Goal: Task Accomplishment & Management: Manage account settings

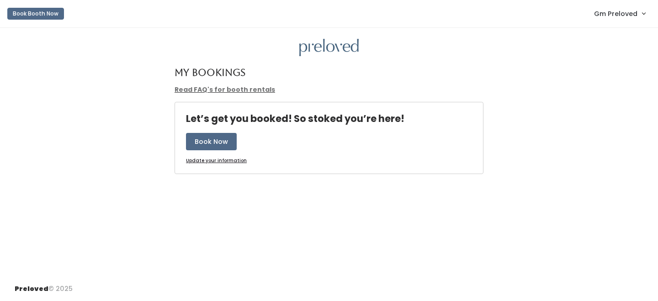
click at [598, 12] on span "Gm Preloved" at bounding box center [615, 14] width 43 height 10
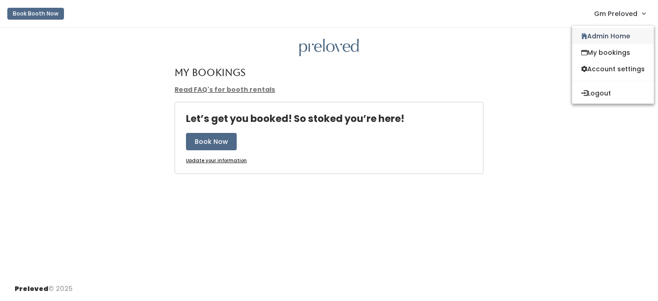
click at [599, 36] on link "Admin Home" at bounding box center [614, 36] width 82 height 16
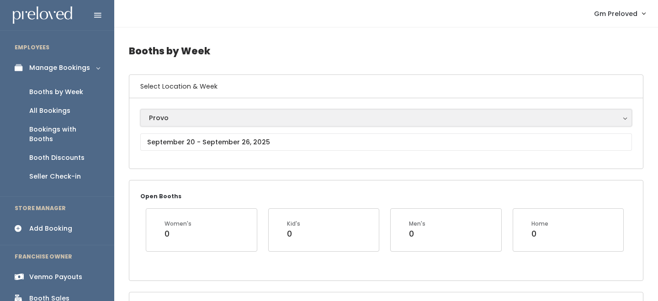
click at [182, 126] on button "Provo" at bounding box center [386, 117] width 492 height 17
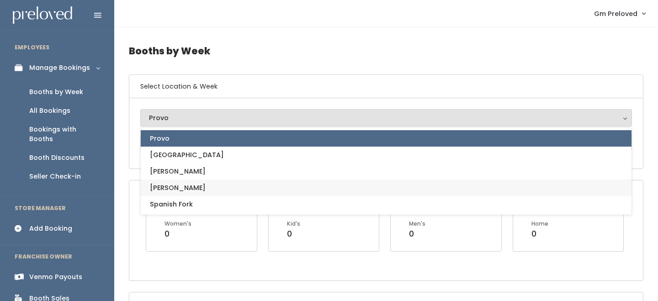
click at [183, 195] on link "Sandy" at bounding box center [386, 188] width 491 height 16
select select "3"
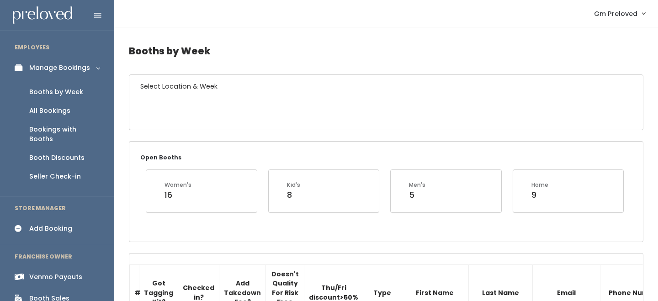
click at [208, 147] on div "Open Booths Women's 16 Kid's 8 Men's 5 Home 9" at bounding box center [386, 192] width 514 height 100
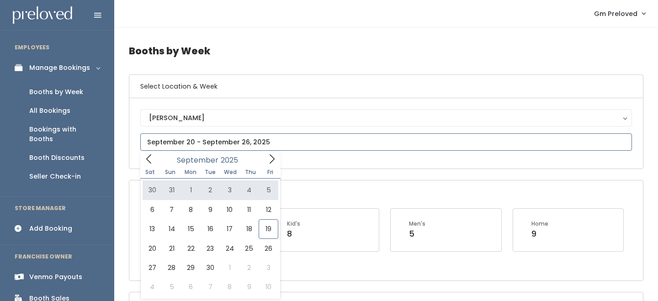
click at [150, 162] on icon at bounding box center [149, 159] width 10 height 10
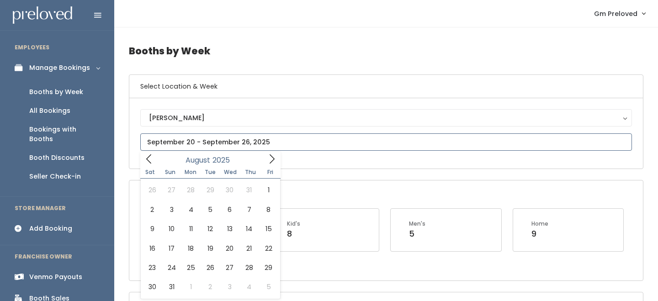
click at [150, 162] on icon at bounding box center [149, 159] width 10 height 10
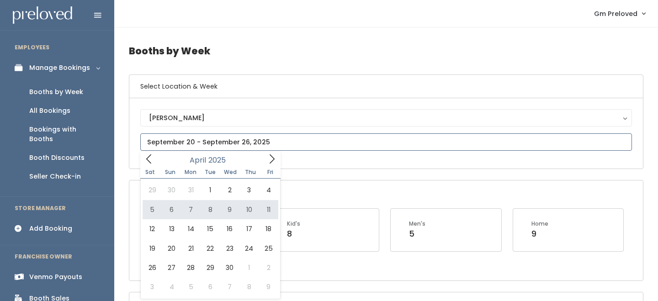
click at [273, 163] on icon at bounding box center [272, 159] width 10 height 10
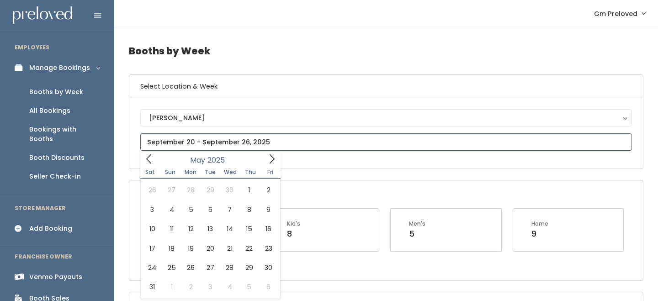
click at [273, 163] on icon at bounding box center [272, 159] width 10 height 10
click at [149, 158] on icon at bounding box center [149, 159] width 10 height 10
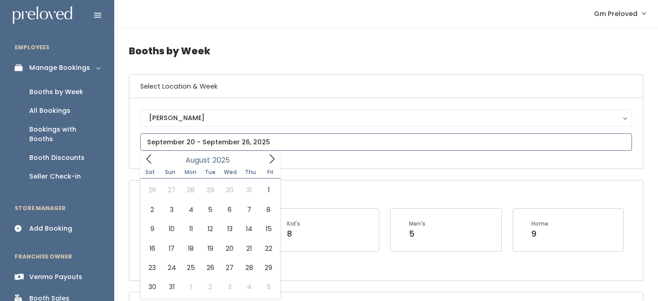
click at [149, 158] on icon at bounding box center [149, 159] width 10 height 10
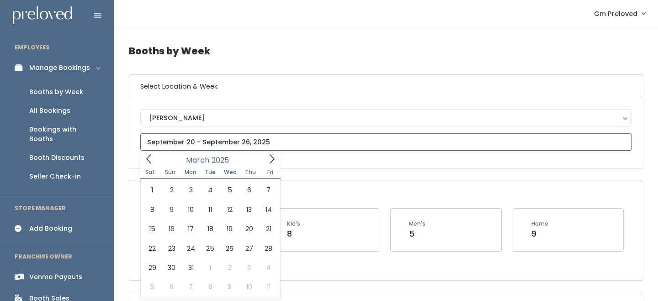
click at [149, 158] on icon at bounding box center [149, 159] width 10 height 10
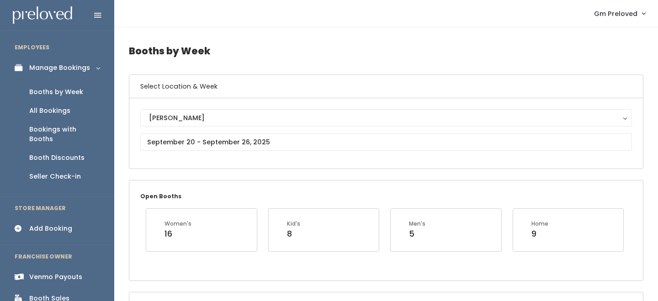
click at [55, 294] on div "Booth Sales" at bounding box center [49, 299] width 40 height 10
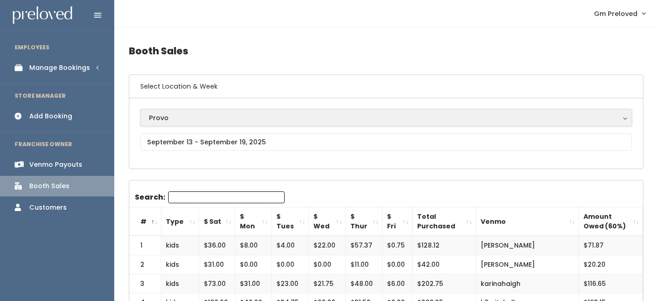
click at [196, 126] on button "Provo" at bounding box center [386, 117] width 492 height 17
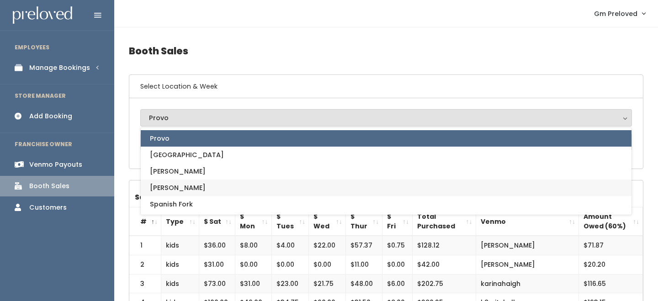
click at [192, 185] on link "Sandy" at bounding box center [386, 188] width 491 height 16
select select "3"
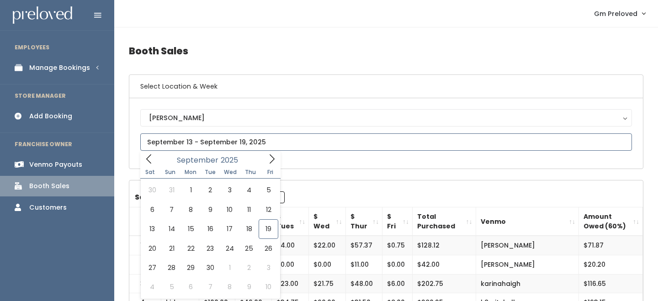
click at [192, 142] on input "text" at bounding box center [386, 142] width 492 height 17
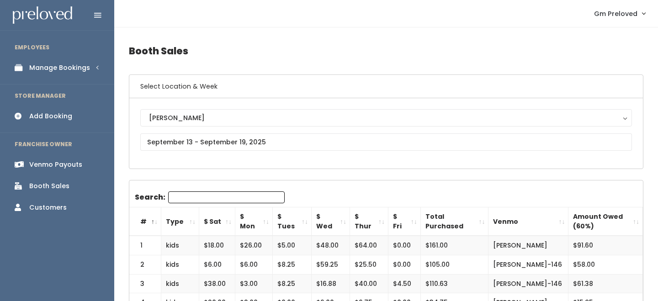
click at [168, 151] on div "Sandy Houston Layton Provo Spanish Fork Sandy" at bounding box center [386, 133] width 492 height 48
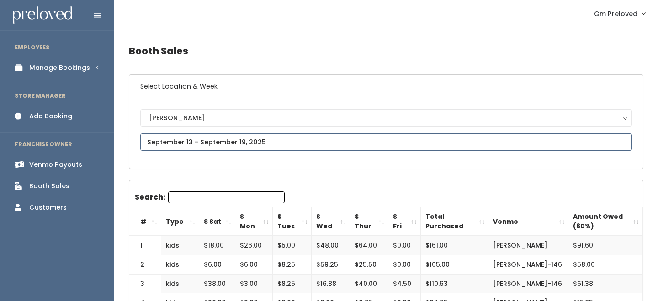
click at [168, 149] on input "text" at bounding box center [386, 142] width 492 height 17
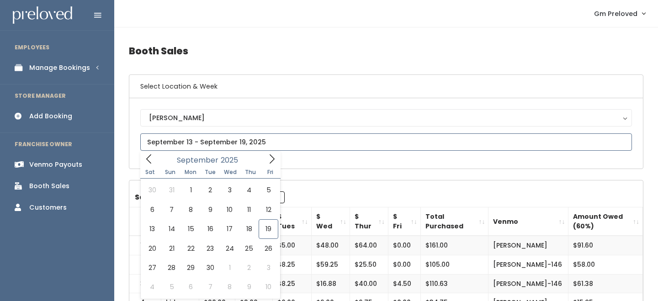
click at [148, 159] on icon at bounding box center [149, 159] width 10 height 10
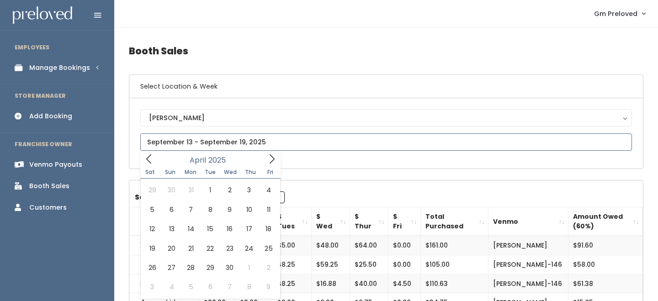
click at [148, 159] on icon at bounding box center [149, 159] width 10 height 10
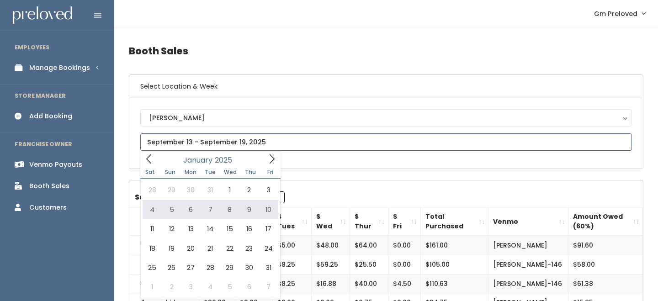
type input "January 4 to January 10"
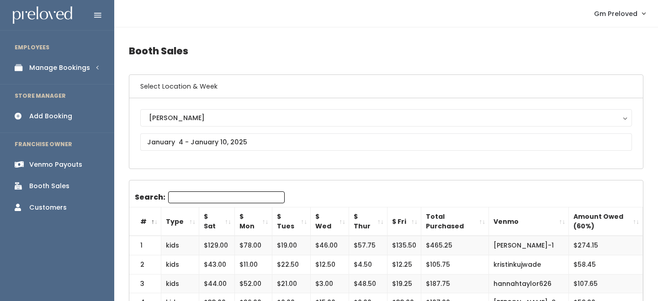
click at [636, 225] on th "Amount Owed (60%)" at bounding box center [606, 222] width 74 height 29
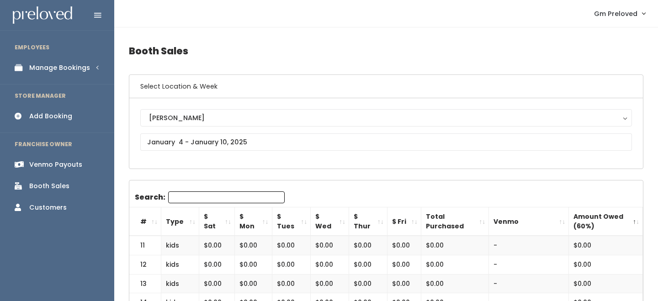
click at [636, 225] on th "Amount Owed (60%)" at bounding box center [606, 222] width 74 height 29
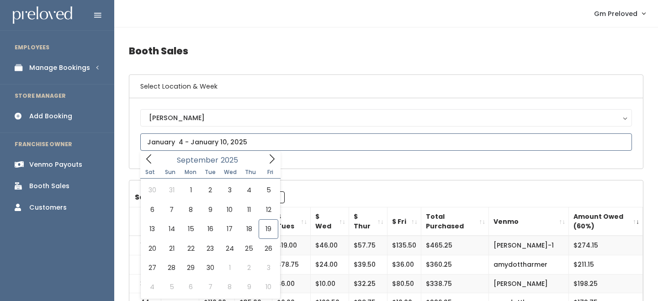
click at [257, 148] on input "text" at bounding box center [386, 142] width 492 height 17
click at [150, 159] on icon at bounding box center [149, 159] width 10 height 10
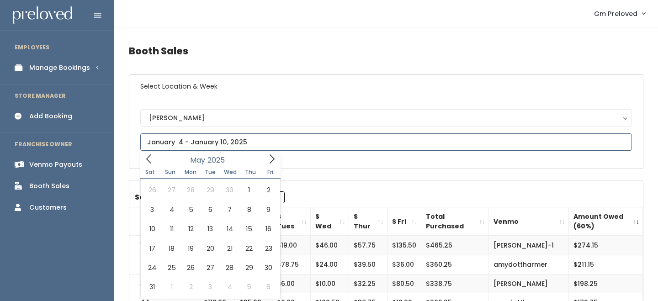
click at [150, 159] on icon at bounding box center [149, 159] width 10 height 10
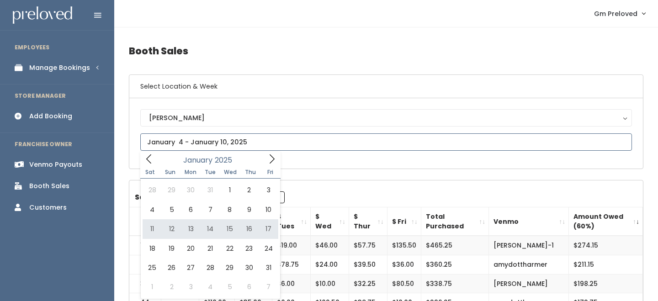
type input "January 11 to January 17"
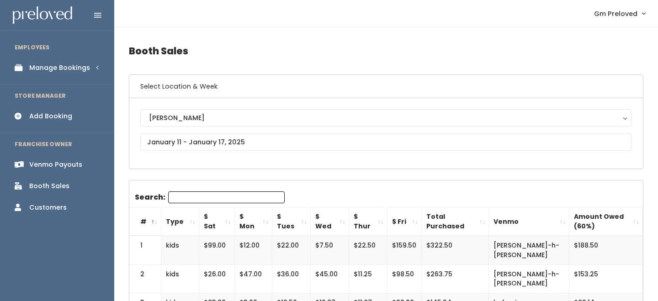
click at [632, 222] on th "Amount Owed (60%)" at bounding box center [607, 222] width 74 height 29
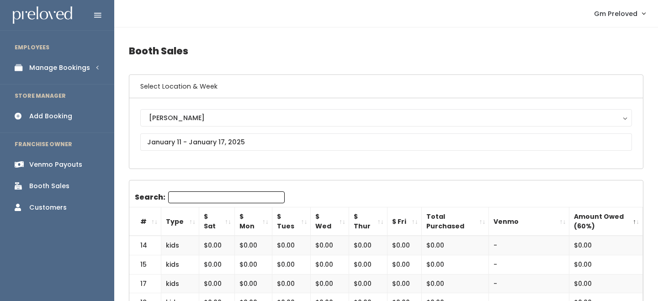
click at [632, 222] on th "Amount Owed (60%)" at bounding box center [607, 222] width 74 height 29
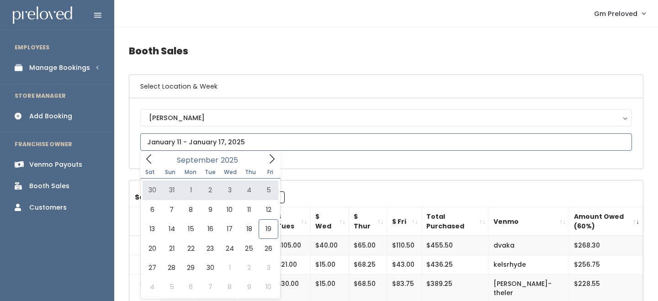
click at [146, 161] on icon at bounding box center [149, 159] width 10 height 10
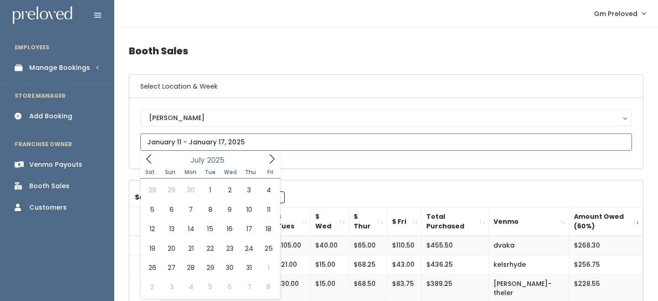
click at [146, 161] on icon at bounding box center [149, 159] width 10 height 10
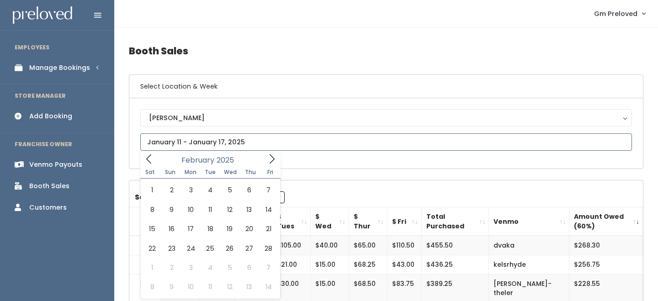
click at [146, 161] on icon at bounding box center [149, 159] width 10 height 10
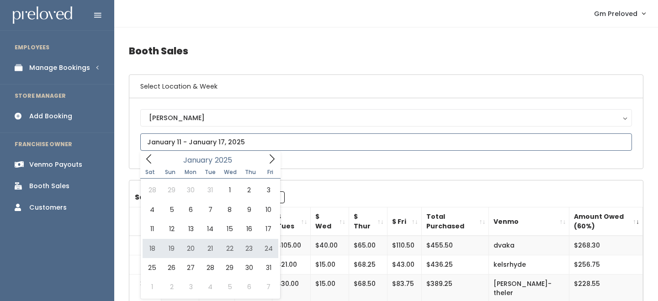
type input "January 18 to January 24"
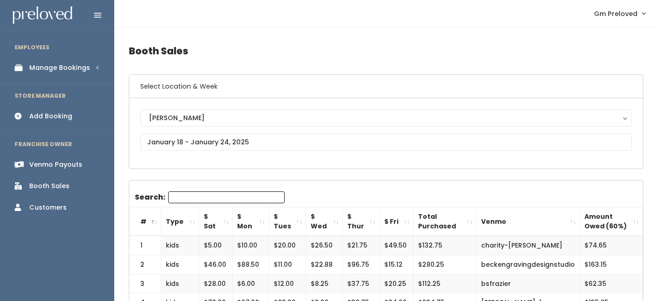
click at [634, 219] on th "Amount Owed (60%)" at bounding box center [611, 222] width 63 height 29
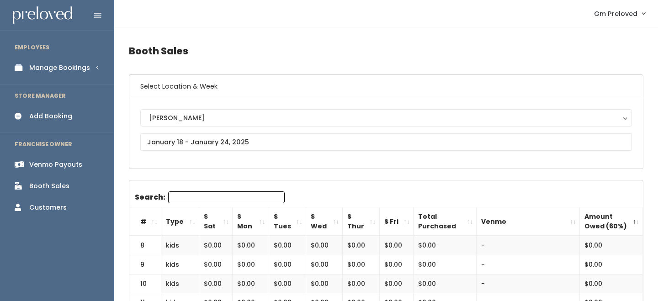
click at [634, 219] on th "Amount Owed (60%)" at bounding box center [611, 222] width 63 height 29
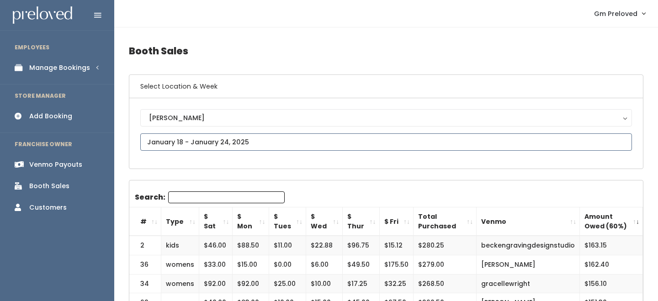
click at [231, 140] on input "text" at bounding box center [386, 142] width 492 height 17
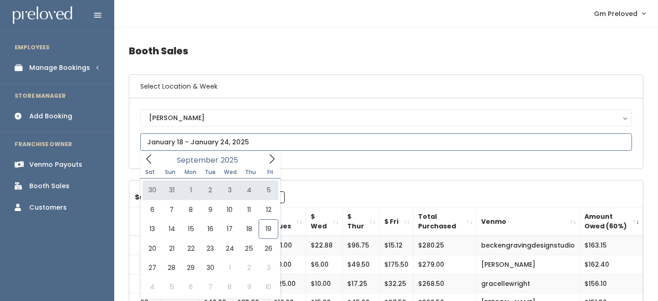
click at [151, 161] on icon at bounding box center [149, 159] width 10 height 10
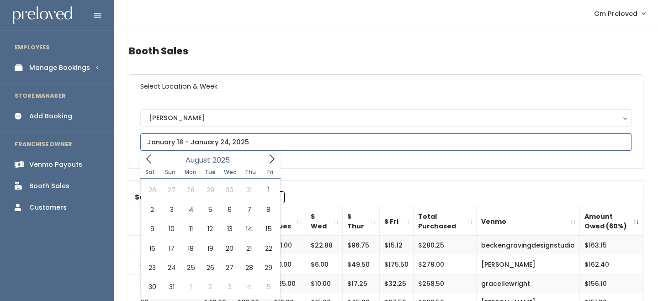
click at [151, 161] on icon at bounding box center [149, 159] width 10 height 10
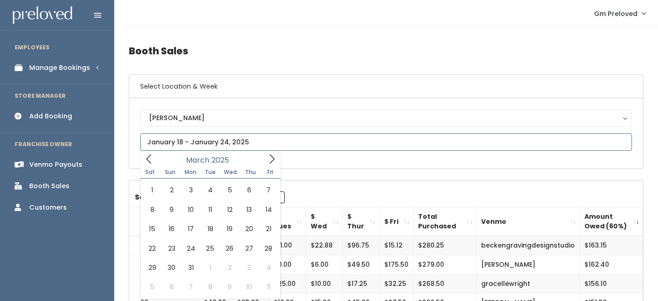
click at [151, 161] on icon at bounding box center [149, 159] width 10 height 10
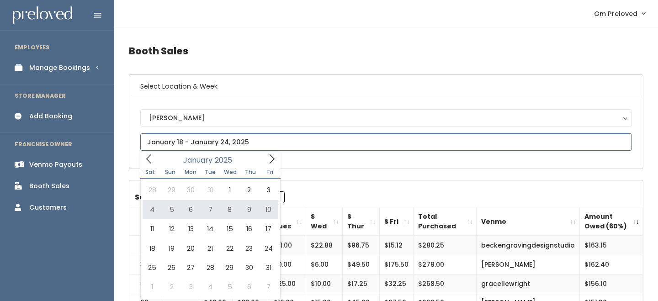
type input "January 4 to January 10"
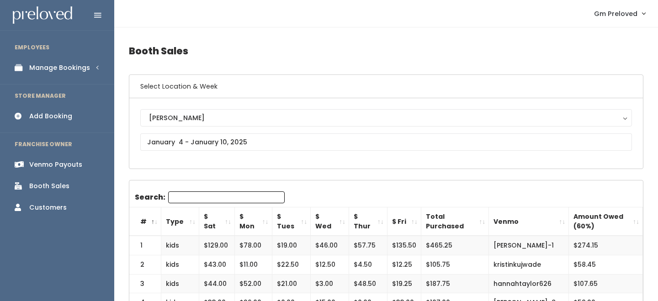
click at [640, 214] on th "Amount Owed (60%)" at bounding box center [606, 222] width 74 height 29
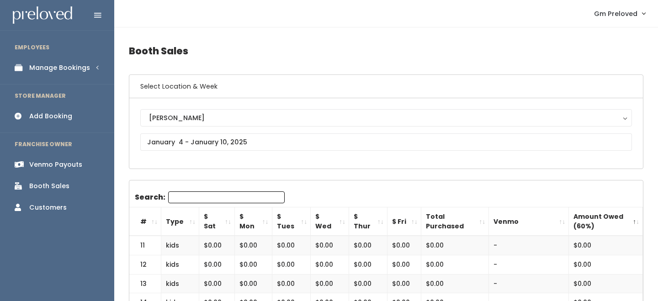
click at [638, 217] on th "Amount Owed (60%)" at bounding box center [606, 222] width 74 height 29
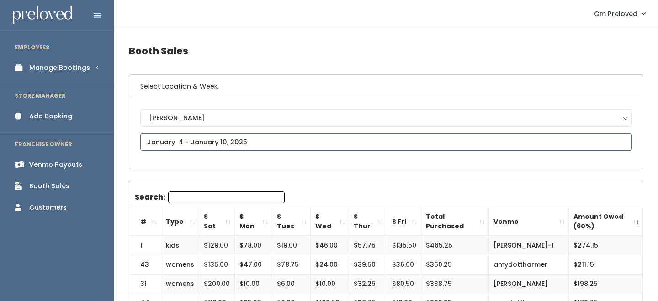
click at [193, 146] on input "text" at bounding box center [386, 142] width 492 height 17
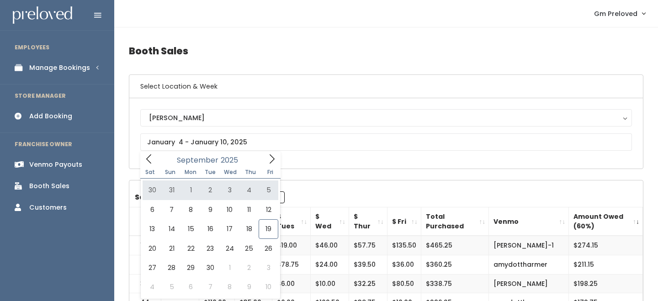
click at [146, 170] on span "Sat" at bounding box center [150, 172] width 20 height 5
click at [150, 159] on icon at bounding box center [149, 159] width 10 height 10
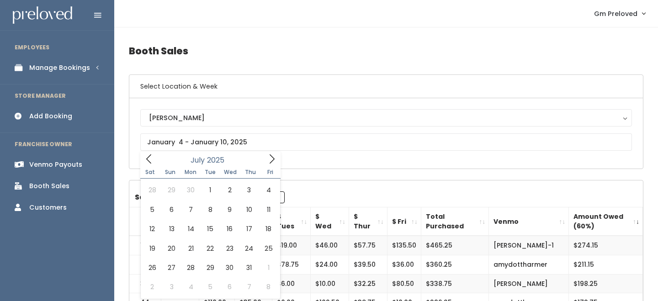
click at [150, 159] on icon at bounding box center [149, 159] width 10 height 10
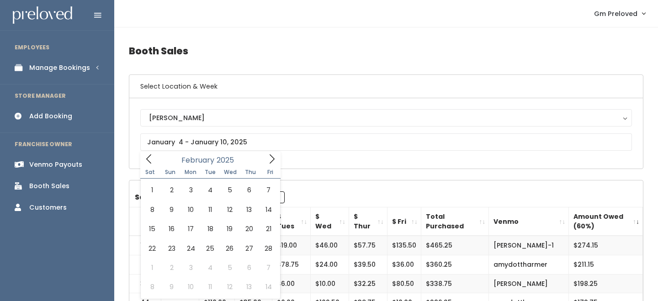
click at [150, 159] on icon at bounding box center [149, 159] width 10 height 10
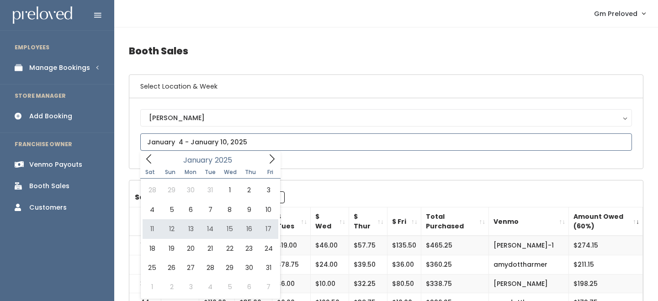
type input "[DATE] to [DATE]"
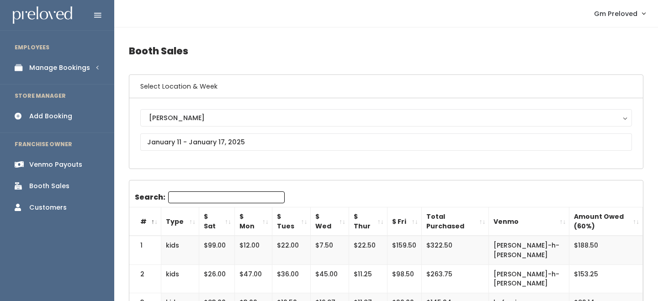
click at [633, 222] on th "Amount Owed (60%)" at bounding box center [607, 222] width 74 height 29
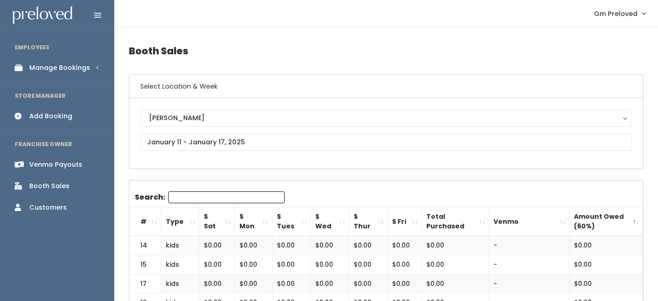
click at [633, 222] on th "Amount Owed (60%)" at bounding box center [607, 222] width 74 height 29
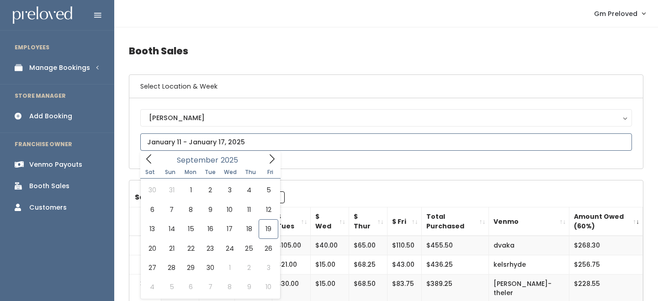
click at [152, 161] on icon at bounding box center [149, 159] width 10 height 10
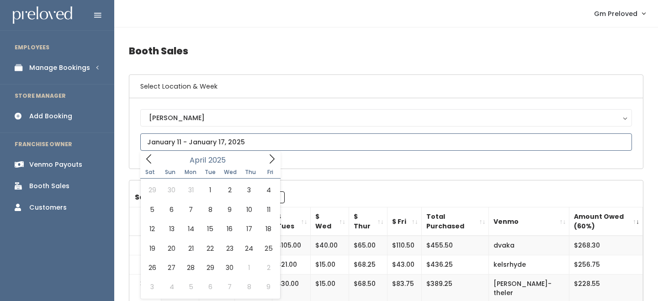
click at [152, 161] on icon at bounding box center [149, 159] width 10 height 10
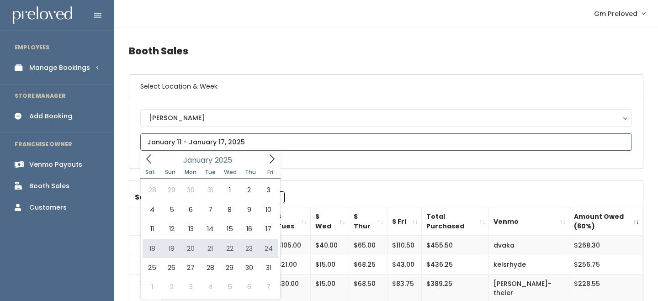
type input "[DATE] to [DATE]"
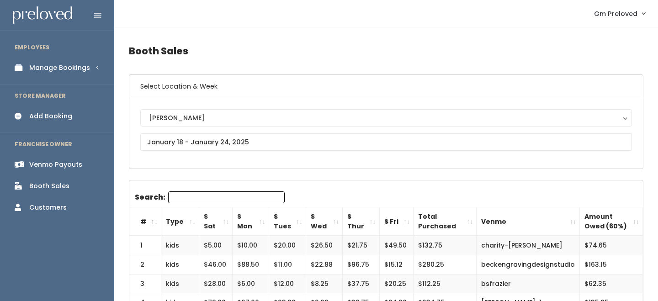
click at [640, 224] on th "Amount Owed (60%)" at bounding box center [611, 222] width 63 height 29
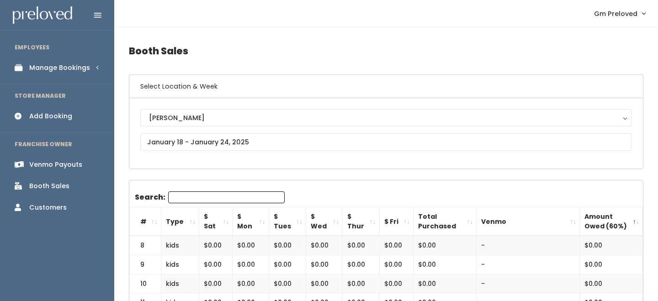
click at [640, 224] on th "Amount Owed (60%)" at bounding box center [611, 222] width 63 height 29
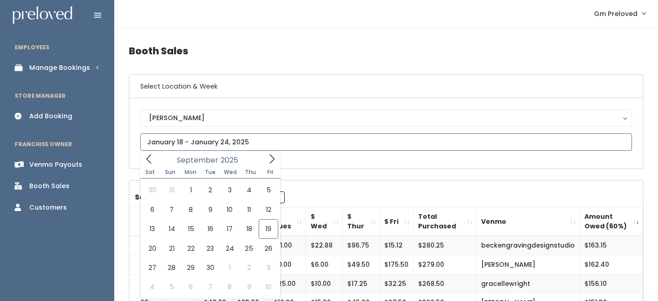
click at [204, 145] on input "text" at bounding box center [386, 142] width 492 height 17
click at [148, 161] on icon at bounding box center [148, 159] width 5 height 9
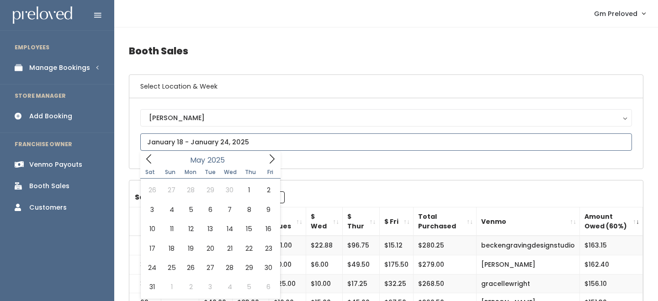
click at [148, 161] on icon at bounding box center [148, 159] width 5 height 9
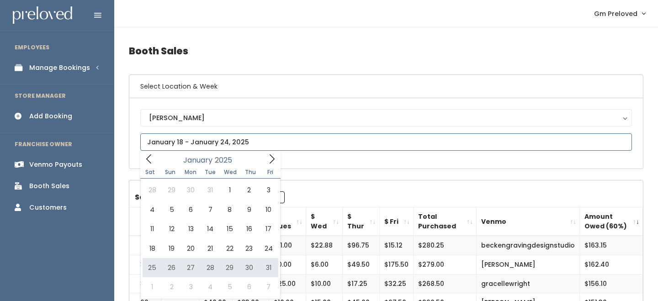
type input "January 25 to January 31"
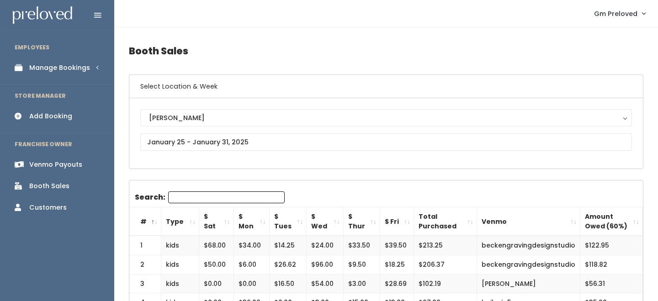
click at [632, 222] on th "Amount Owed (60%)" at bounding box center [612, 222] width 63 height 29
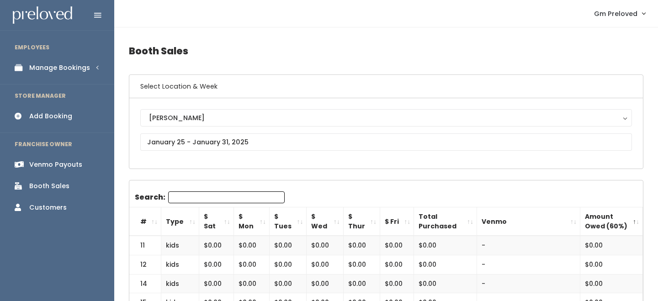
click at [632, 222] on th "Amount Owed (60%)" at bounding box center [612, 222] width 63 height 29
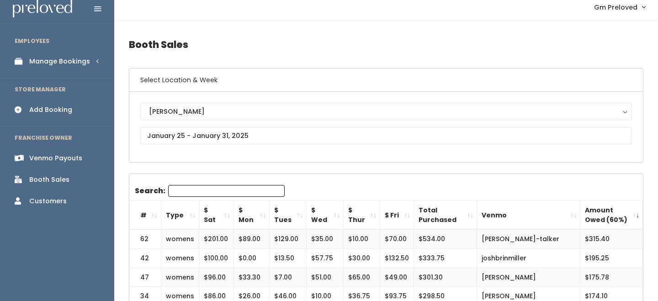
scroll to position [9, 0]
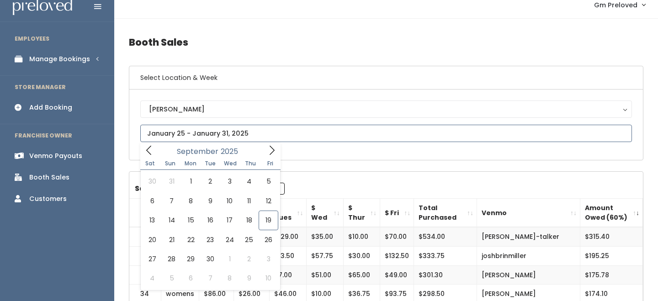
click at [267, 131] on input "text" at bounding box center [386, 133] width 492 height 17
click at [147, 145] on icon at bounding box center [149, 150] width 10 height 10
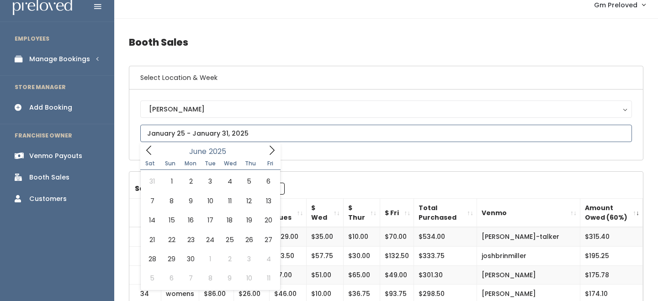
click at [147, 145] on icon at bounding box center [149, 150] width 10 height 10
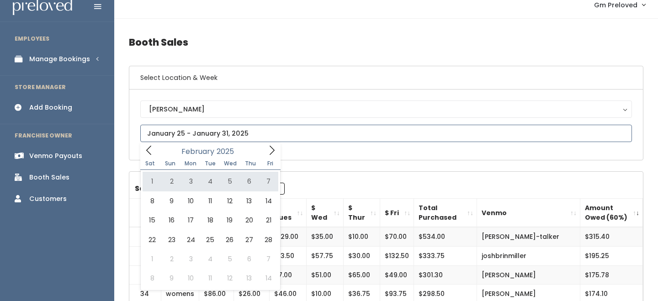
type input "February 1 to February 7"
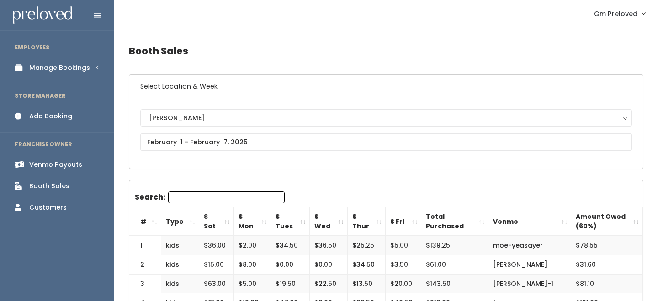
click at [635, 222] on th "Amount Owed (60%)" at bounding box center [608, 222] width 72 height 29
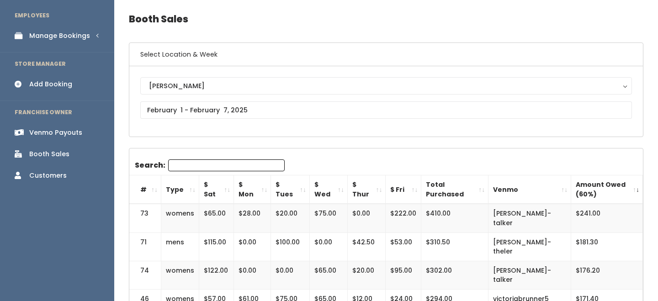
scroll to position [43, 0]
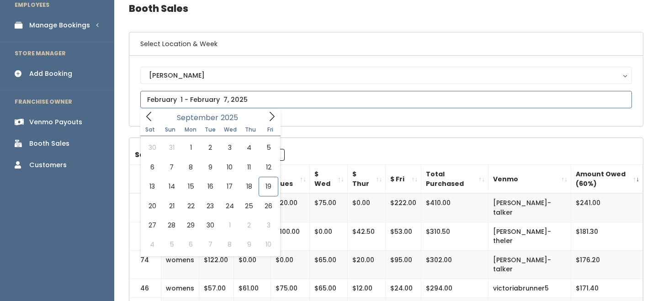
click at [152, 123] on span at bounding box center [148, 116] width 17 height 14
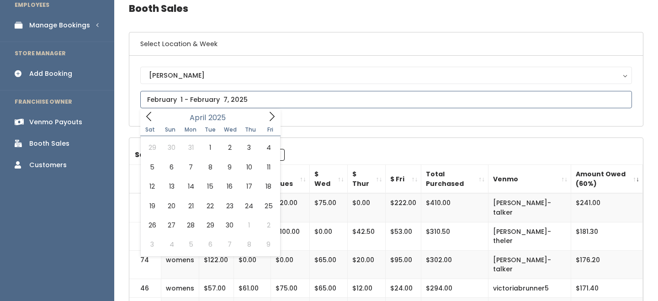
click at [152, 123] on span at bounding box center [148, 116] width 17 height 14
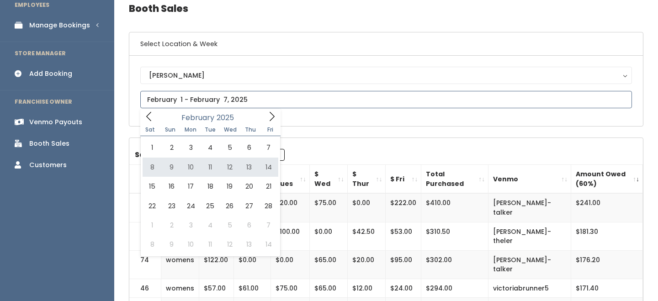
type input "February 8 to February 14"
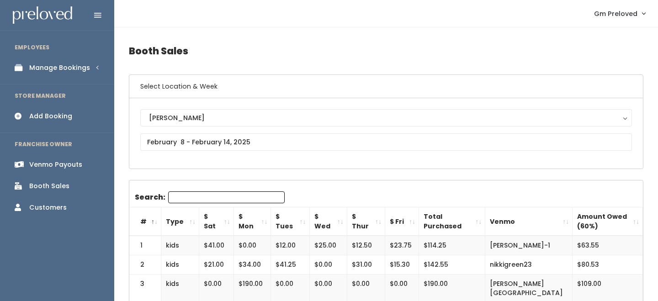
click at [637, 219] on th "Amount Owed (60%)" at bounding box center [608, 222] width 70 height 29
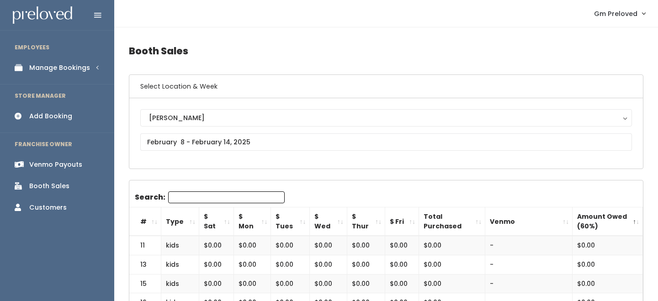
click at [637, 219] on th "Amount Owed (60%)" at bounding box center [608, 222] width 70 height 29
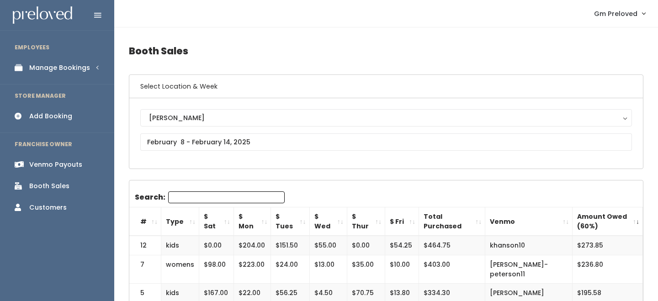
click at [219, 153] on div "[PERSON_NAME][GEOGRAPHIC_DATA] [GEOGRAPHIC_DATA][PERSON_NAME] Spanish Fork [PER…" at bounding box center [386, 133] width 492 height 48
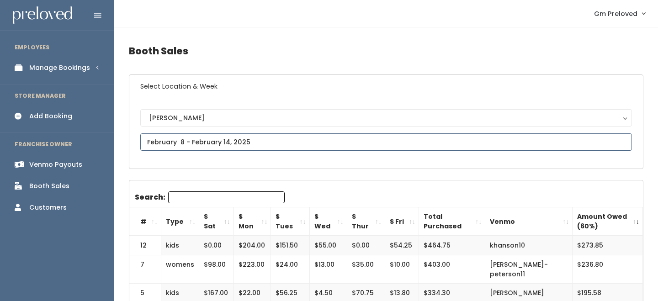
click at [220, 150] on input "text" at bounding box center [386, 142] width 492 height 17
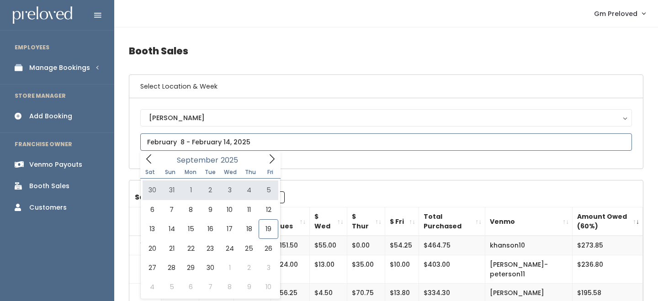
click at [150, 165] on span at bounding box center [148, 159] width 17 height 14
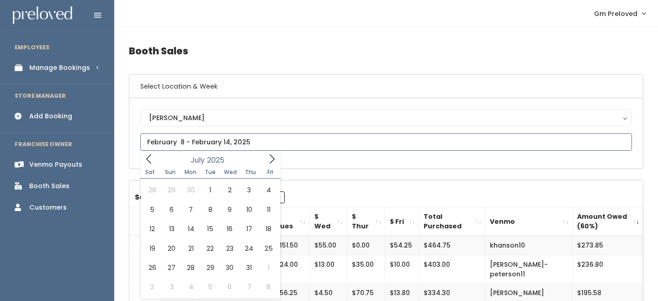
click at [150, 165] on span at bounding box center [148, 159] width 17 height 14
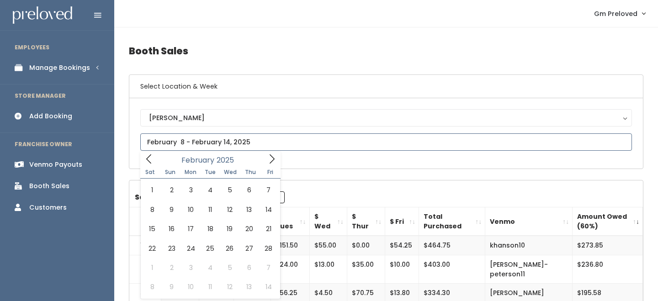
click at [150, 165] on span at bounding box center [148, 159] width 17 height 14
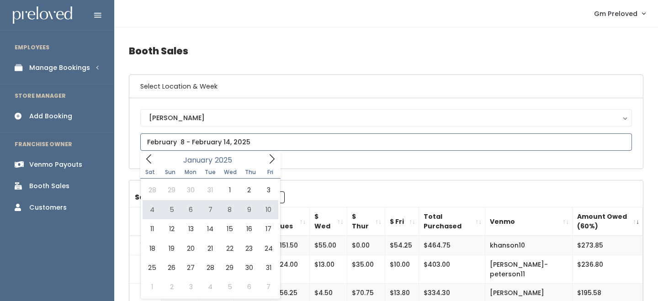
type input "[DATE] to [DATE]"
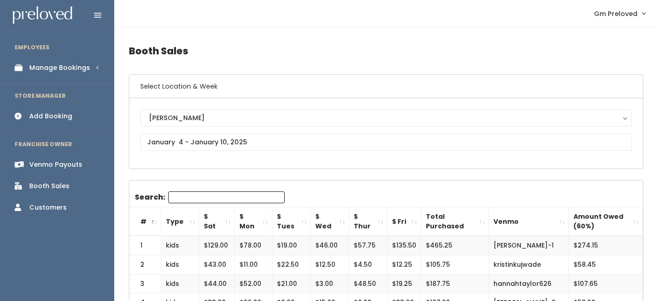
click at [229, 220] on th "$ Sat" at bounding box center [217, 222] width 36 height 29
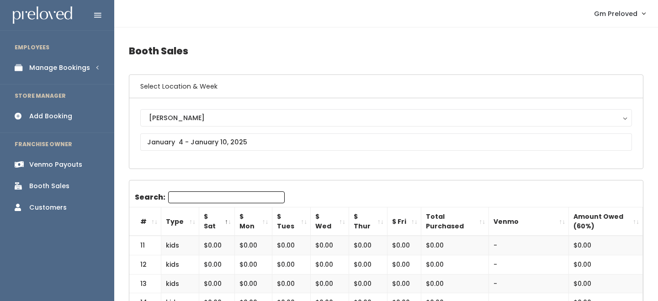
click at [229, 220] on th "$ Sat" at bounding box center [217, 222] width 36 height 29
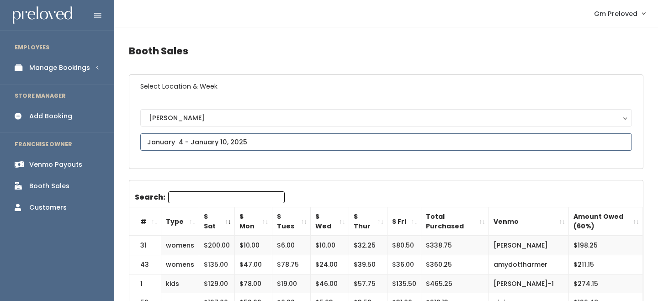
click at [196, 136] on input "text" at bounding box center [386, 142] width 492 height 17
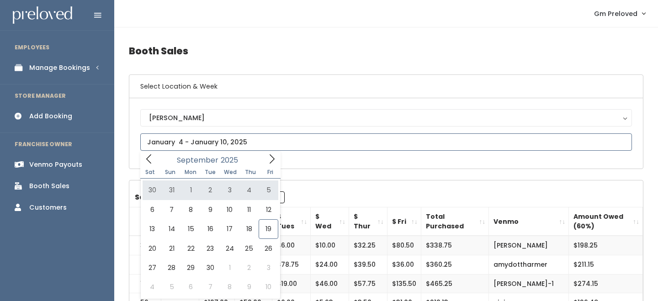
click at [144, 156] on icon at bounding box center [149, 159] width 10 height 10
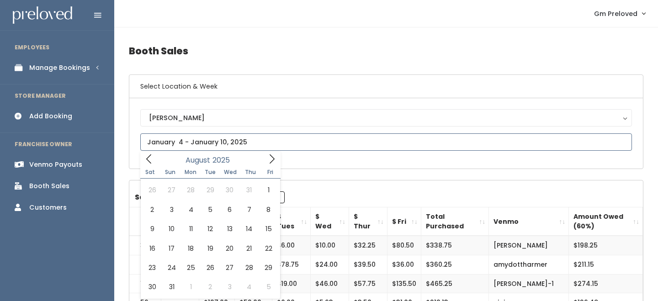
click at [144, 156] on icon at bounding box center [149, 159] width 10 height 10
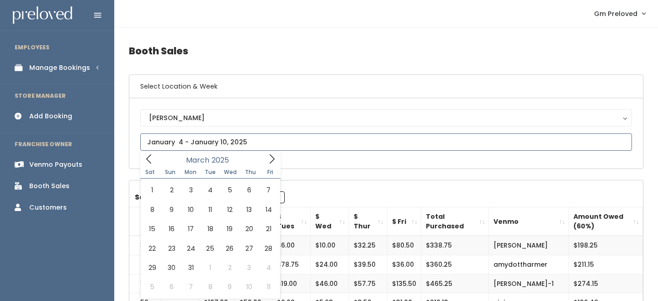
click at [144, 156] on icon at bounding box center [149, 159] width 10 height 10
click at [273, 155] on icon at bounding box center [272, 159] width 10 height 10
type input "2025"
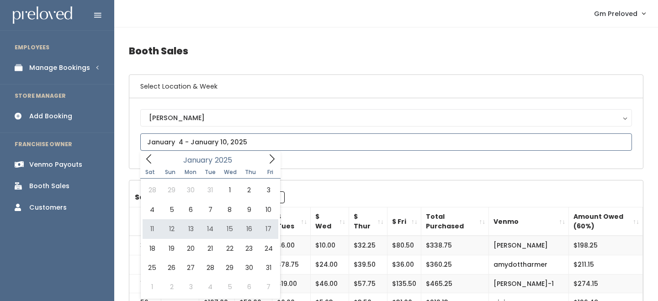
type input "January 11 to January 17"
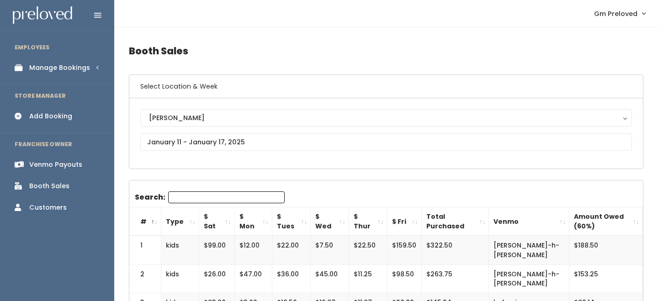
click at [220, 216] on th "$ Sat" at bounding box center [217, 222] width 36 height 29
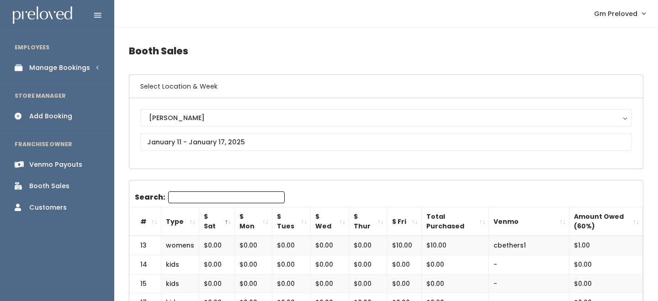
click at [220, 216] on th "$ Sat" at bounding box center [217, 222] width 36 height 29
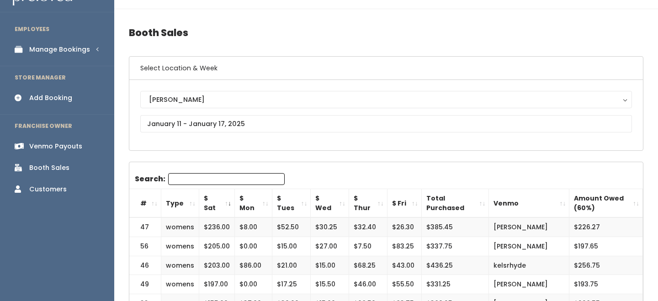
scroll to position [20, 0]
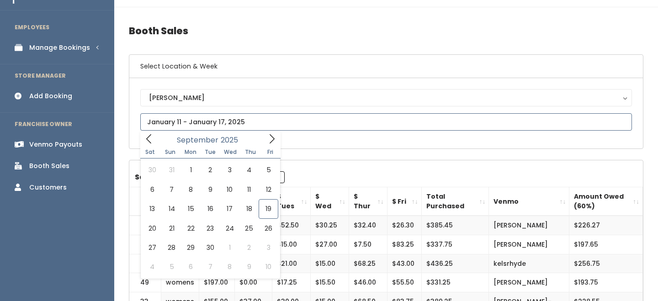
click at [199, 125] on input "text" at bounding box center [386, 121] width 492 height 17
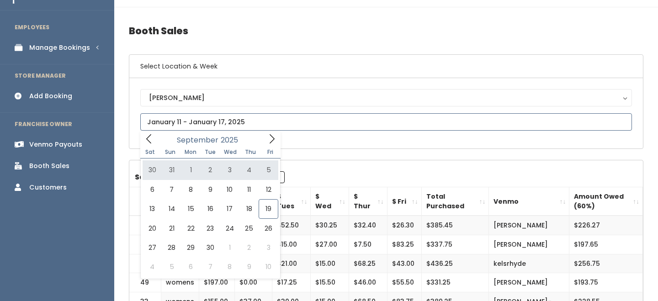
click at [146, 140] on icon at bounding box center [149, 139] width 10 height 10
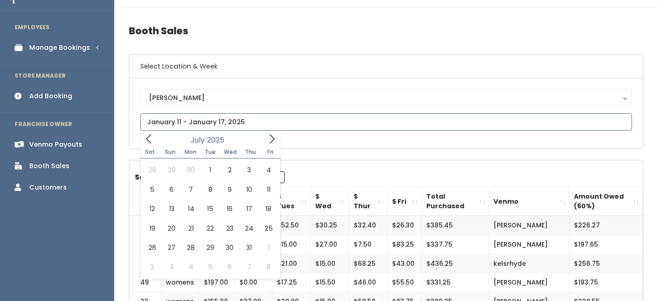
click at [146, 140] on icon at bounding box center [149, 139] width 10 height 10
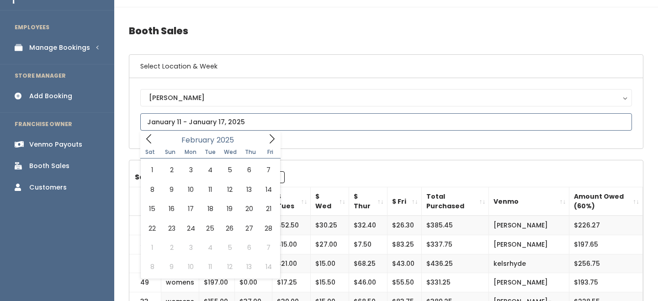
click at [146, 140] on icon at bounding box center [149, 139] width 10 height 10
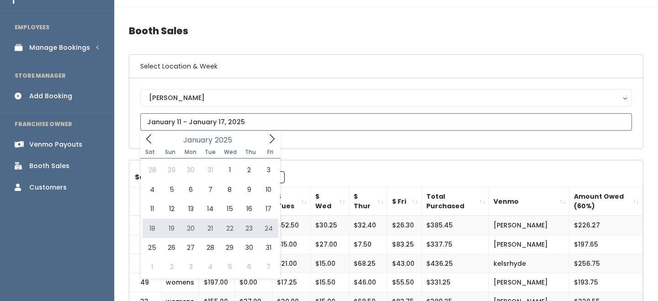
type input "[DATE] to [DATE]"
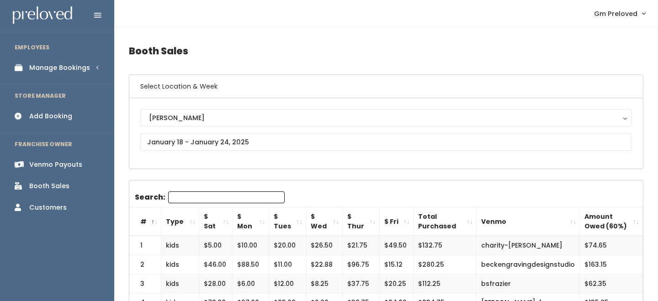
click at [228, 220] on th "$ Sat" at bounding box center [215, 222] width 33 height 29
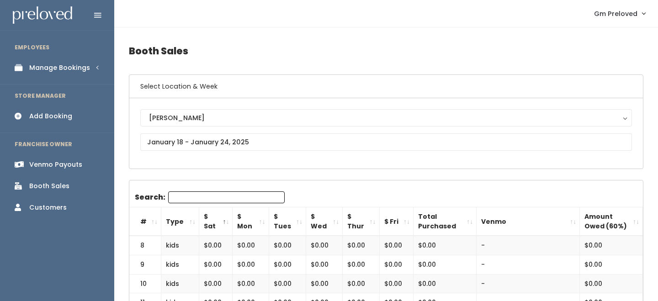
click at [228, 220] on th "$ Sat" at bounding box center [215, 222] width 33 height 29
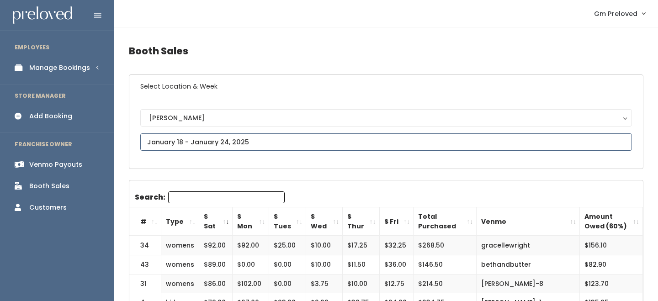
click at [220, 139] on input "text" at bounding box center [386, 142] width 492 height 17
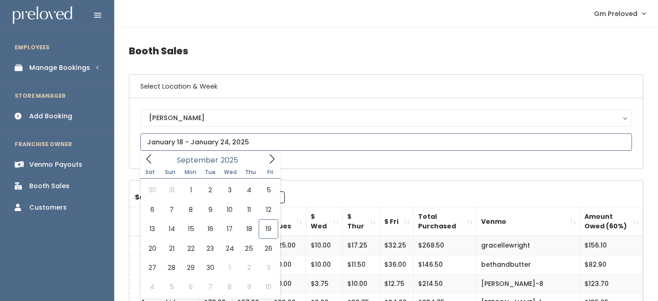
click at [151, 161] on icon at bounding box center [149, 159] width 10 height 10
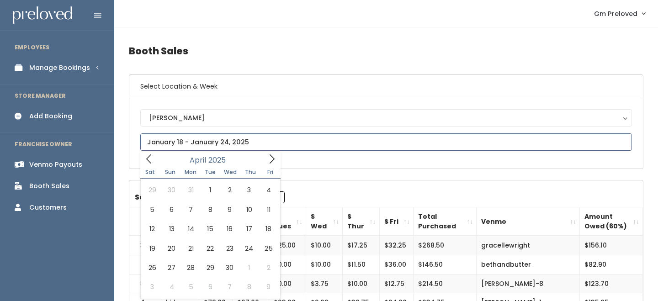
click at [151, 161] on icon at bounding box center [149, 159] width 10 height 10
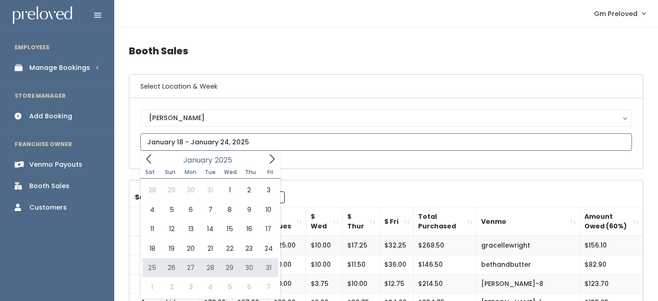
type input "January 25 to January 31"
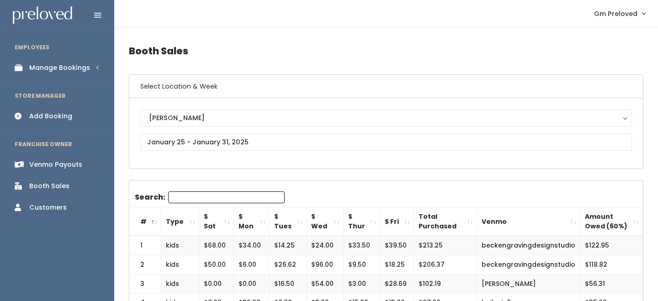
click at [224, 224] on th "$ Sat" at bounding box center [216, 222] width 35 height 29
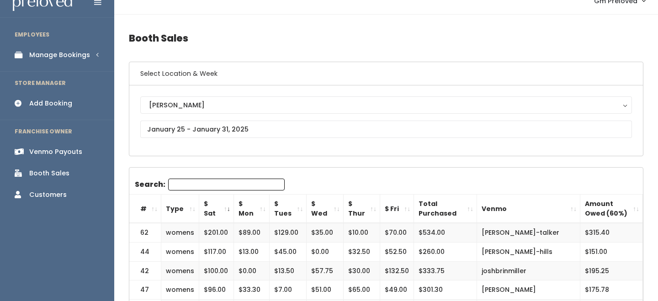
scroll to position [13, 0]
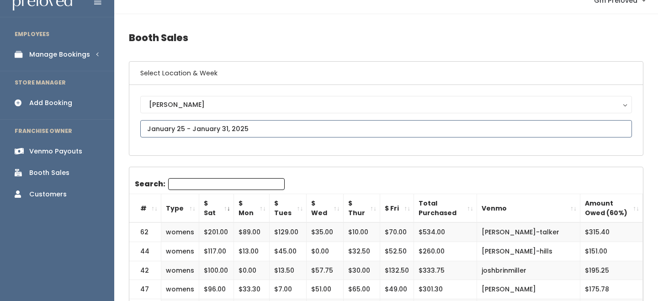
click at [287, 130] on input "text" at bounding box center [386, 128] width 492 height 17
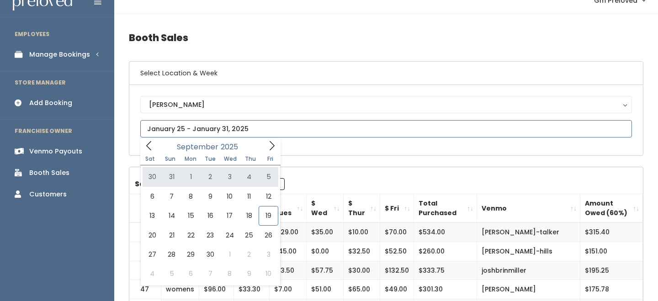
click at [151, 150] on icon at bounding box center [149, 146] width 10 height 10
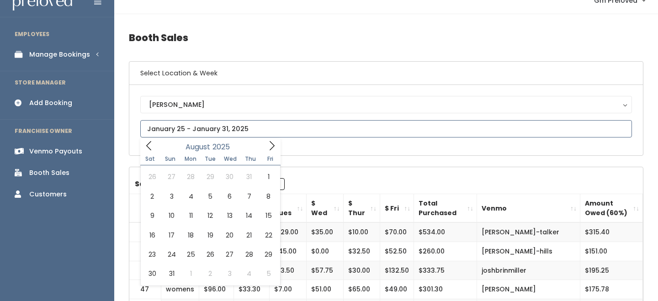
click at [151, 150] on icon at bounding box center [149, 146] width 10 height 10
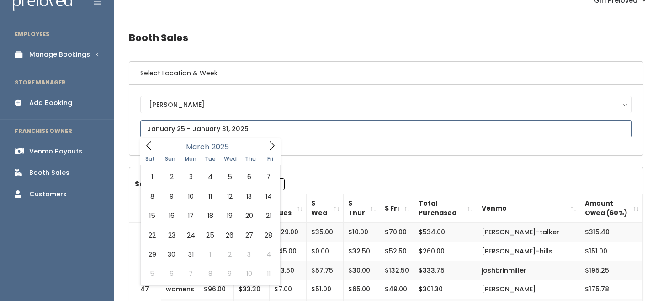
click at [151, 150] on icon at bounding box center [149, 146] width 10 height 10
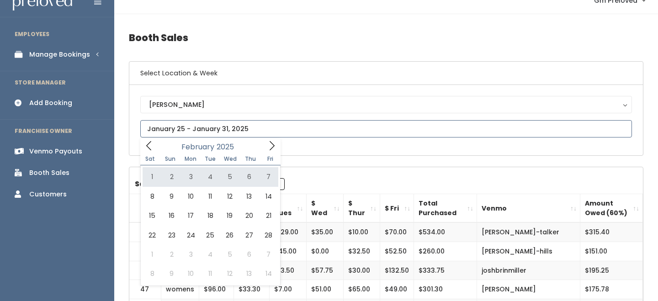
type input "February 1 to February 7"
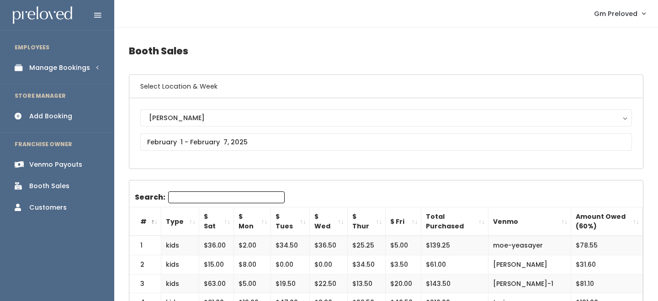
click at [228, 220] on th "$ Sat" at bounding box center [216, 222] width 35 height 29
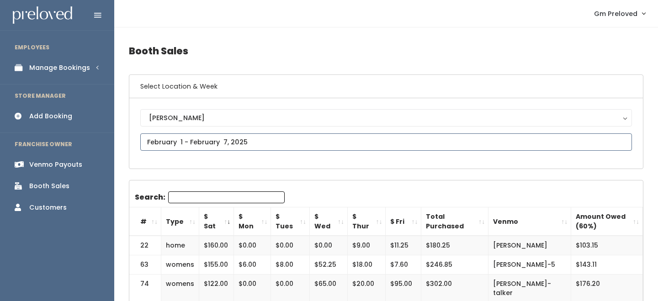
click at [215, 137] on input "text" at bounding box center [386, 142] width 492 height 17
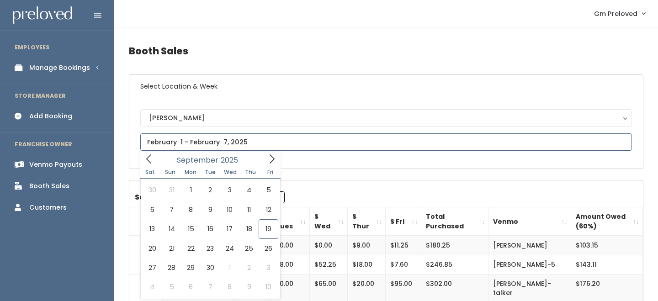
click at [146, 159] on icon at bounding box center [149, 159] width 10 height 10
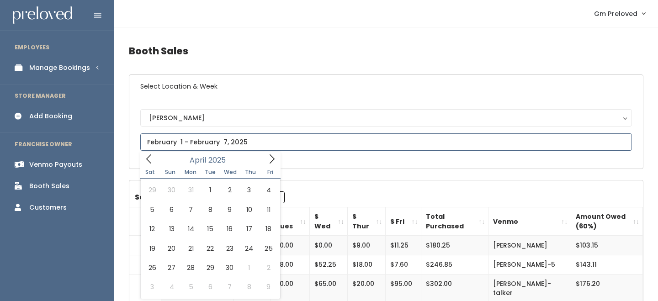
click at [146, 159] on icon at bounding box center [149, 159] width 10 height 10
click at [267, 156] on icon at bounding box center [272, 159] width 10 height 10
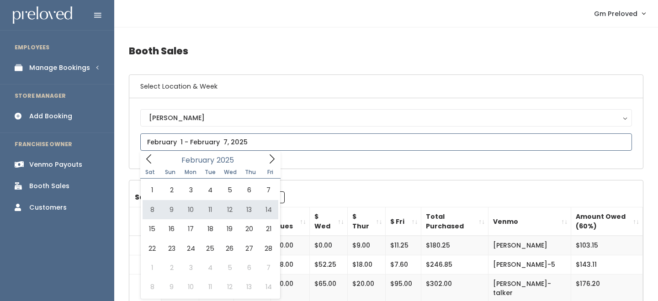
type input "February 8 to February 14"
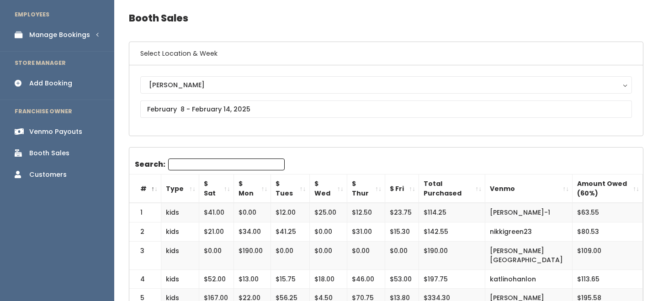
click at [226, 189] on th "$ Sat" at bounding box center [216, 189] width 35 height 29
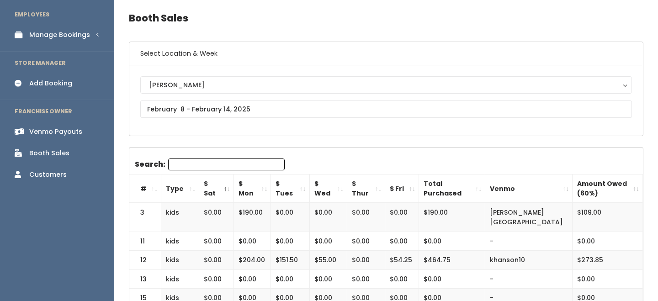
click at [226, 189] on th "$ Sat" at bounding box center [216, 189] width 35 height 29
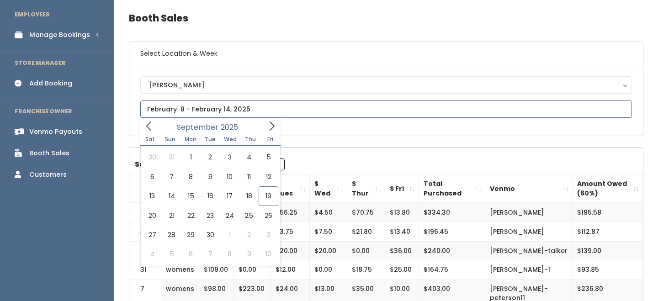
click at [209, 107] on input "text" at bounding box center [386, 109] width 492 height 17
click at [149, 125] on icon at bounding box center [149, 126] width 10 height 10
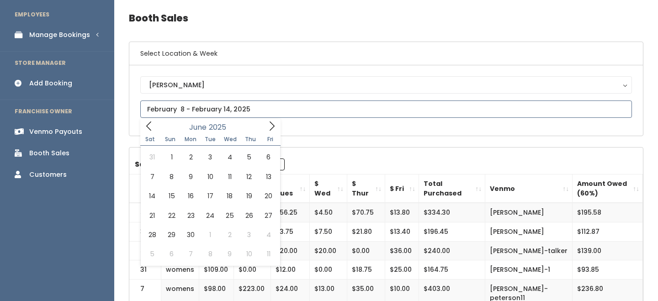
click at [149, 125] on icon at bounding box center [149, 126] width 10 height 10
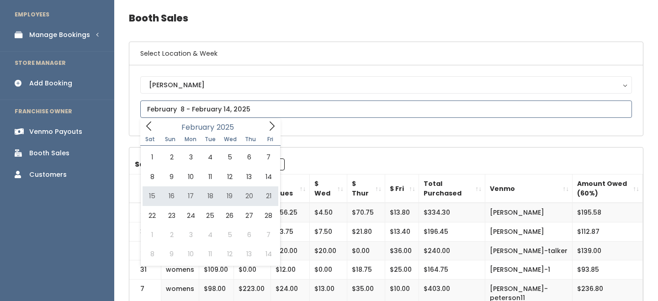
type input "[DATE] to [DATE]"
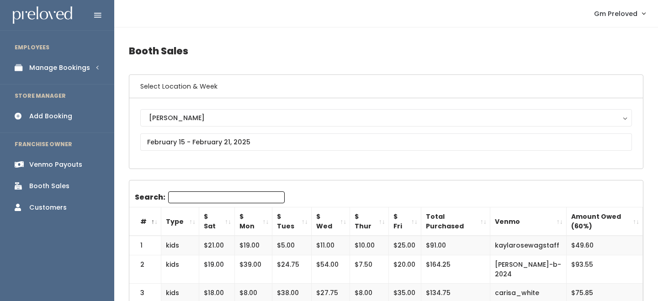
click at [225, 219] on th "$ Sat" at bounding box center [217, 222] width 36 height 29
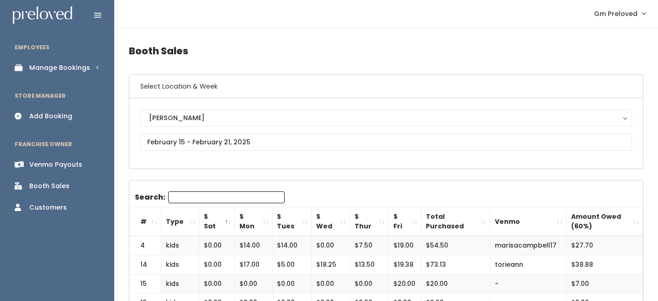
click at [225, 219] on th "$ Sat" at bounding box center [217, 222] width 36 height 29
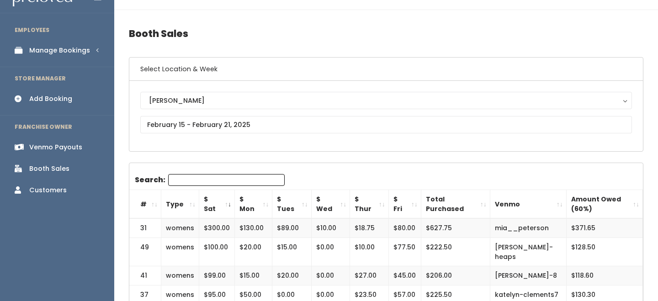
scroll to position [21, 0]
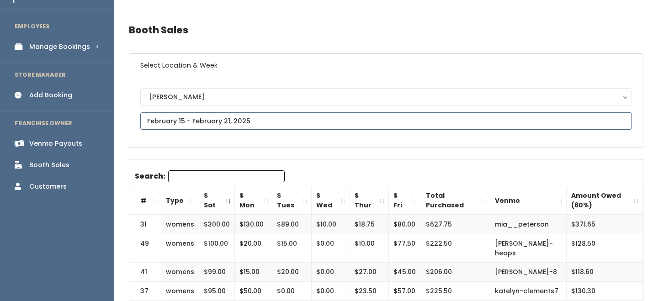
click at [243, 120] on input "text" at bounding box center [386, 120] width 492 height 17
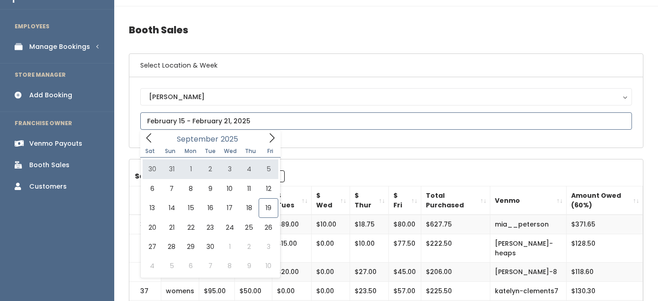
click at [150, 136] on icon at bounding box center [149, 138] width 10 height 10
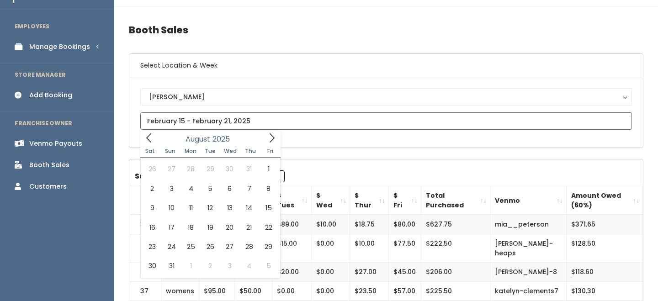
click at [150, 136] on icon at bounding box center [149, 138] width 10 height 10
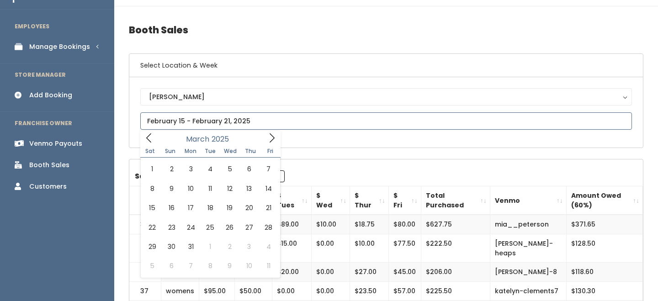
click at [150, 136] on icon at bounding box center [149, 138] width 10 height 10
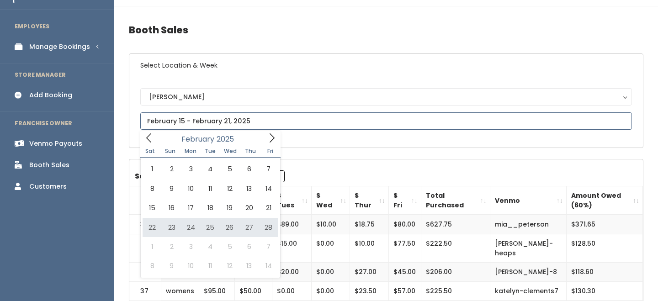
type input "[DATE] to [DATE]"
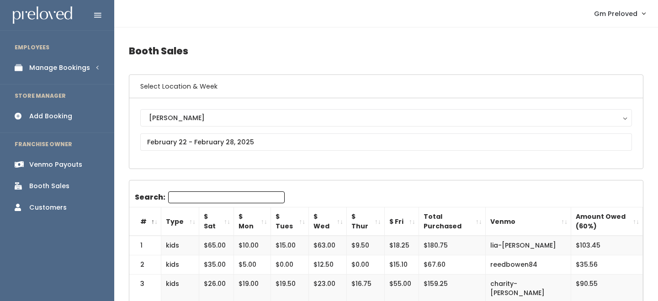
click at [229, 224] on th "$ Sat" at bounding box center [216, 222] width 35 height 29
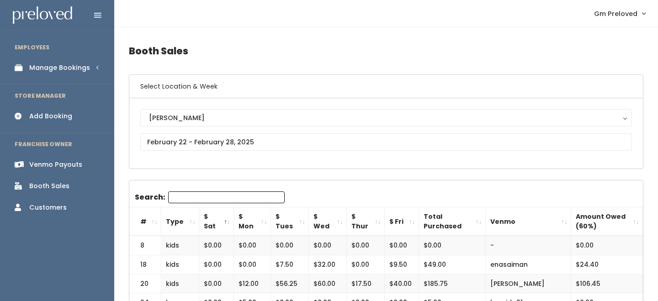
click at [229, 224] on th "$ Sat" at bounding box center [216, 222] width 35 height 29
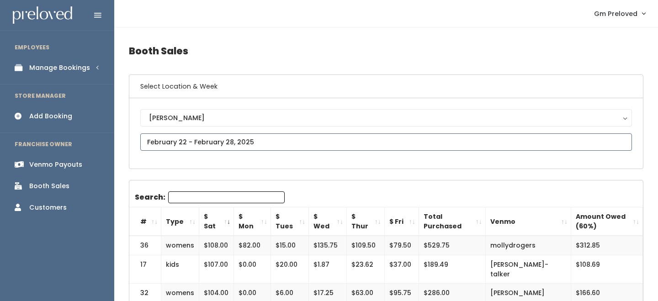
click at [219, 147] on input "text" at bounding box center [386, 142] width 492 height 17
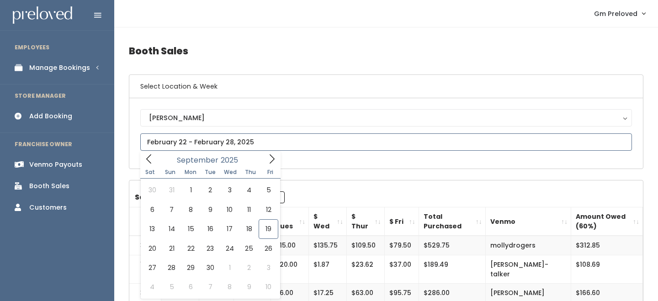
click at [152, 155] on icon at bounding box center [149, 159] width 10 height 10
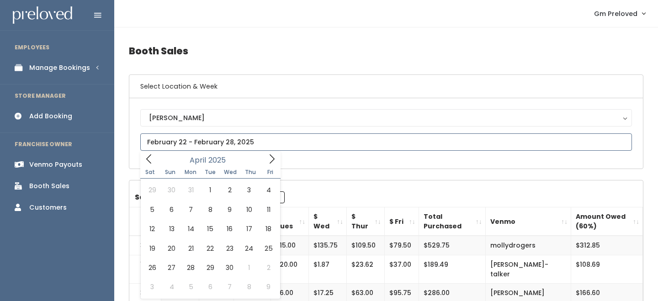
click at [152, 155] on icon at bounding box center [149, 159] width 10 height 10
click at [276, 160] on icon at bounding box center [272, 159] width 10 height 10
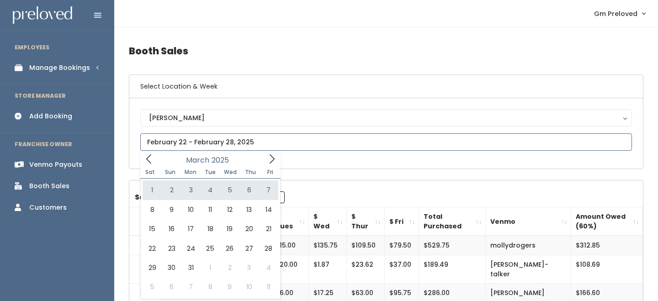
type input "March 1 to March 7"
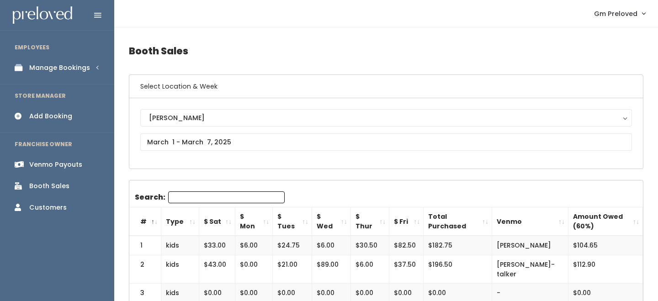
click at [227, 221] on th "$ Sat" at bounding box center [217, 222] width 36 height 29
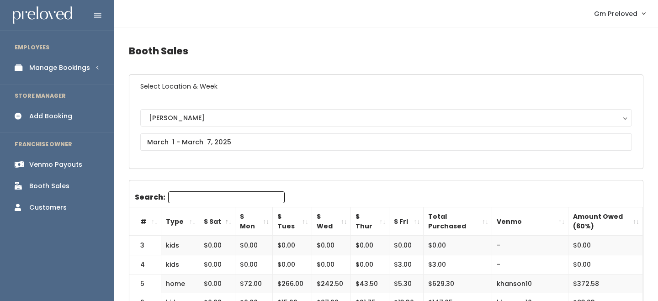
click at [227, 221] on th "$ Sat" at bounding box center [217, 222] width 36 height 29
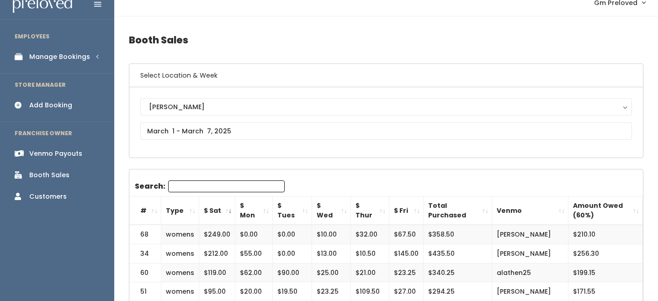
scroll to position [13, 0]
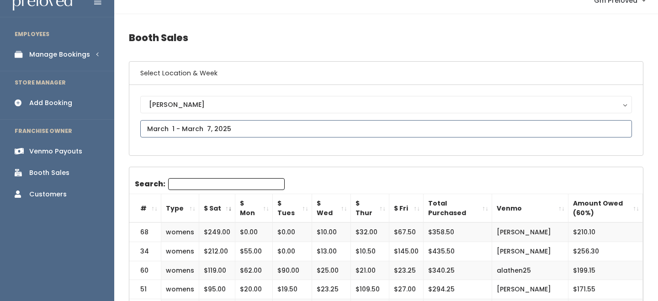
click at [216, 128] on input "text" at bounding box center [386, 128] width 492 height 17
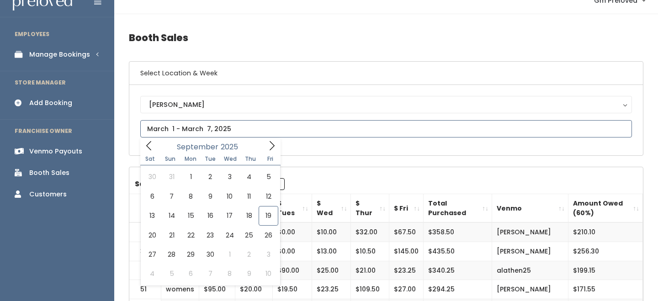
click at [150, 147] on icon at bounding box center [149, 146] width 10 height 10
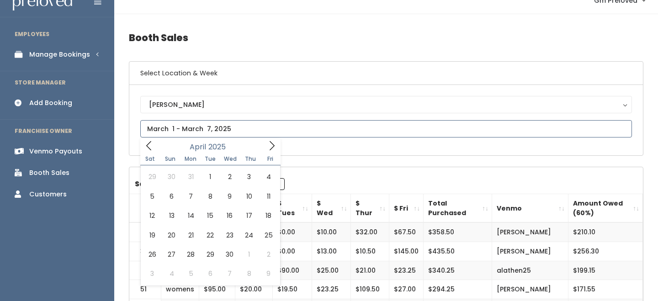
click at [150, 147] on icon at bounding box center [149, 146] width 10 height 10
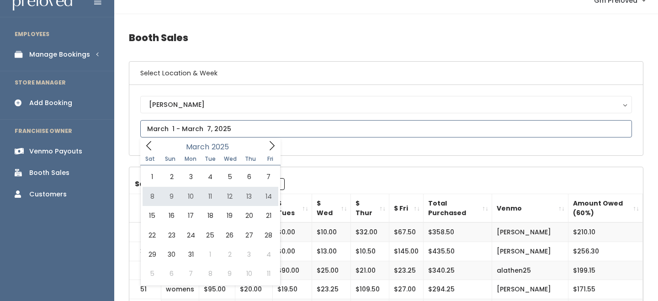
type input "March 8 to March 14"
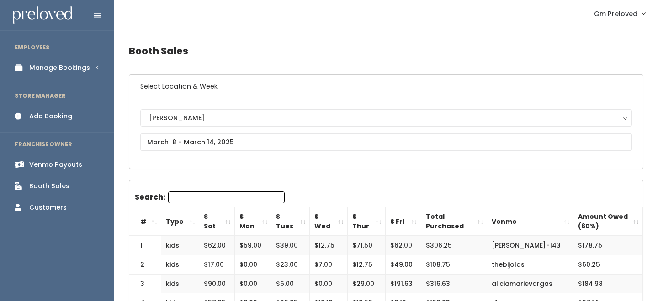
click at [228, 222] on th "$ Sat" at bounding box center [217, 222] width 36 height 29
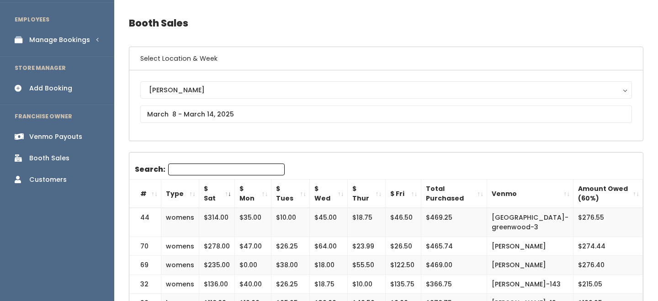
scroll to position [26, 0]
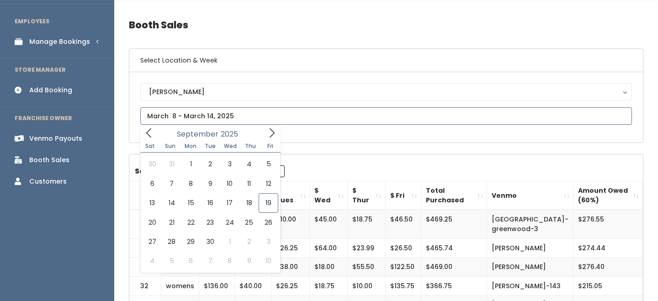
click at [220, 118] on input "text" at bounding box center [386, 115] width 492 height 17
click at [352, 124] on input "text" at bounding box center [386, 115] width 492 height 17
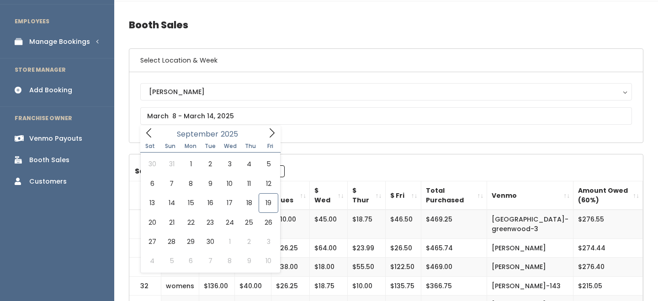
click at [343, 142] on div "[PERSON_NAME][GEOGRAPHIC_DATA] [GEOGRAPHIC_DATA][PERSON_NAME] Spanish Fork [PER…" at bounding box center [386, 107] width 514 height 70
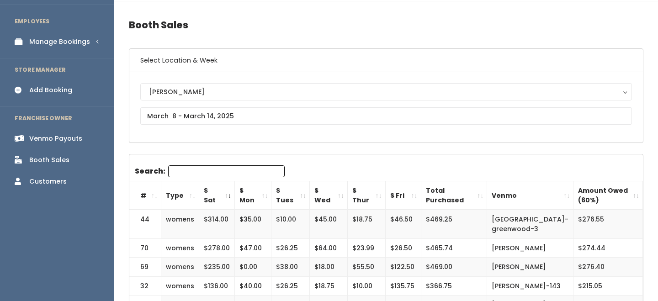
click at [227, 193] on th "$ Sat" at bounding box center [217, 196] width 36 height 29
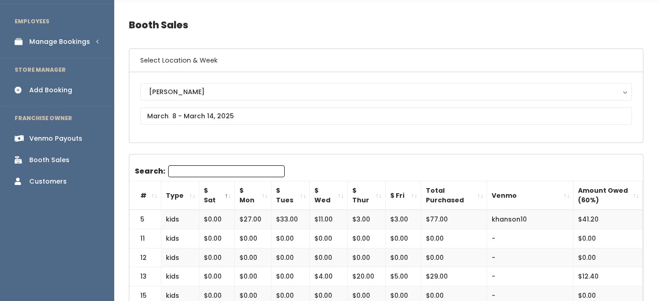
click at [227, 193] on th "$ Sat" at bounding box center [217, 196] width 36 height 29
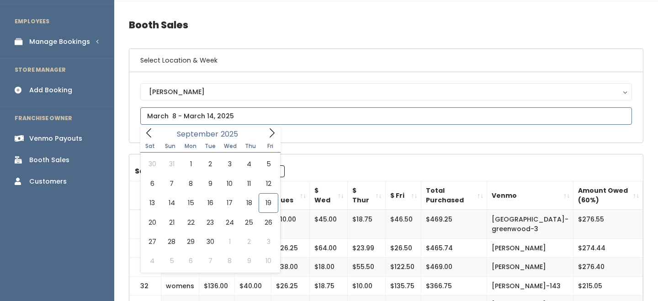
click at [241, 114] on input "text" at bounding box center [386, 115] width 492 height 17
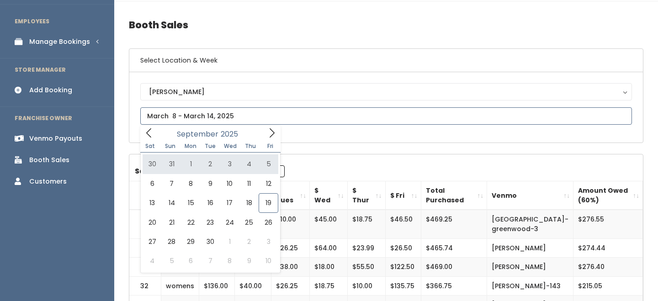
click at [157, 138] on span at bounding box center [148, 133] width 17 height 14
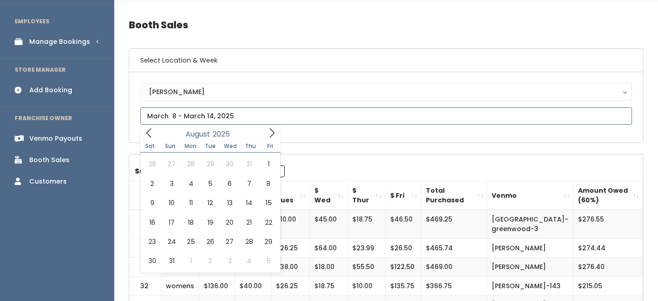
click at [157, 138] on span at bounding box center [148, 133] width 17 height 14
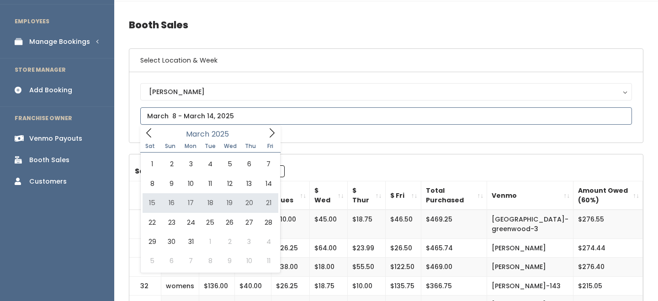
type input "[DATE] to [DATE]"
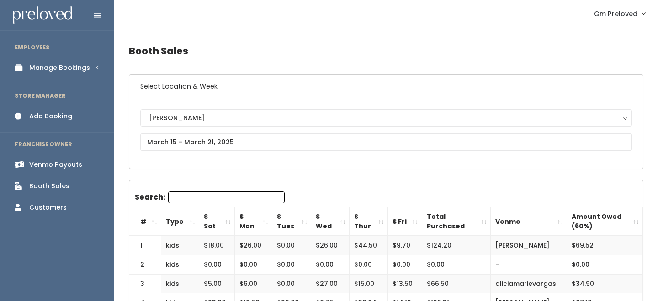
click at [225, 224] on th "$ Sat" at bounding box center [217, 222] width 36 height 29
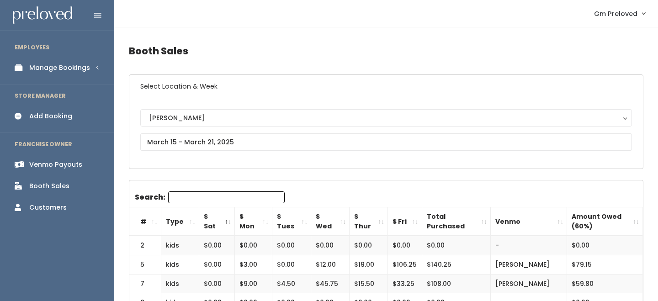
click at [225, 224] on th "$ Sat" at bounding box center [217, 222] width 36 height 29
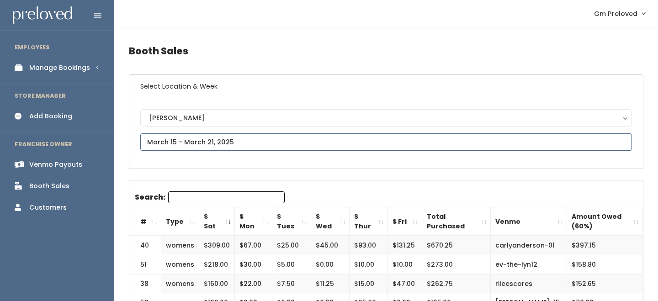
click at [226, 139] on input "text" at bounding box center [386, 142] width 492 height 17
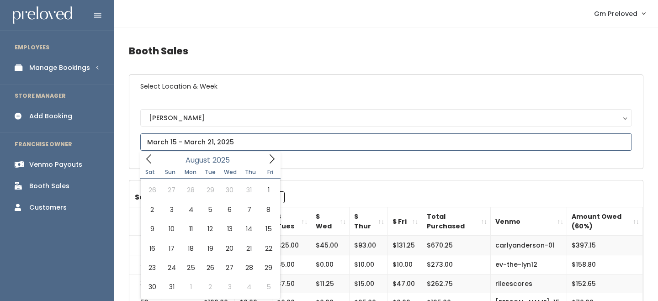
click at [148, 161] on icon at bounding box center [148, 159] width 5 height 9
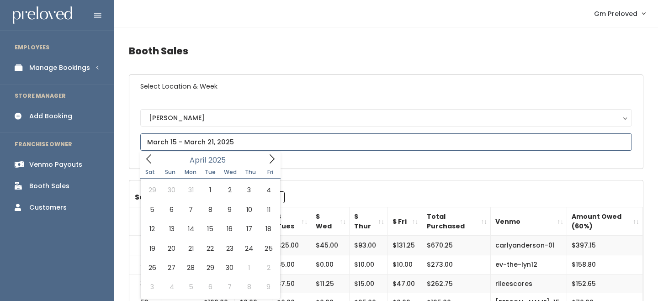
click at [148, 161] on icon at bounding box center [148, 159] width 5 height 9
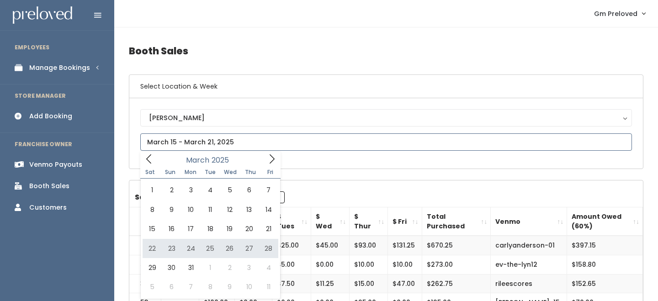
type input "[DATE] to [DATE]"
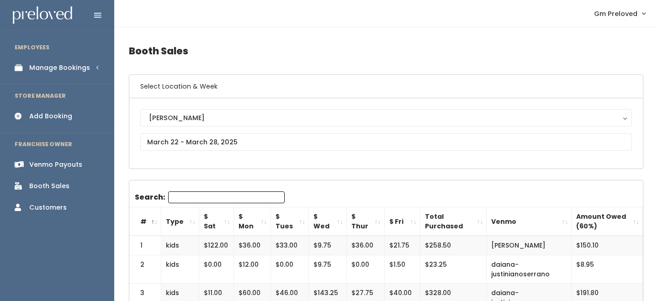
click at [225, 223] on th "$ Sat" at bounding box center [216, 222] width 35 height 29
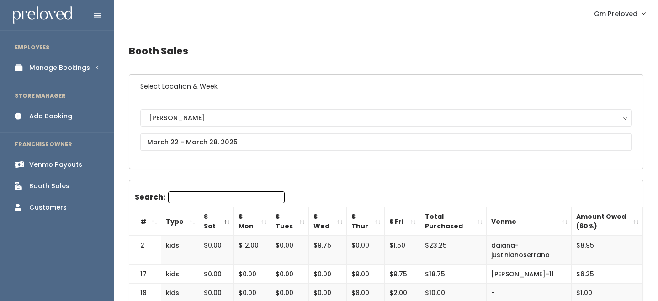
click at [225, 223] on th "$ Sat" at bounding box center [216, 222] width 35 height 29
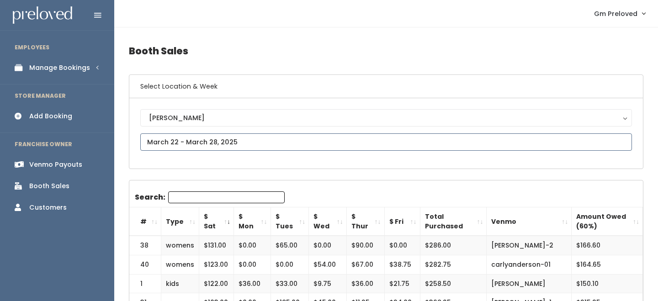
click at [207, 138] on input "text" at bounding box center [386, 142] width 492 height 17
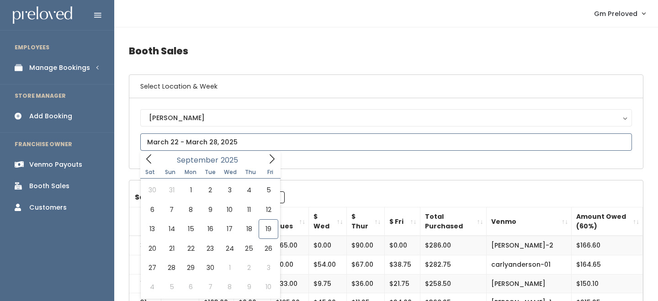
click at [147, 156] on icon at bounding box center [149, 159] width 10 height 10
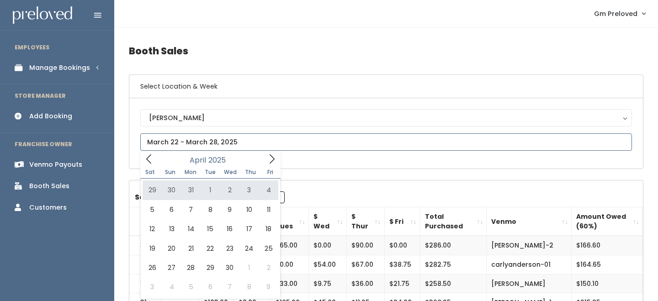
type input "March 29 to April 4"
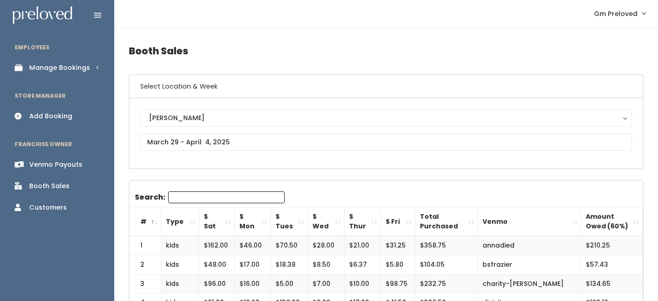
click at [230, 219] on th "$ Sat" at bounding box center [217, 222] width 36 height 29
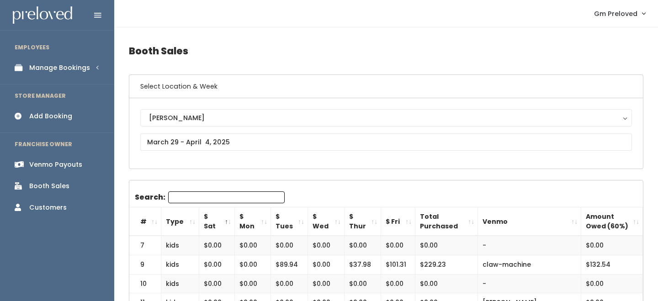
click at [230, 219] on th "$ Sat" at bounding box center [217, 222] width 36 height 29
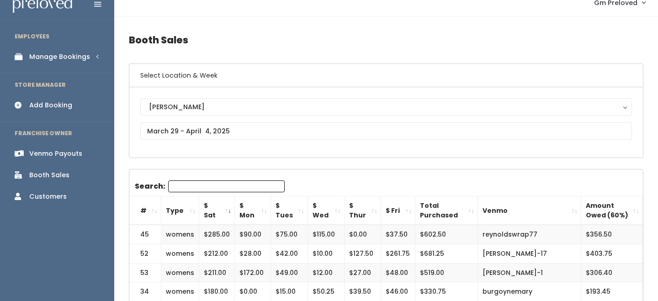
scroll to position [12, 0]
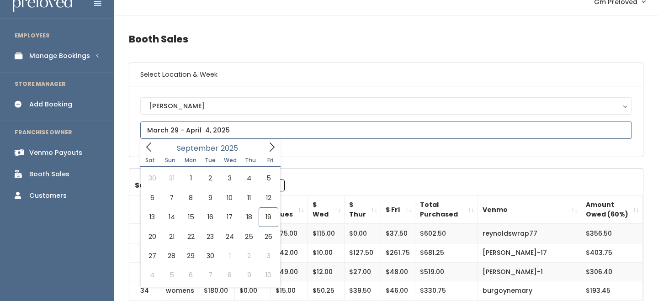
click at [216, 130] on input "text" at bounding box center [386, 130] width 492 height 17
click at [154, 145] on span at bounding box center [148, 147] width 17 height 14
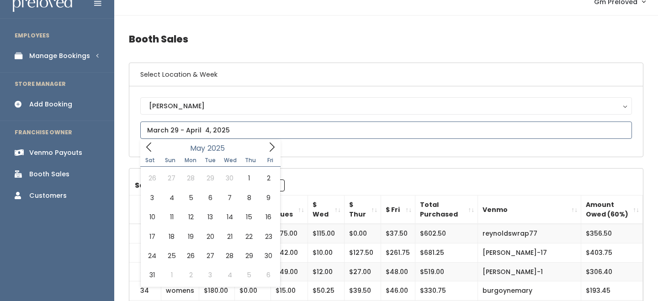
click at [154, 145] on span at bounding box center [148, 147] width 17 height 14
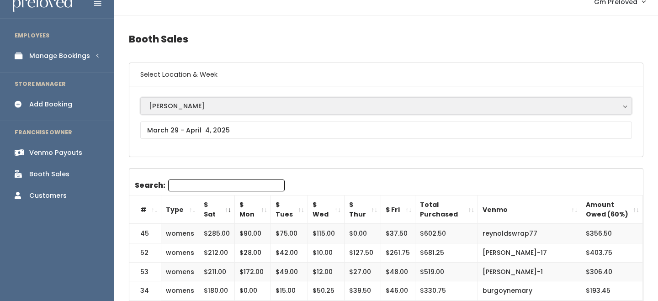
click at [190, 105] on div "[PERSON_NAME]" at bounding box center [386, 106] width 475 height 10
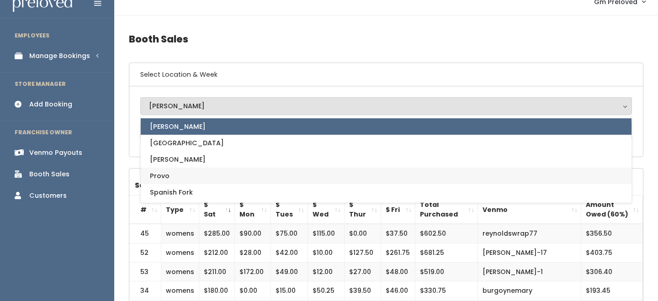
click at [177, 174] on link "Provo" at bounding box center [386, 176] width 491 height 16
select select "1"
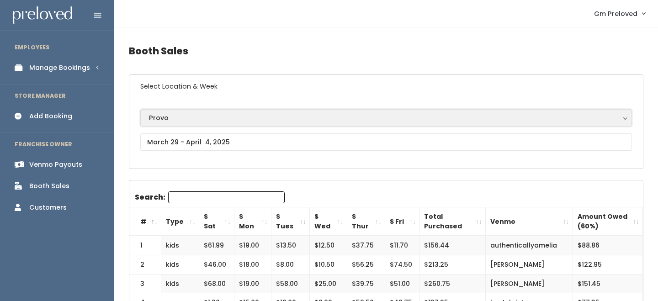
click at [170, 122] on div "Provo" at bounding box center [386, 118] width 475 height 10
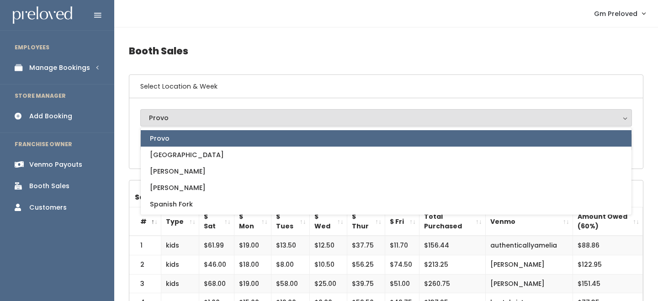
click at [259, 48] on h4 "Booth Sales" at bounding box center [386, 50] width 515 height 25
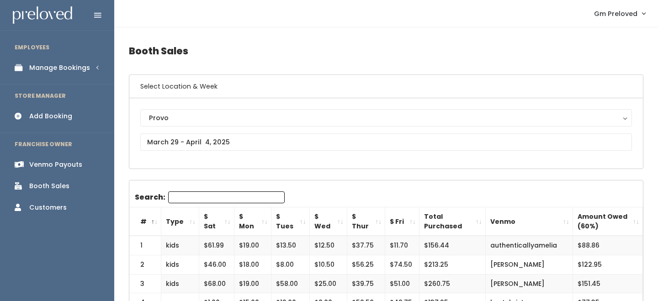
click at [222, 217] on th "$ Sat" at bounding box center [216, 222] width 35 height 29
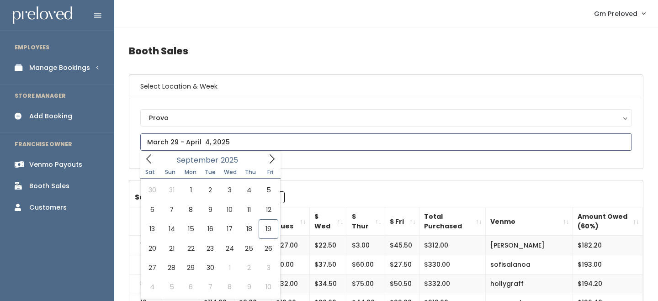
click at [147, 160] on icon at bounding box center [148, 159] width 5 height 9
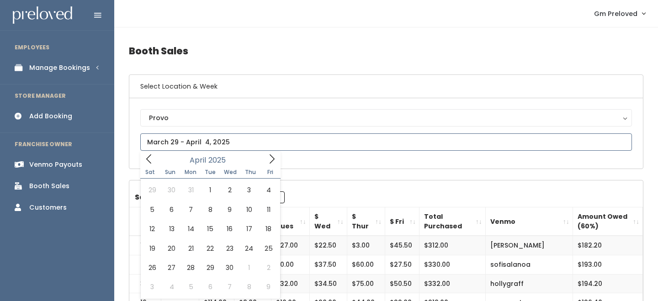
click at [147, 160] on icon at bounding box center [148, 159] width 5 height 9
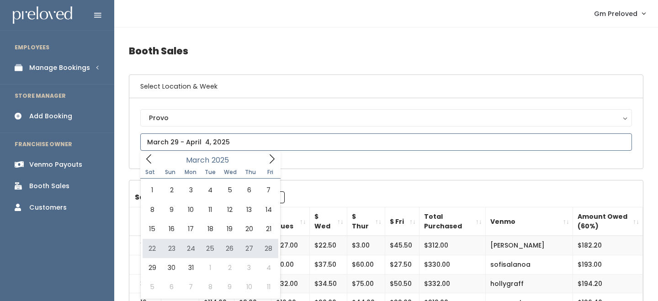
type input "[DATE] to [DATE]"
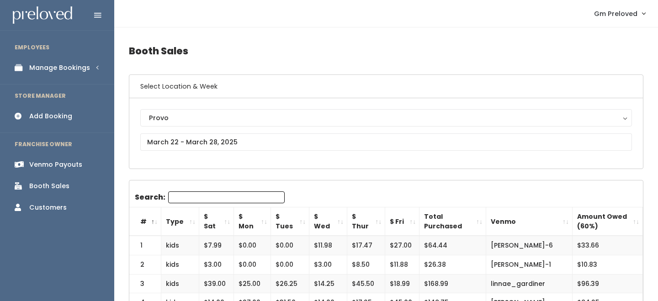
click at [227, 221] on th "$ Sat" at bounding box center [216, 222] width 35 height 29
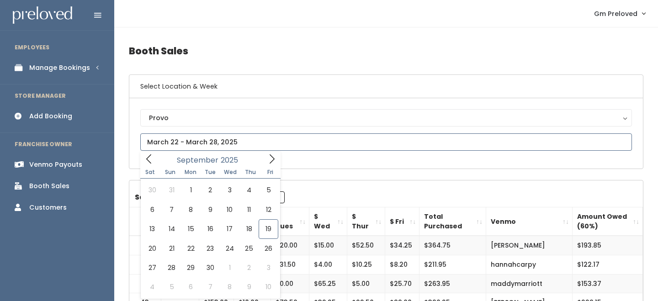
click at [193, 145] on input "text" at bounding box center [386, 142] width 492 height 17
click at [148, 161] on icon at bounding box center [148, 159] width 5 height 9
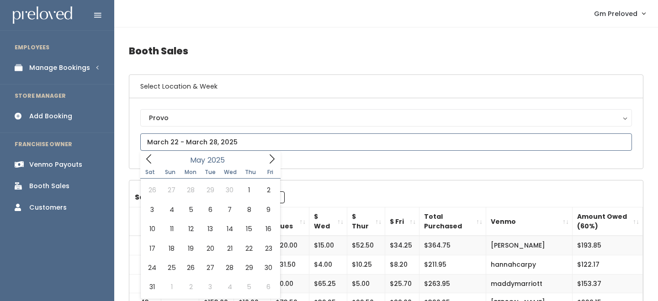
click at [148, 161] on icon at bounding box center [148, 159] width 5 height 9
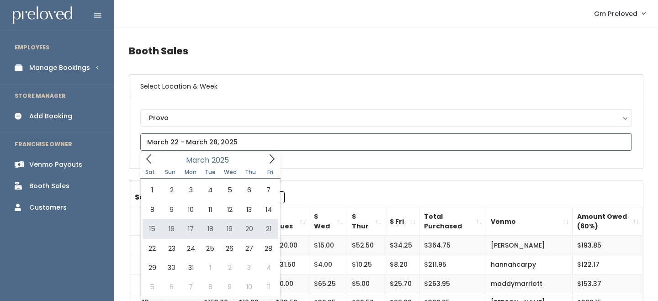
type input "[DATE] to [DATE]"
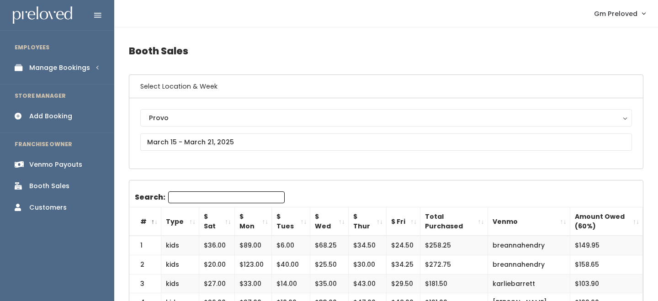
click at [229, 221] on th "$ Sat" at bounding box center [217, 222] width 36 height 29
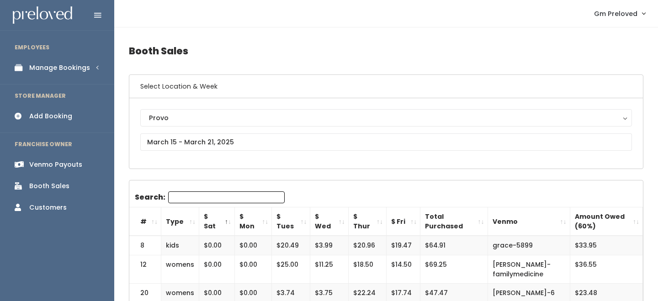
click at [229, 221] on th "$ Sat" at bounding box center [217, 222] width 36 height 29
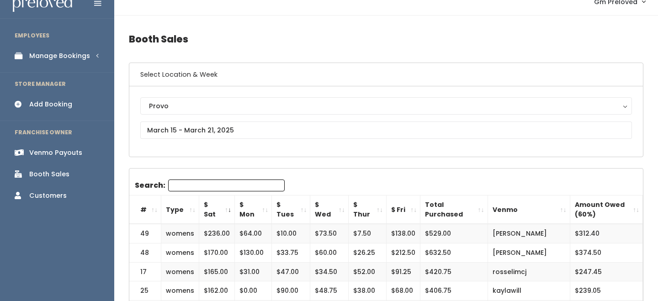
scroll to position [15, 0]
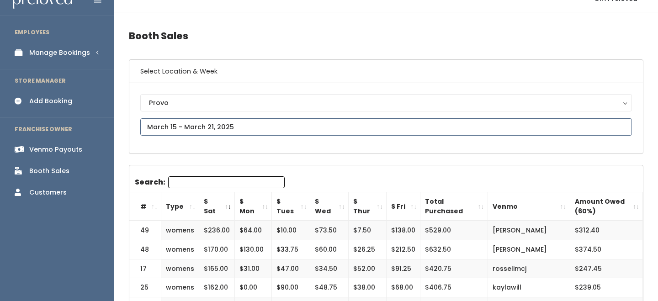
click at [218, 124] on input "text" at bounding box center [386, 126] width 492 height 17
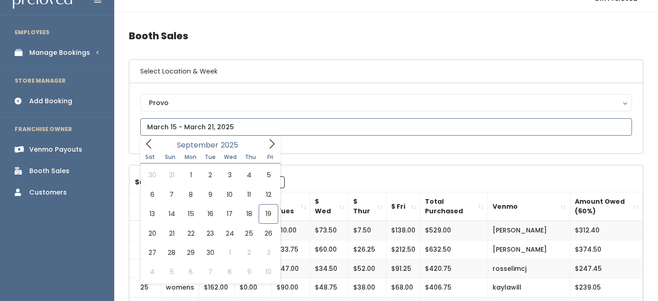
click at [149, 144] on icon at bounding box center [149, 144] width 10 height 10
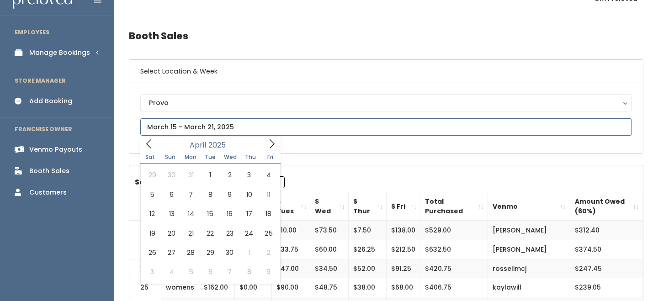
click at [149, 144] on icon at bounding box center [149, 144] width 10 height 10
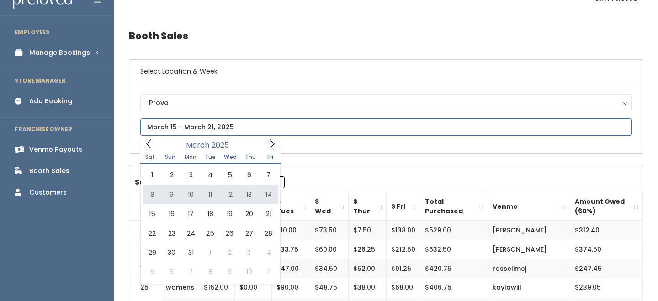
type input "[DATE] to [DATE]"
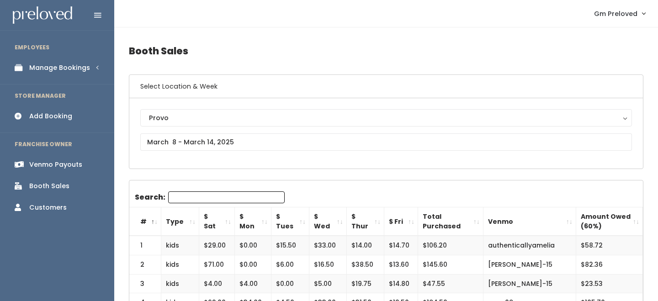
click at [225, 224] on th "$ Sat" at bounding box center [217, 222] width 36 height 29
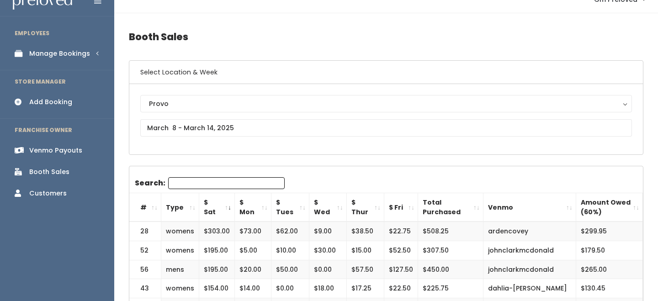
scroll to position [15, 0]
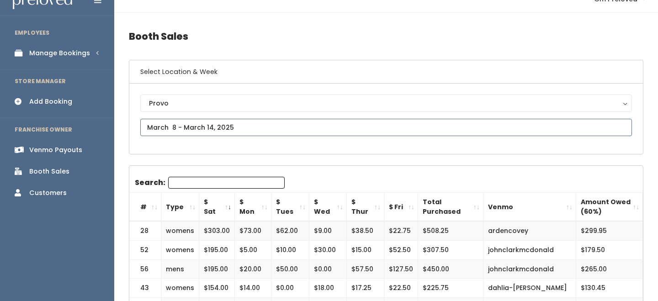
click at [191, 126] on input "text" at bounding box center [386, 127] width 492 height 17
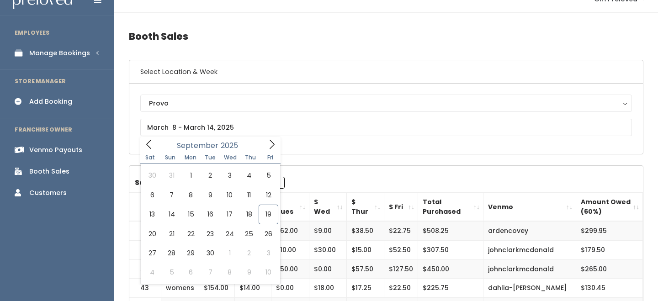
click at [365, 46] on h4 "Booth Sales" at bounding box center [386, 36] width 515 height 25
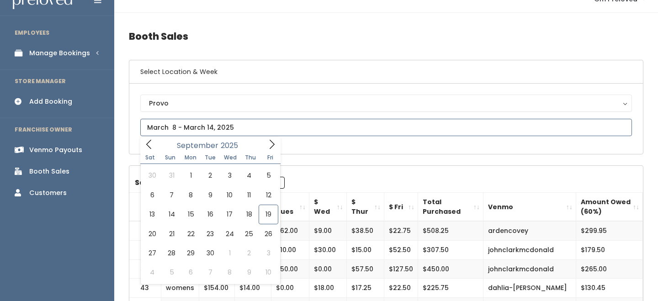
click at [183, 123] on input "text" at bounding box center [386, 127] width 492 height 17
click at [149, 148] on icon at bounding box center [149, 144] width 10 height 10
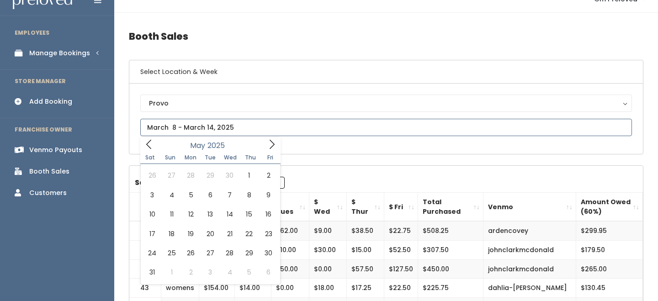
click at [149, 148] on icon at bounding box center [149, 144] width 10 height 10
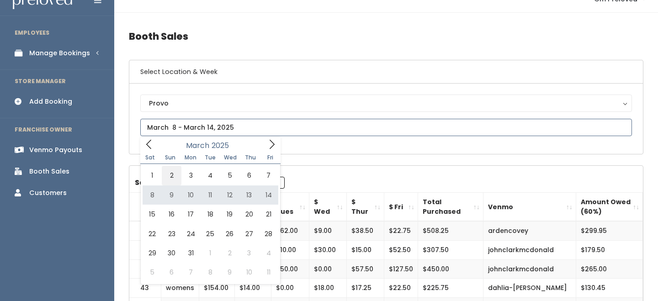
type input "[DATE] to [DATE]"
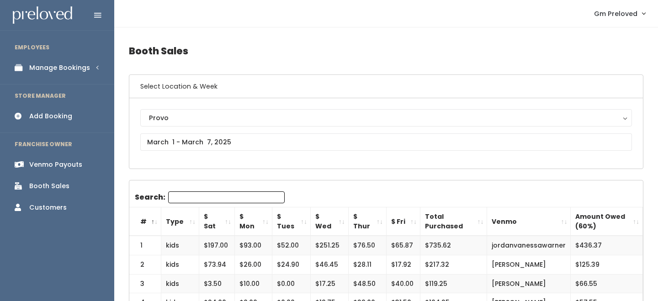
click at [227, 220] on th "$ Sat" at bounding box center [217, 222] width 36 height 29
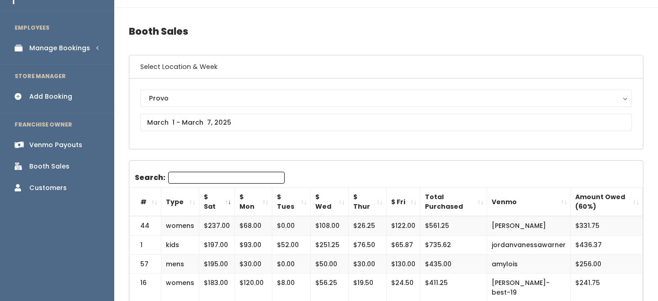
scroll to position [19, 0]
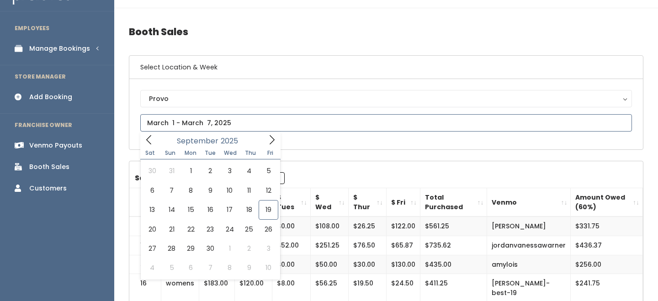
click at [153, 139] on icon at bounding box center [149, 140] width 10 height 10
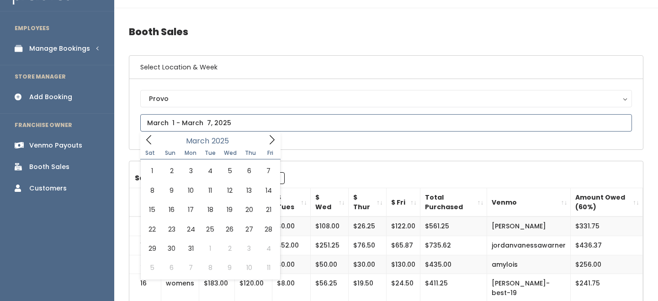
click at [153, 139] on icon at bounding box center [149, 140] width 10 height 10
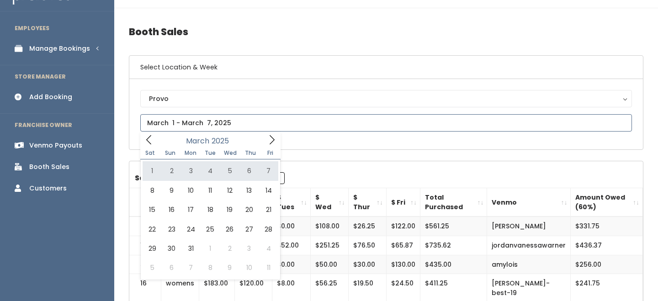
click at [148, 142] on icon at bounding box center [149, 140] width 10 height 10
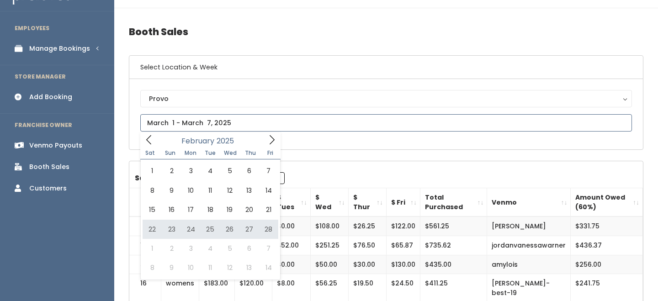
type input "February 22 to February 28"
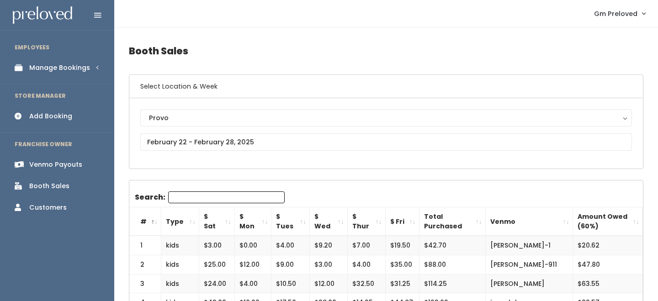
click at [188, 226] on th "Type" at bounding box center [180, 222] width 38 height 29
click at [230, 221] on th "$ Sat" at bounding box center [217, 222] width 36 height 29
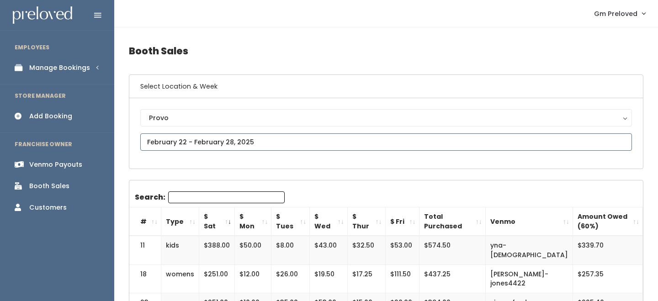
click at [212, 143] on input "text" at bounding box center [386, 142] width 492 height 17
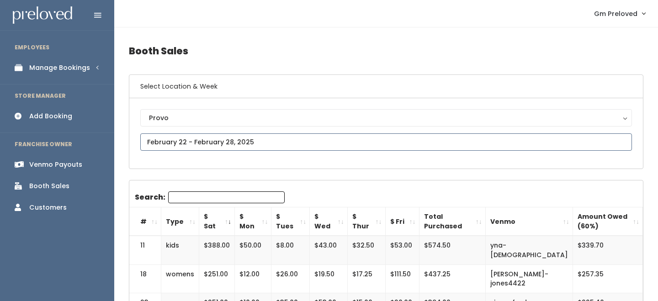
click at [206, 146] on input "text" at bounding box center [386, 142] width 492 height 17
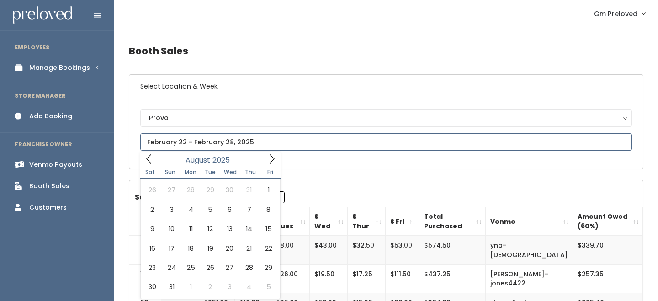
click at [150, 163] on icon at bounding box center [149, 159] width 10 height 10
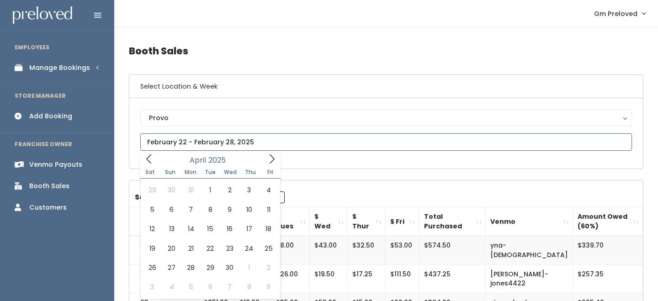
click at [150, 163] on icon at bounding box center [149, 159] width 10 height 10
click at [150, 164] on span at bounding box center [148, 159] width 17 height 14
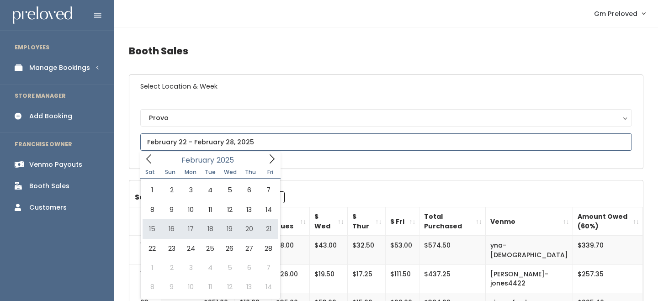
type input "February 15 to February 21"
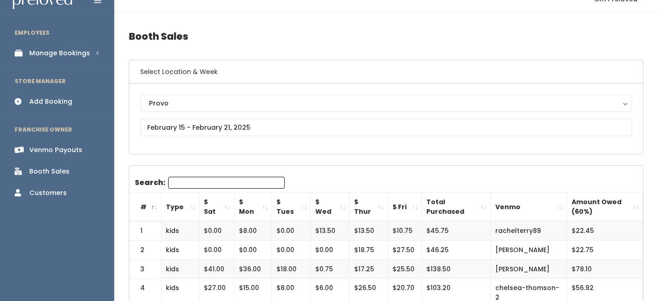
click at [230, 208] on th "$ Sat" at bounding box center [216, 207] width 35 height 29
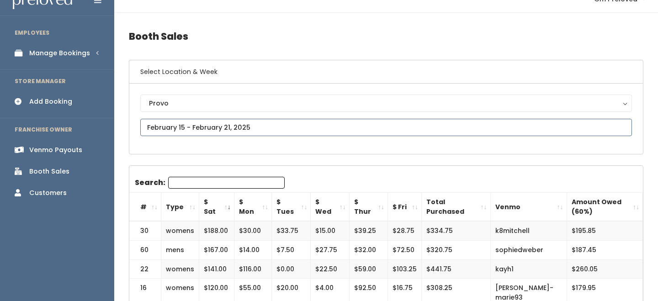
click at [197, 128] on input "text" at bounding box center [386, 127] width 492 height 17
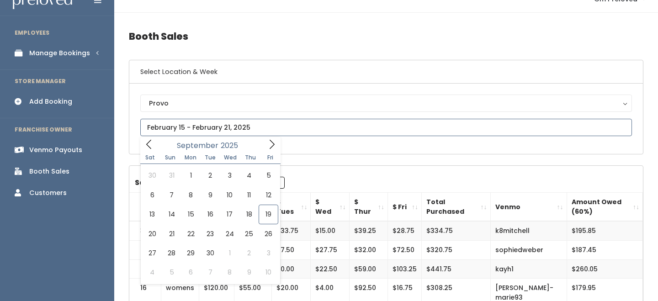
click at [146, 143] on icon at bounding box center [149, 144] width 10 height 10
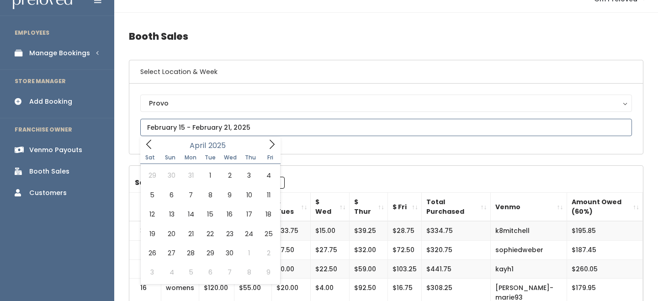
click at [146, 143] on icon at bounding box center [149, 144] width 10 height 10
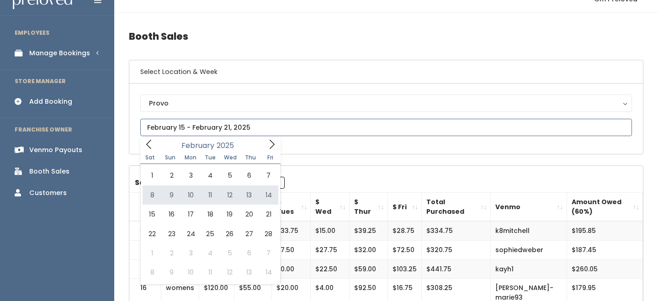
type input "February 8 to February 14"
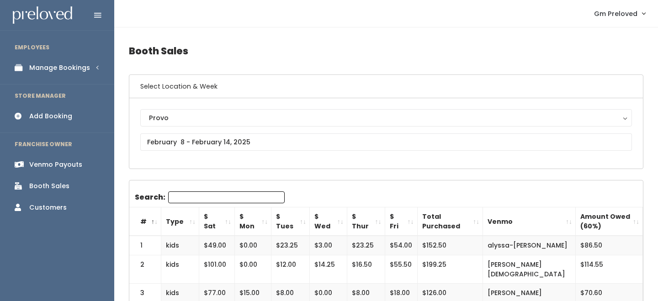
click at [227, 225] on th "$ Sat" at bounding box center [217, 222] width 36 height 29
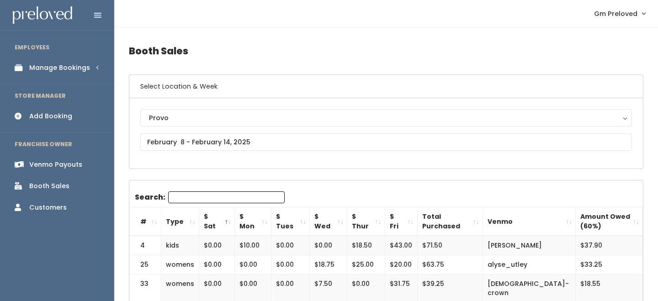
click at [227, 225] on th "$ Sat" at bounding box center [217, 222] width 36 height 29
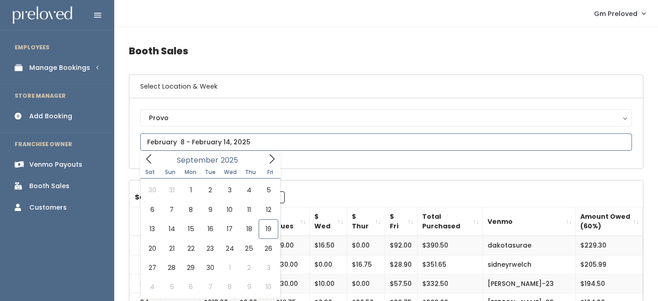
click at [152, 157] on icon at bounding box center [149, 159] width 10 height 10
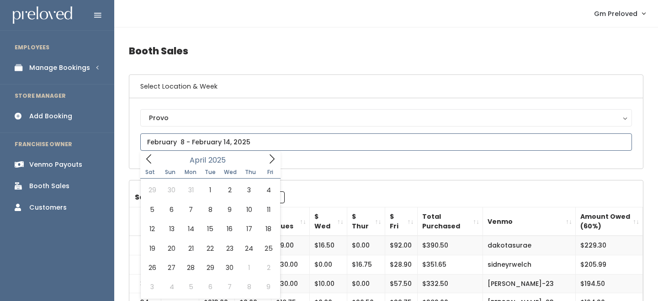
click at [152, 157] on icon at bounding box center [149, 159] width 10 height 10
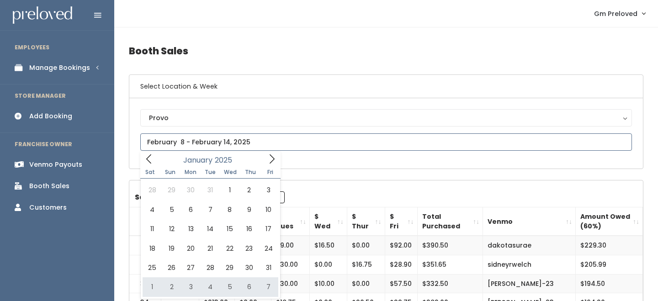
type input "[DATE] to [DATE]"
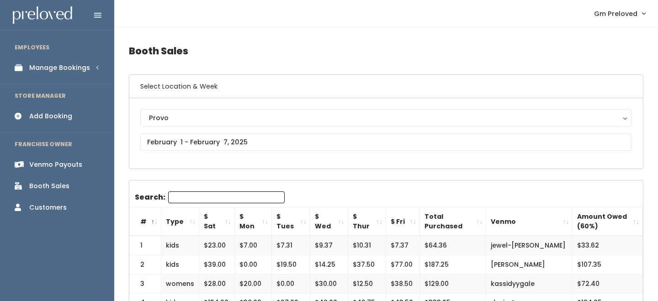
click at [229, 224] on th "$ Sat" at bounding box center [217, 222] width 36 height 29
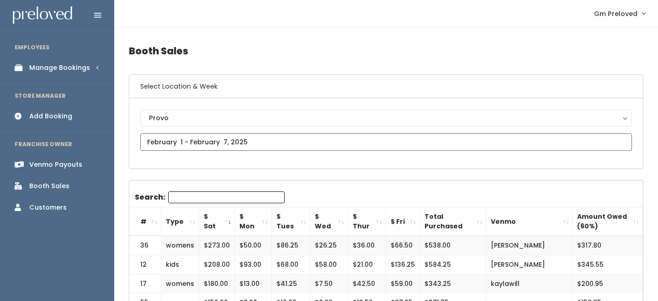
click at [214, 141] on input "text" at bounding box center [386, 142] width 492 height 17
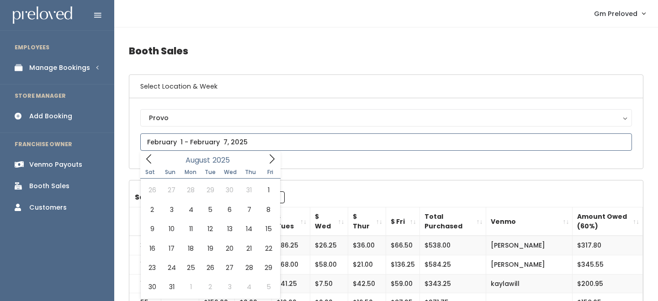
click at [153, 156] on icon at bounding box center [149, 159] width 10 height 10
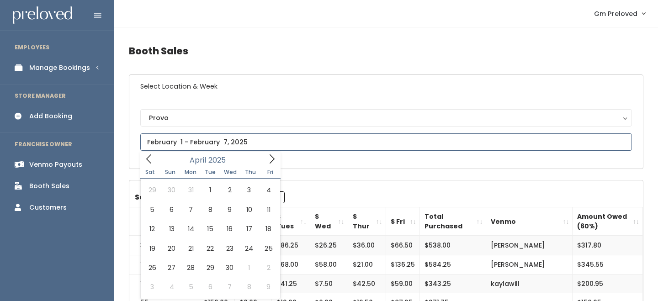
click at [153, 156] on icon at bounding box center [149, 159] width 10 height 10
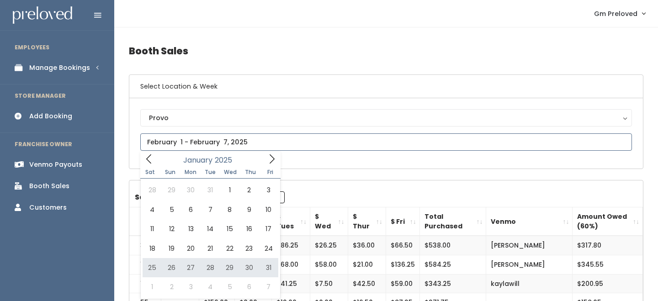
type input "[DATE] to [DATE]"
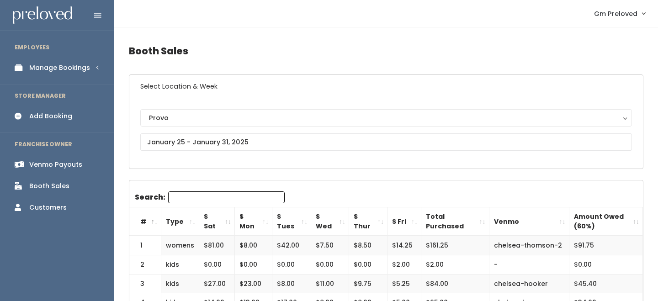
click at [193, 216] on th "Type" at bounding box center [180, 222] width 38 height 29
click at [194, 215] on th "Type" at bounding box center [180, 222] width 38 height 29
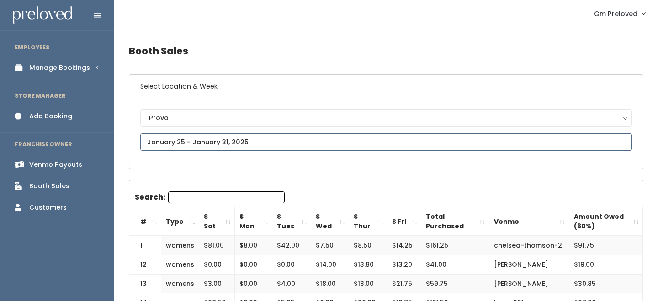
click at [220, 144] on input "text" at bounding box center [386, 142] width 492 height 17
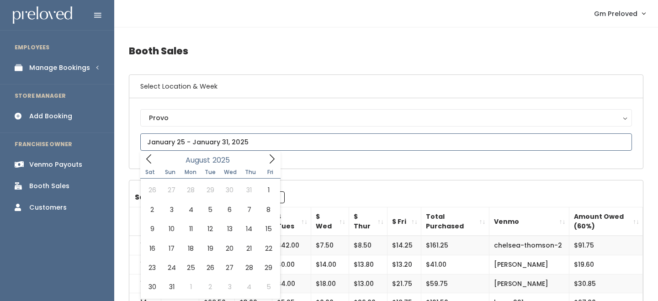
click at [151, 160] on icon at bounding box center [149, 159] width 10 height 10
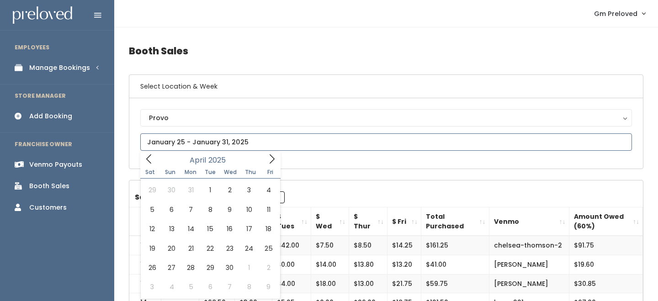
click at [151, 160] on icon at bounding box center [149, 159] width 10 height 10
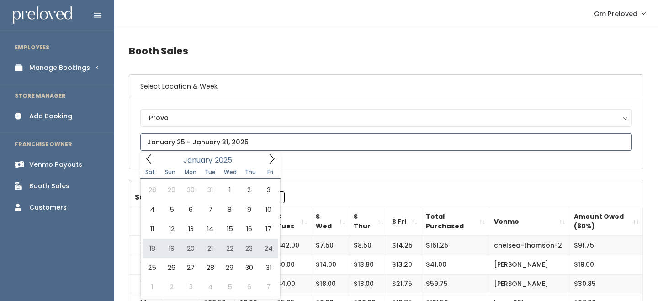
type input "January 18 to January 24"
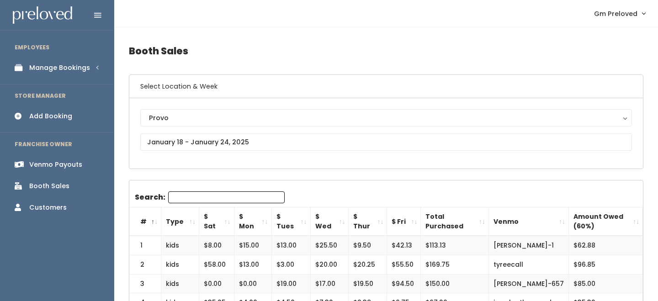
click at [228, 216] on th "$ Sat" at bounding box center [216, 222] width 35 height 29
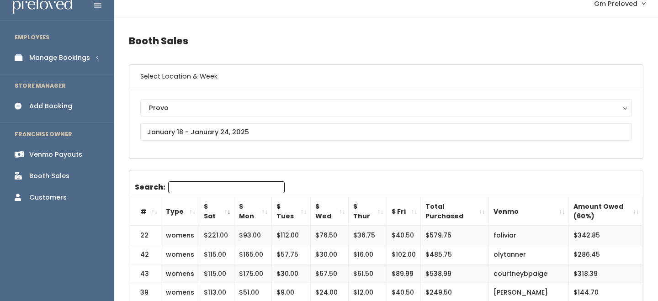
scroll to position [11, 0]
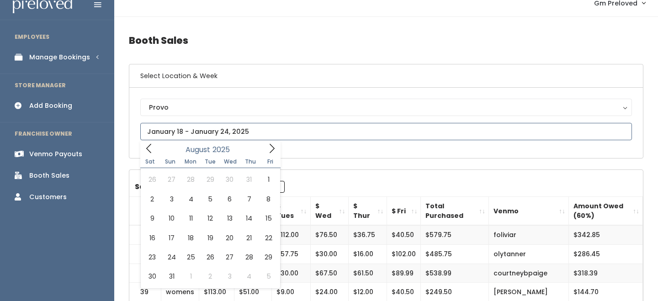
click at [154, 146] on span at bounding box center [148, 148] width 17 height 14
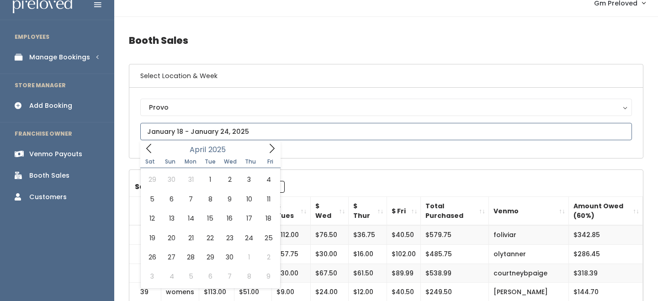
click at [154, 146] on span at bounding box center [148, 148] width 17 height 14
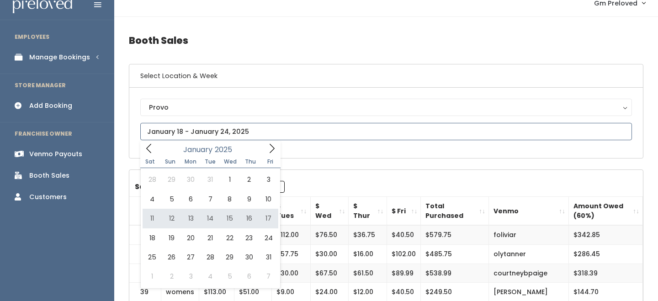
type input "January 11 to January 17"
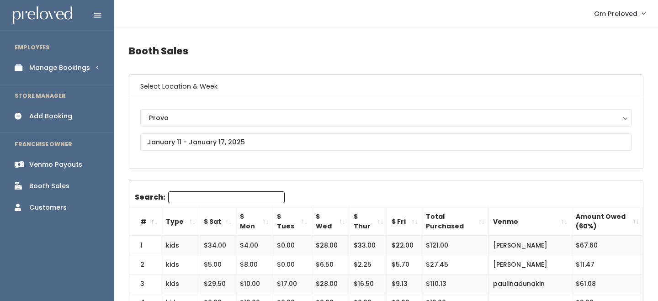
click at [227, 218] on th "$ Sat" at bounding box center [217, 222] width 36 height 29
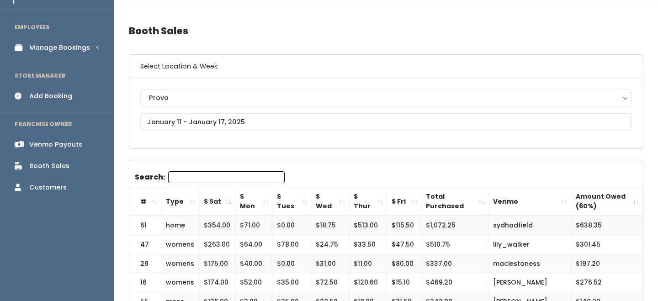
scroll to position [21, 0]
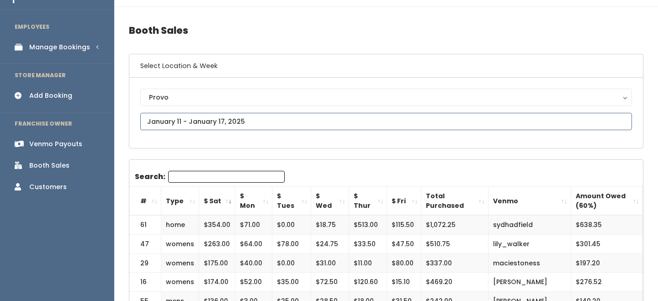
click at [222, 121] on input "text" at bounding box center [386, 121] width 492 height 17
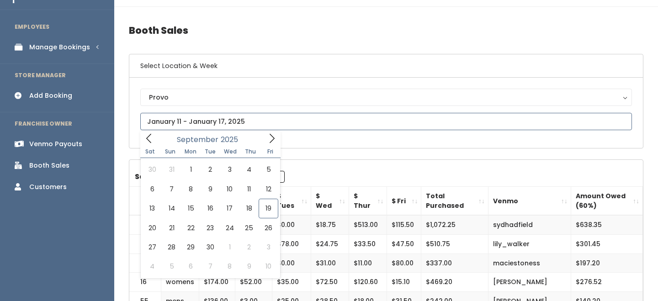
click at [150, 136] on icon at bounding box center [149, 139] width 10 height 10
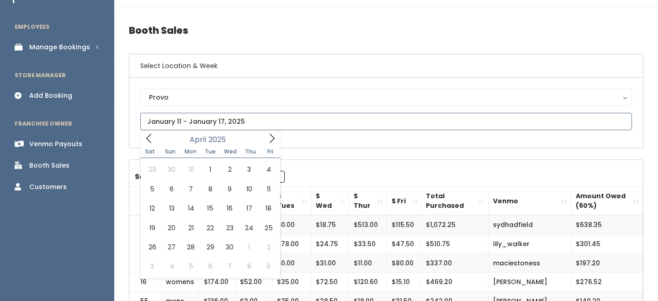
click at [150, 136] on icon at bounding box center [149, 139] width 10 height 10
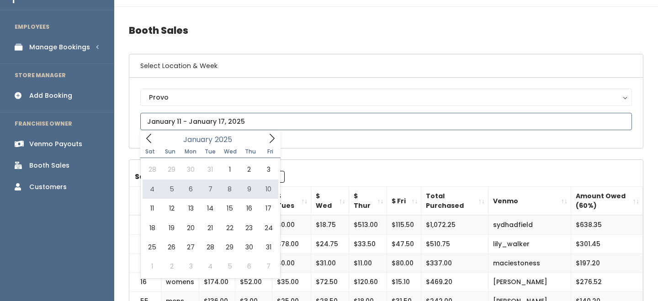
type input "January 4 to January 10"
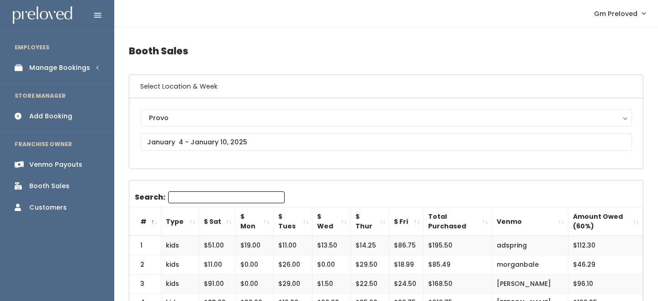
click at [223, 222] on th "$ Sat" at bounding box center [217, 222] width 37 height 29
click at [143, 244] on td "27" at bounding box center [145, 245] width 32 height 19
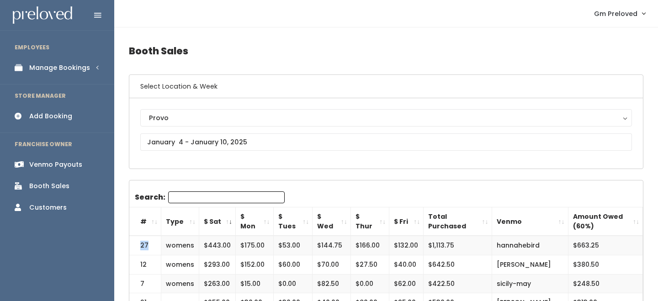
click at [143, 244] on td "27" at bounding box center [145, 245] width 32 height 19
copy td "27"
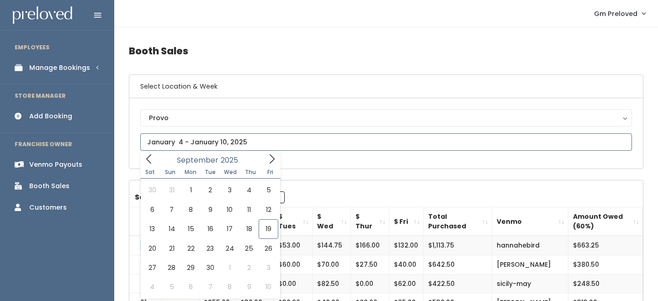
click at [150, 159] on icon at bounding box center [149, 159] width 10 height 10
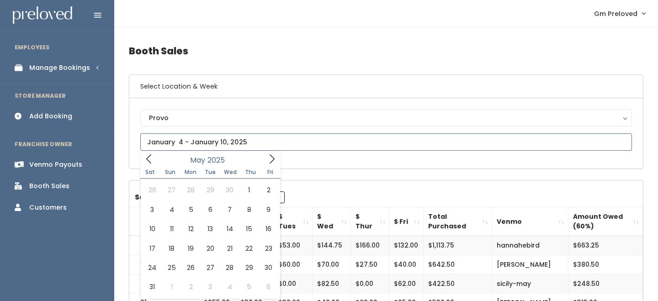
click at [150, 159] on icon at bounding box center [149, 159] width 10 height 10
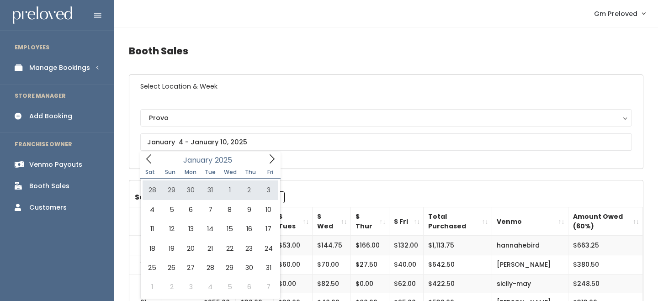
click at [357, 49] on h4 "Booth Sales" at bounding box center [386, 50] width 515 height 25
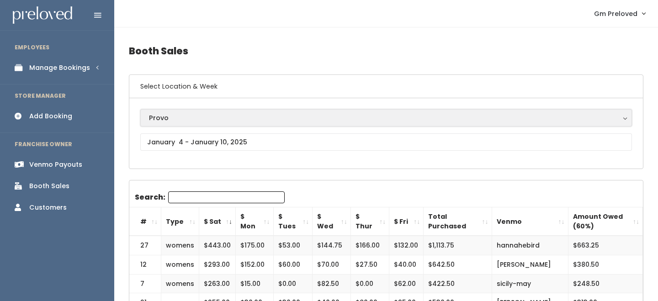
click at [209, 113] on div "Provo" at bounding box center [386, 118] width 475 height 10
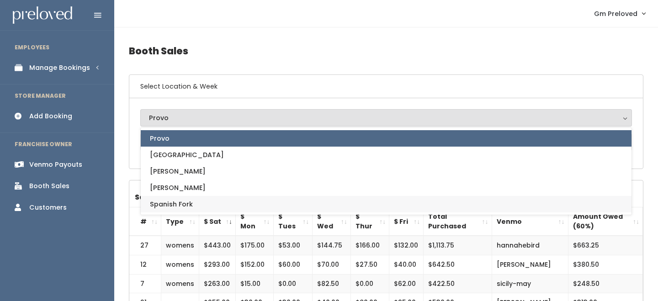
click at [189, 200] on span "Spanish Fork" at bounding box center [171, 204] width 43 height 10
select select "2"
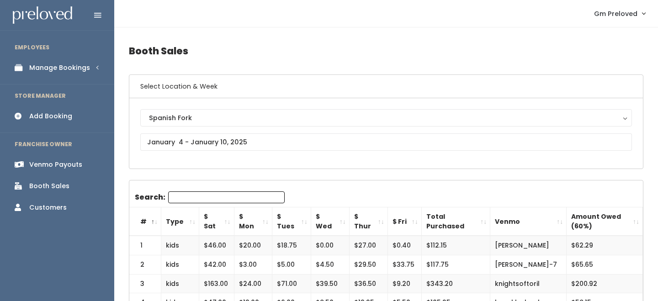
click at [193, 224] on th "Type" at bounding box center [180, 222] width 38 height 29
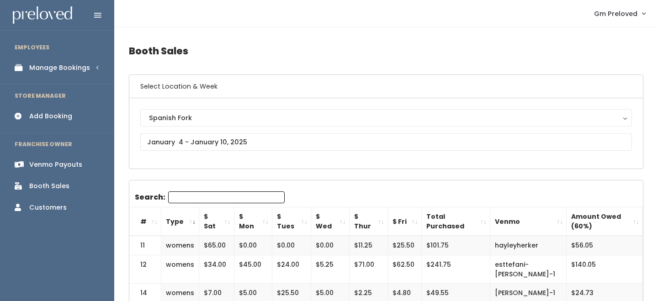
click at [193, 224] on th "Type" at bounding box center [180, 222] width 38 height 29
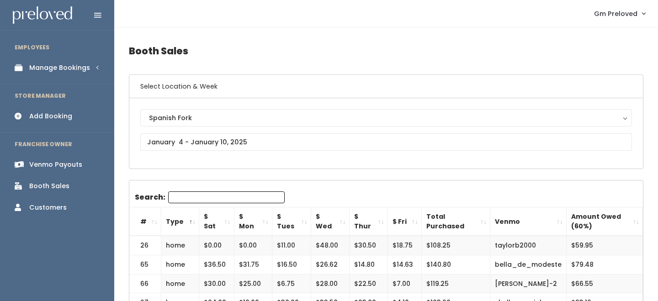
click at [225, 221] on th "$ Sat" at bounding box center [216, 222] width 35 height 29
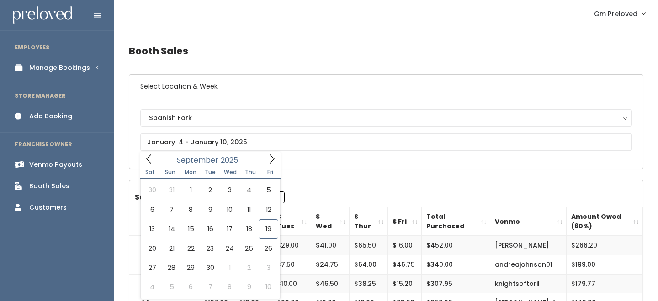
click at [150, 151] on div "Spanish Fork Houston Layton Provo Sandy Spanish Fork" at bounding box center [386, 133] width 492 height 48
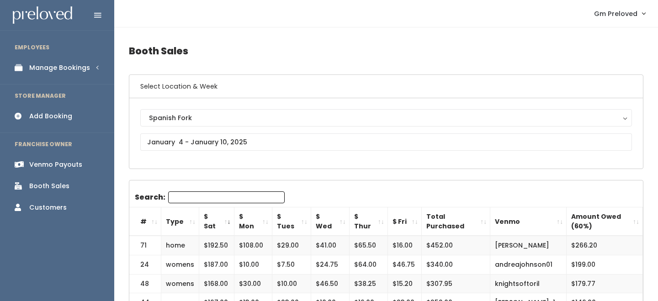
click at [150, 151] on div "Spanish Fork Houston Layton Provo Sandy Spanish Fork" at bounding box center [386, 133] width 492 height 48
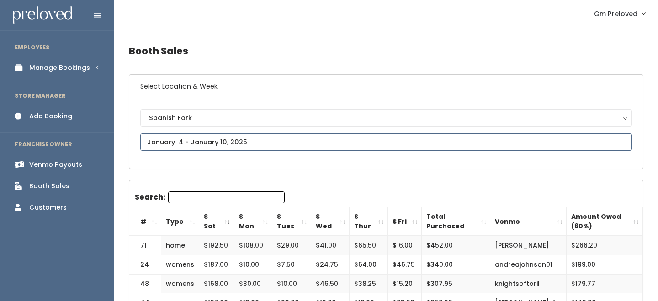
click at [157, 141] on input "text" at bounding box center [386, 142] width 492 height 17
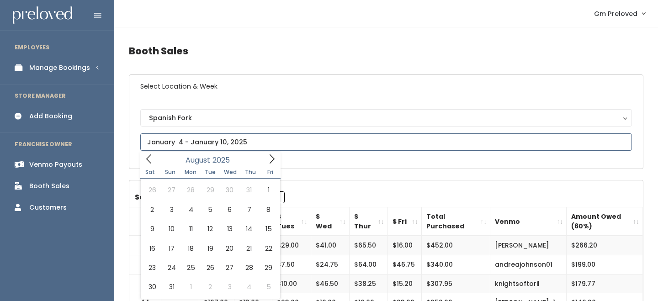
click at [149, 158] on icon at bounding box center [149, 159] width 10 height 10
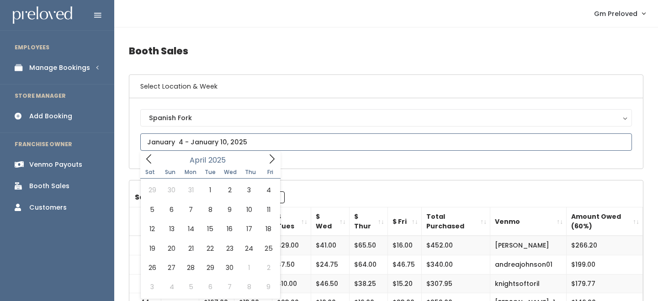
click at [149, 158] on icon at bounding box center [149, 159] width 10 height 10
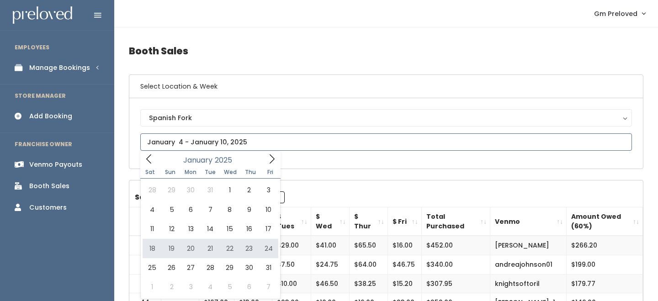
type input "[DATE] to [DATE]"
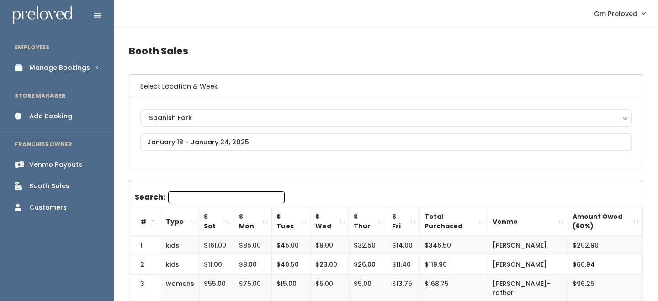
click at [230, 220] on th "$ Sat" at bounding box center [216, 222] width 35 height 29
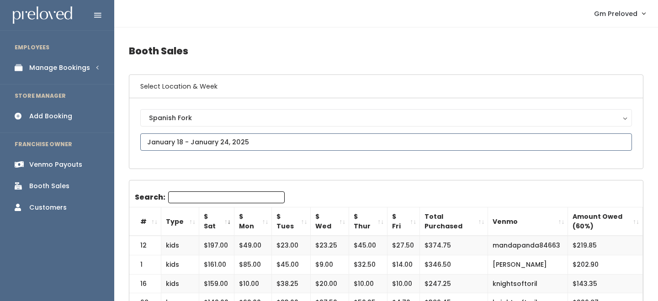
click at [210, 141] on input "text" at bounding box center [386, 142] width 492 height 17
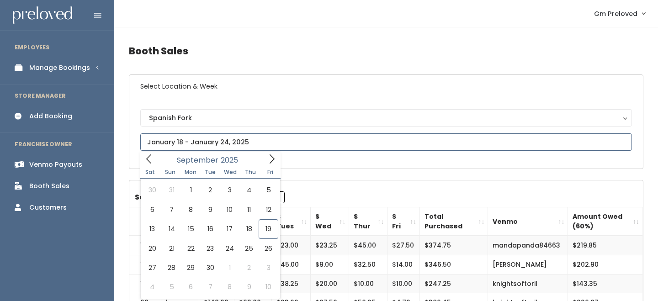
click at [154, 160] on span at bounding box center [148, 159] width 17 height 14
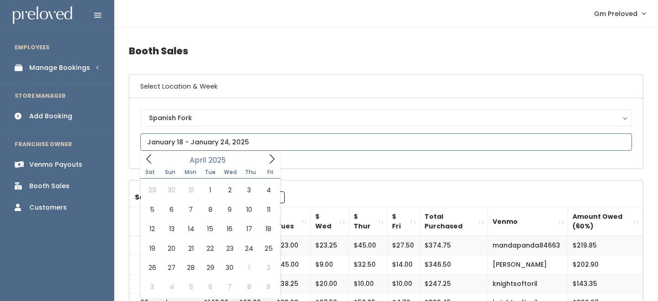
click at [154, 160] on span at bounding box center [148, 159] width 17 height 14
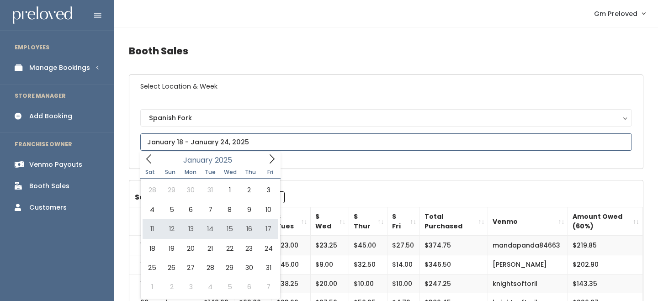
type input "January 11 to January 17"
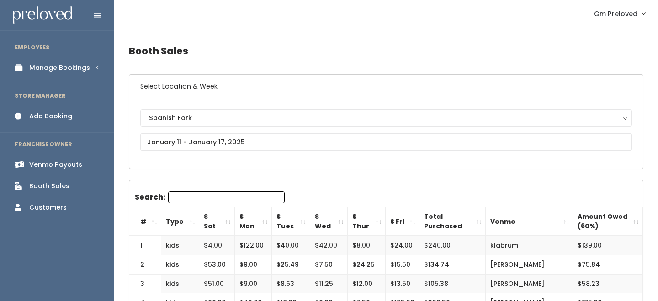
click at [228, 221] on th "$ Sat" at bounding box center [217, 222] width 36 height 29
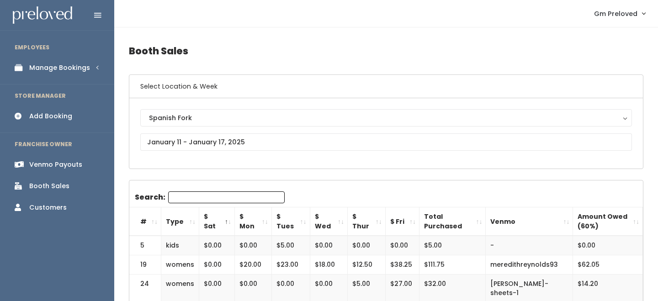
click at [228, 221] on th "$ Sat" at bounding box center [217, 222] width 36 height 29
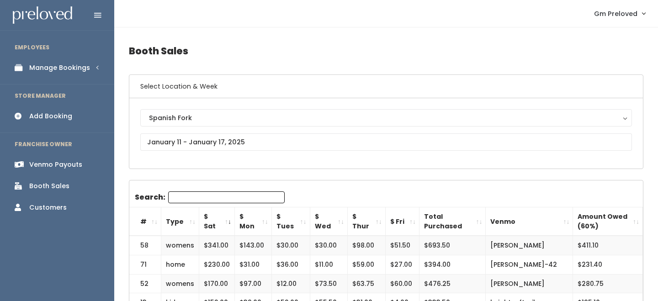
click at [231, 130] on div "Spanish Fork Houston Layton Provo Sandy Spanish Fork" at bounding box center [386, 133] width 492 height 48
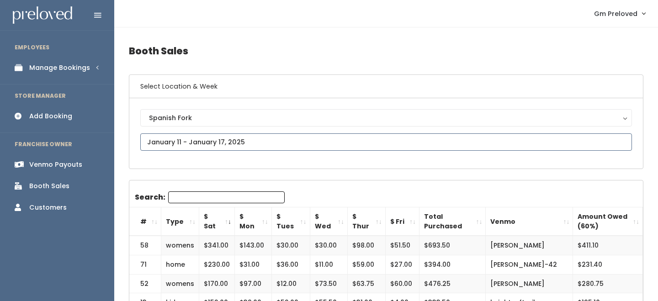
click at [230, 135] on input "text" at bounding box center [386, 142] width 492 height 17
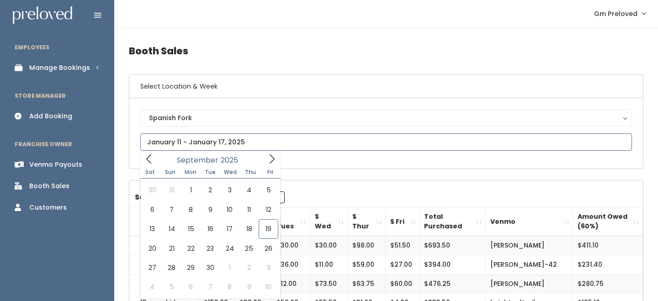
click at [150, 161] on icon at bounding box center [149, 159] width 10 height 10
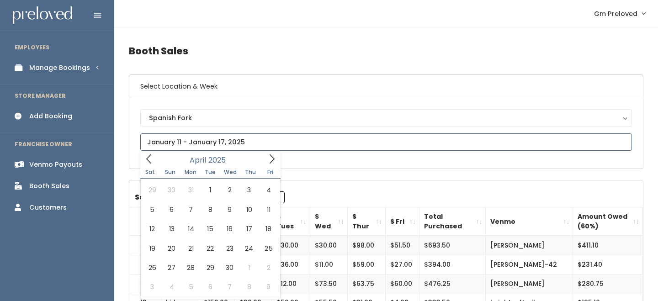
click at [150, 161] on icon at bounding box center [149, 159] width 10 height 10
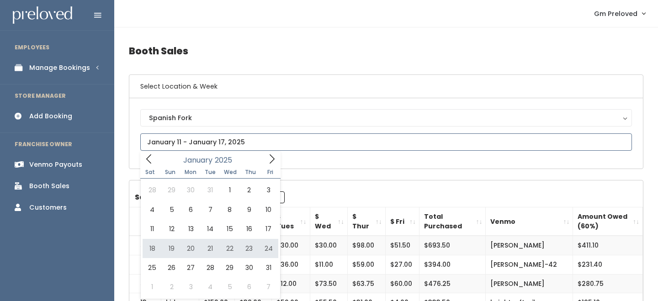
type input "January 18 to January 24"
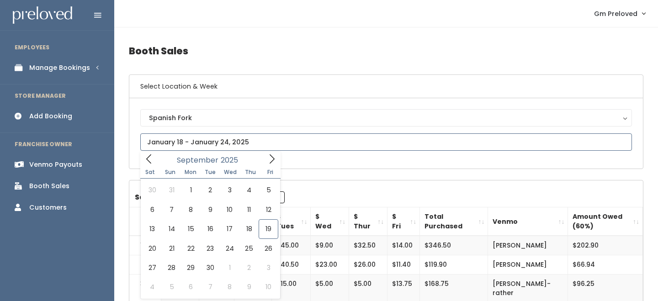
click at [172, 142] on input "text" at bounding box center [386, 142] width 492 height 17
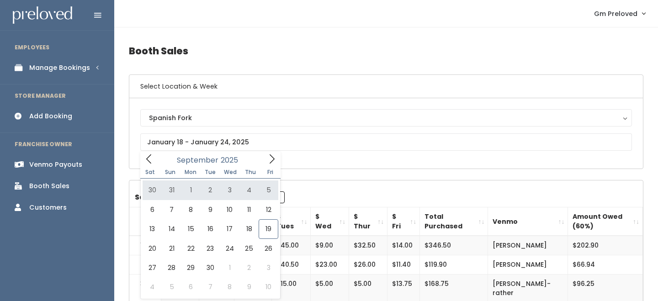
click at [149, 166] on div "Sat Sun Mon Tue Wed Thu Fri" at bounding box center [210, 172] width 140 height 13
click at [148, 159] on icon at bounding box center [149, 159] width 10 height 10
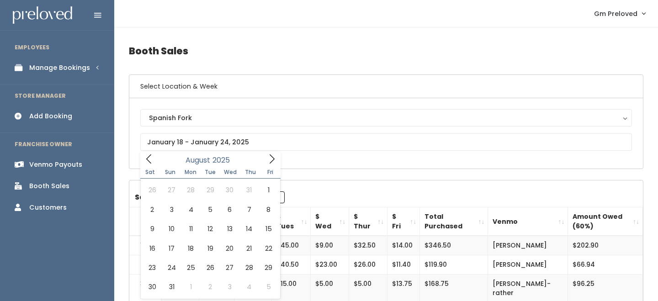
click at [148, 159] on icon at bounding box center [149, 159] width 10 height 10
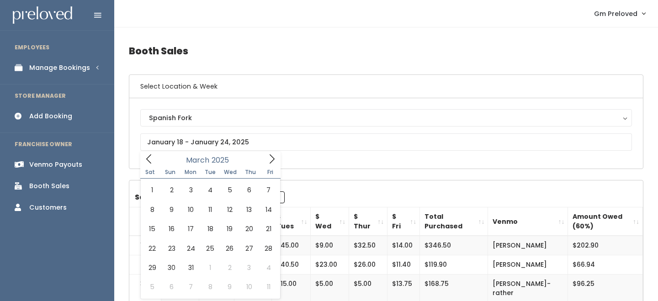
click at [148, 159] on icon at bounding box center [149, 159] width 10 height 10
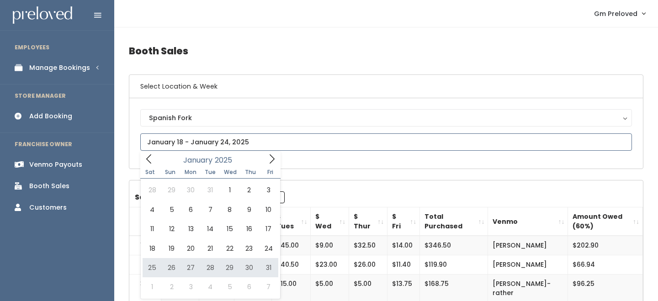
type input "January 25 to January 31"
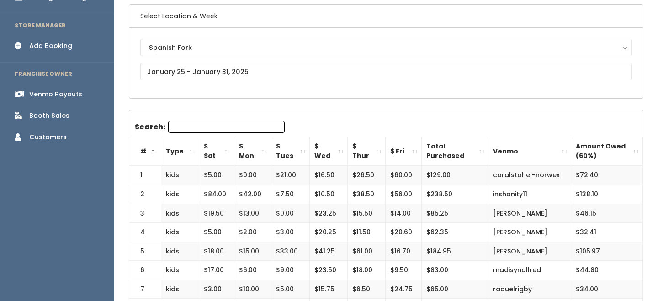
scroll to position [72, 0]
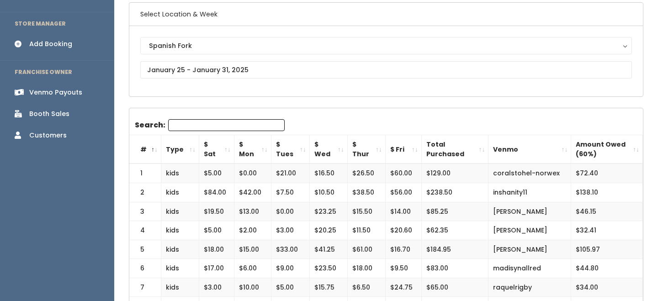
click at [223, 148] on th "$ Sat" at bounding box center [216, 149] width 35 height 29
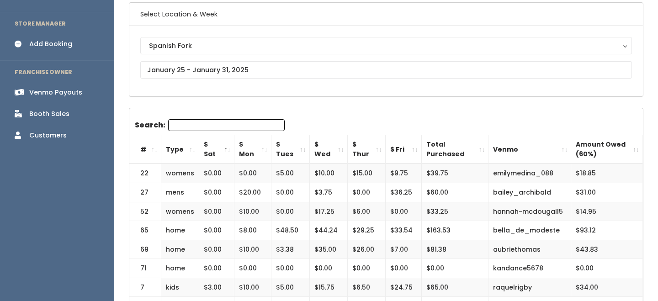
click at [223, 148] on th "$ Sat" at bounding box center [216, 149] width 35 height 29
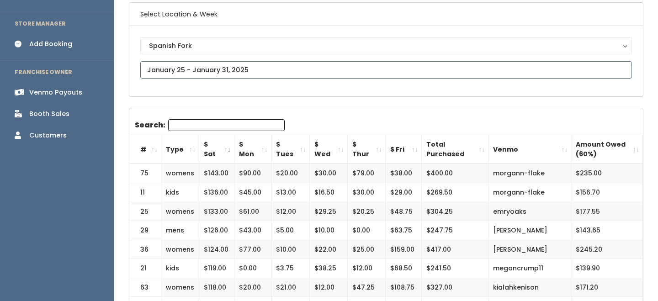
click at [215, 70] on input "text" at bounding box center [386, 69] width 492 height 17
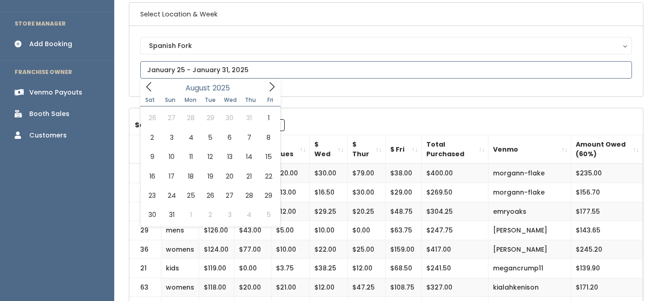
click at [149, 86] on icon at bounding box center [149, 87] width 10 height 10
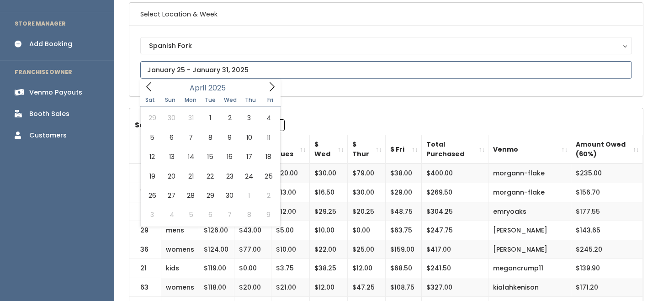
click at [149, 86] on icon at bounding box center [149, 87] width 10 height 10
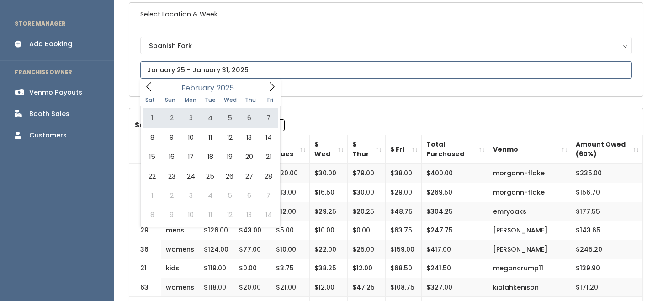
type input "February 1 to February 7"
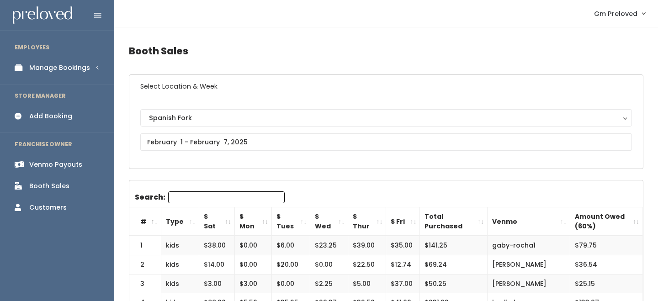
click at [224, 217] on th "$ Sat" at bounding box center [217, 222] width 36 height 29
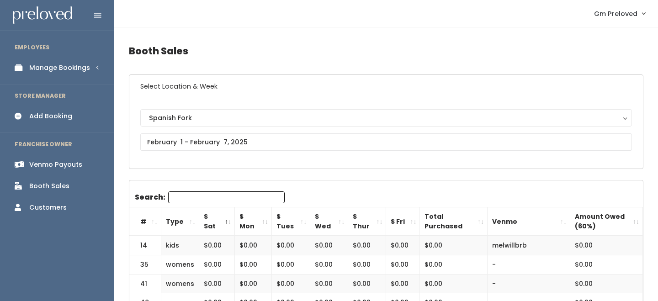
click at [224, 217] on th "$ Sat" at bounding box center [217, 222] width 36 height 29
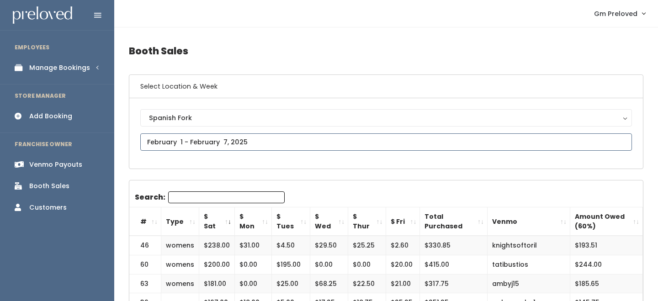
click at [211, 142] on input "text" at bounding box center [386, 142] width 492 height 17
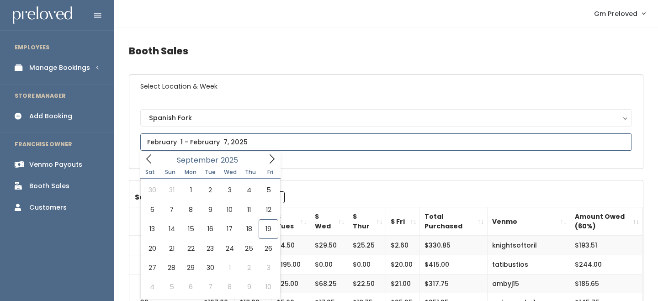
click at [151, 161] on icon at bounding box center [149, 159] width 10 height 10
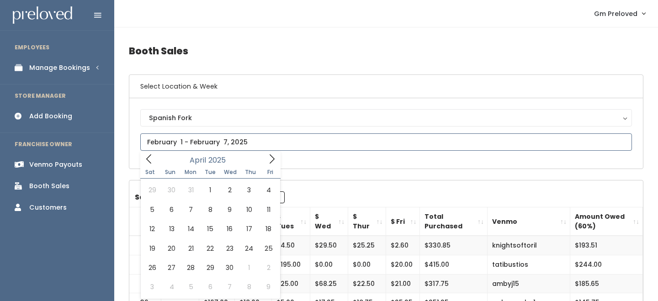
click at [151, 161] on icon at bounding box center [149, 159] width 10 height 10
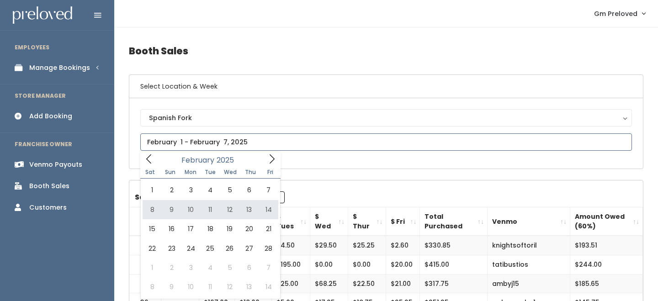
type input "February 8 to February 14"
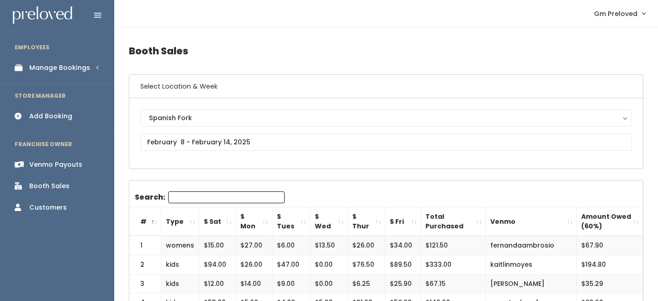
click at [192, 224] on th "Type" at bounding box center [180, 222] width 38 height 29
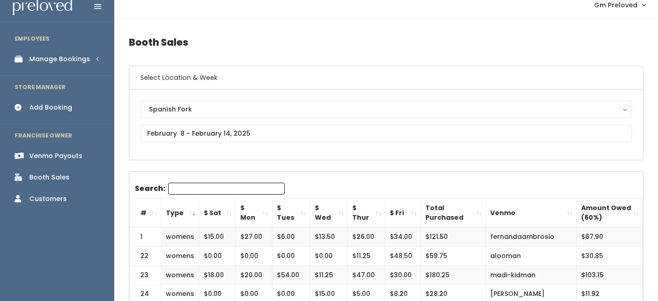
scroll to position [13, 0]
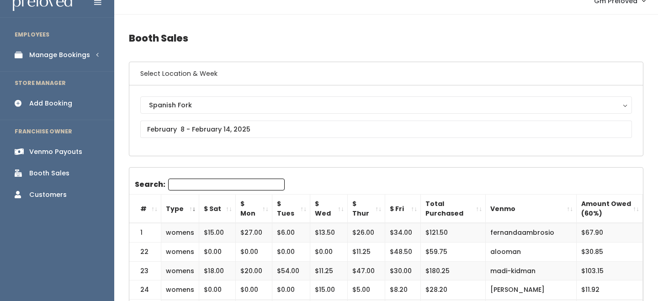
click at [225, 205] on th "$ Sat" at bounding box center [217, 209] width 37 height 29
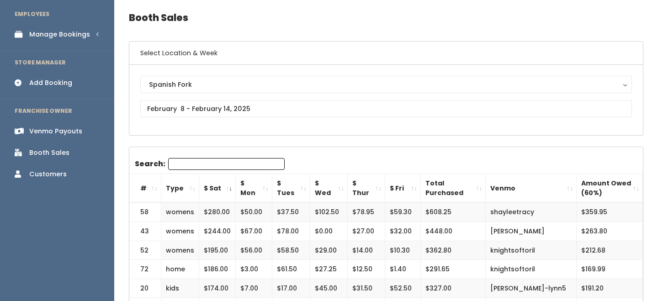
scroll to position [34, 0]
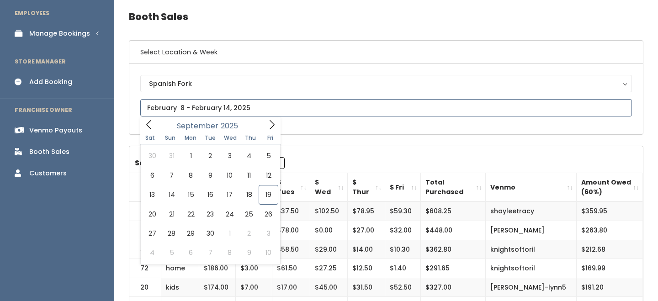
click at [148, 126] on icon at bounding box center [148, 124] width 5 height 9
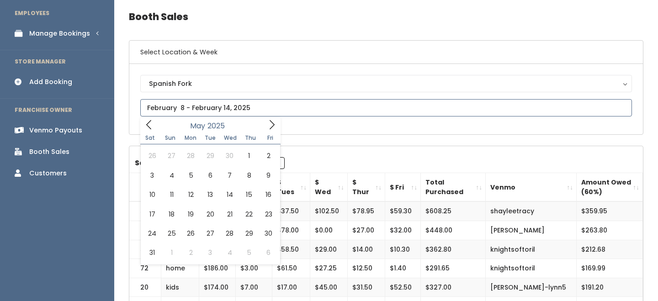
click at [148, 126] on icon at bounding box center [148, 124] width 5 height 9
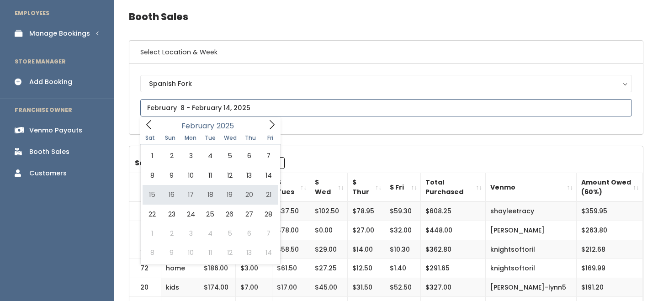
type input "February 15 to February 21"
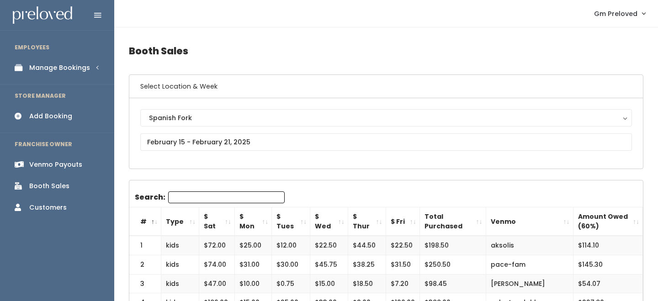
click at [230, 218] on th "$ Sat" at bounding box center [217, 222] width 36 height 29
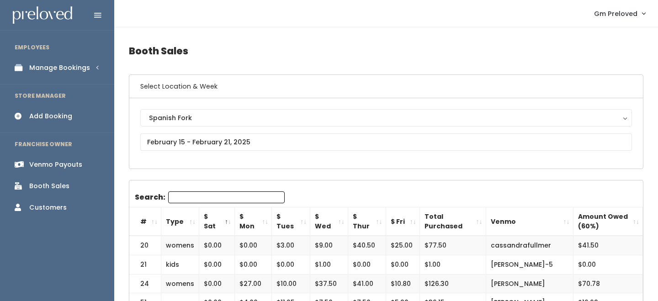
click at [230, 218] on th "$ Sat" at bounding box center [217, 222] width 36 height 29
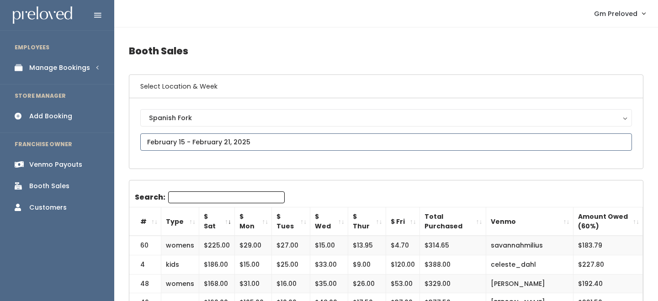
click at [173, 136] on input "text" at bounding box center [386, 142] width 492 height 17
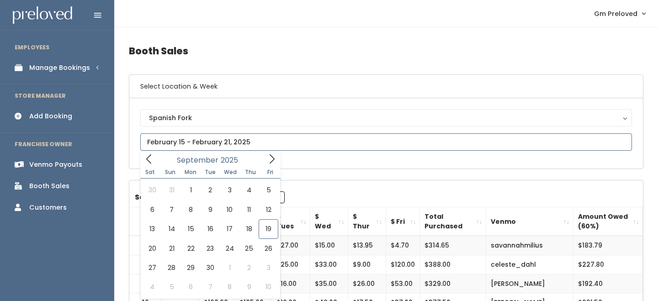
click at [141, 158] on span at bounding box center [148, 159] width 17 height 14
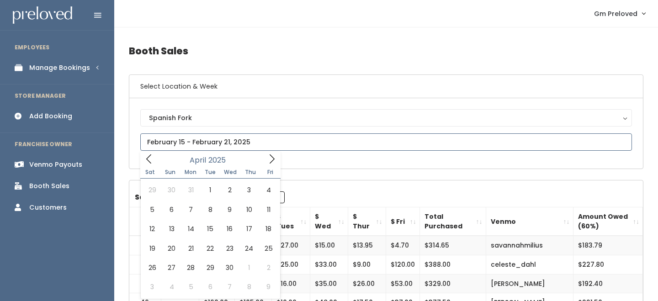
click at [141, 158] on span at bounding box center [148, 159] width 17 height 14
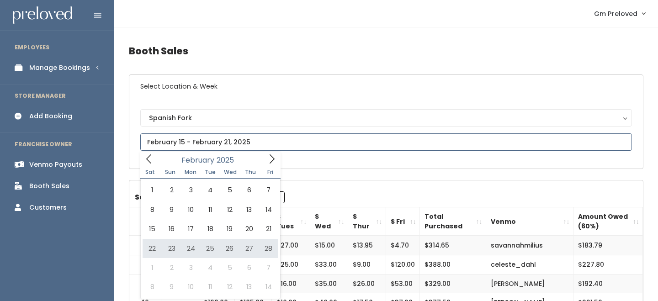
type input "February 22 to February 28"
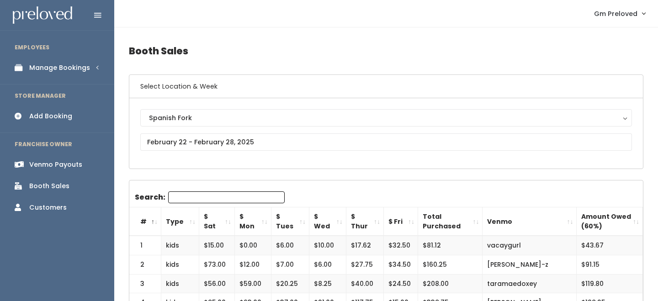
click at [227, 228] on th "$ Sat" at bounding box center [217, 222] width 36 height 29
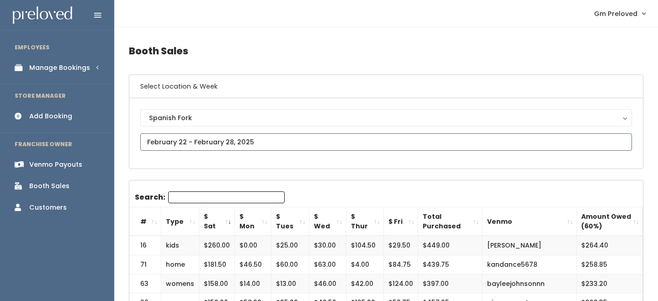
click at [216, 139] on input "text" at bounding box center [386, 142] width 492 height 17
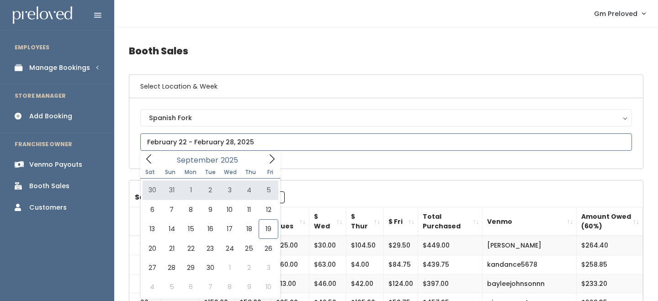
click at [145, 158] on icon at bounding box center [149, 159] width 10 height 10
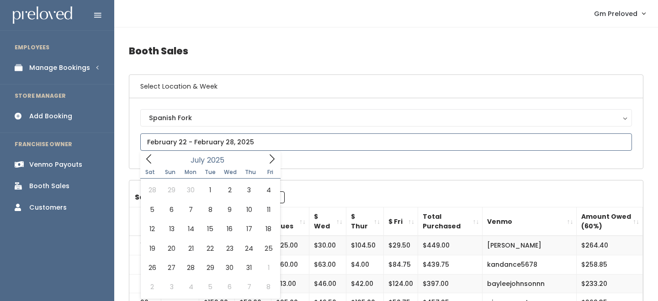
click at [145, 158] on icon at bounding box center [149, 159] width 10 height 10
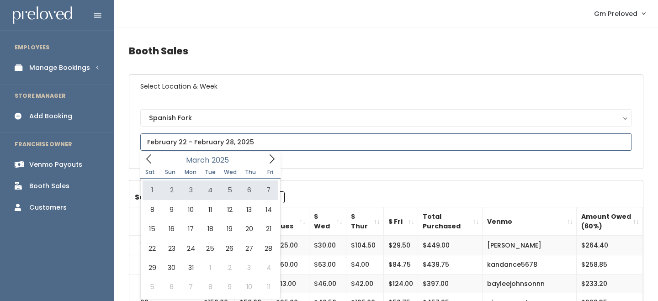
type input "March 1 to March 7"
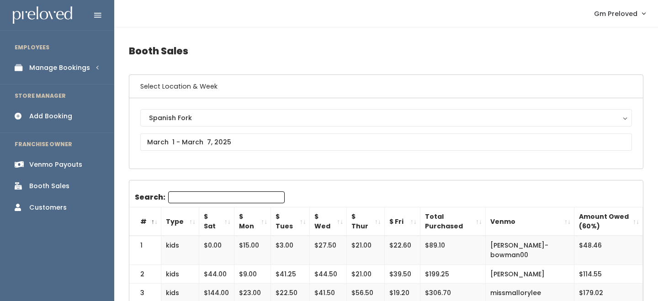
click at [224, 225] on th "$ Sat" at bounding box center [216, 222] width 35 height 29
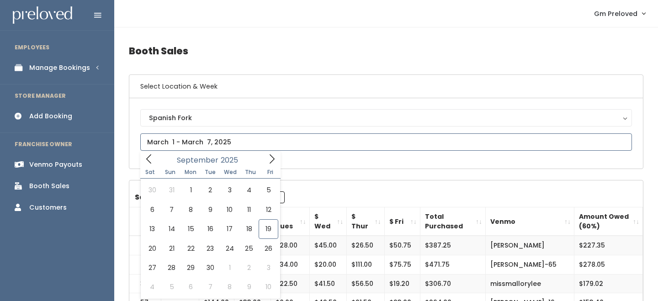
click at [151, 158] on icon at bounding box center [149, 159] width 10 height 10
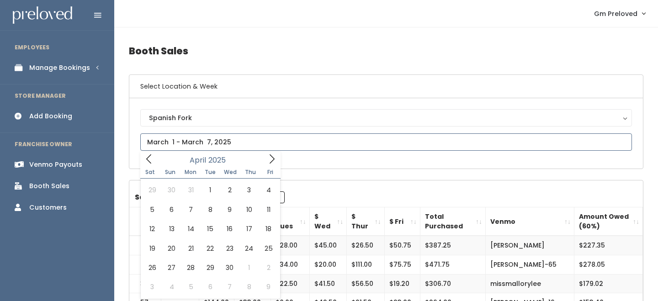
click at [151, 158] on icon at bounding box center [149, 159] width 10 height 10
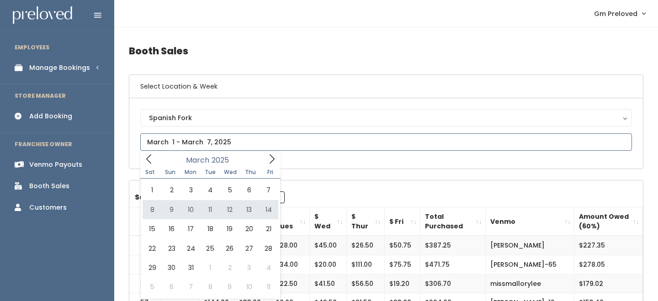
type input "March 8 to March 14"
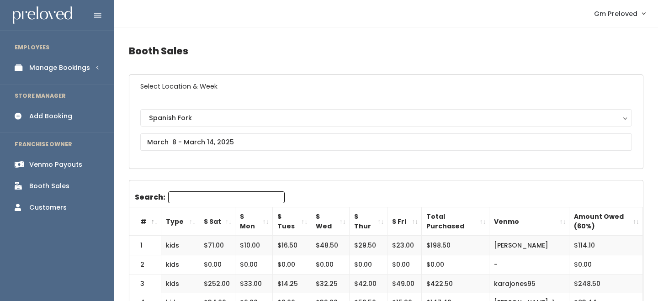
click at [205, 218] on th "$ Sat" at bounding box center [217, 222] width 36 height 29
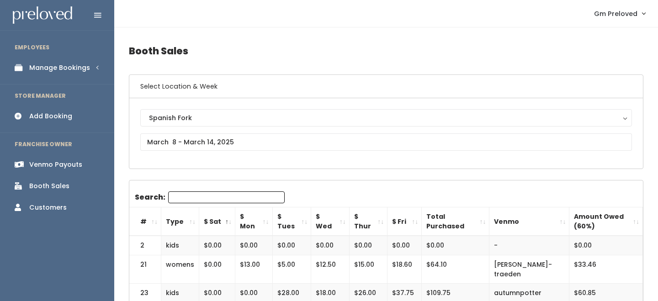
click at [205, 218] on th "$ Sat" at bounding box center [217, 222] width 36 height 29
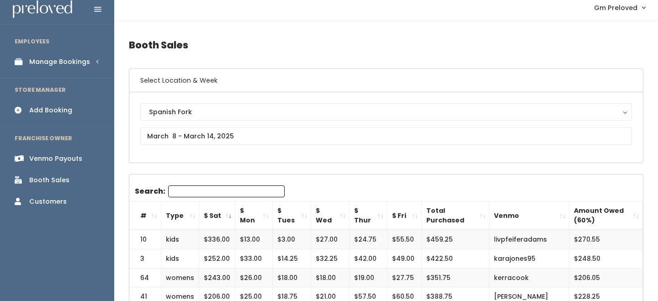
scroll to position [14, 0]
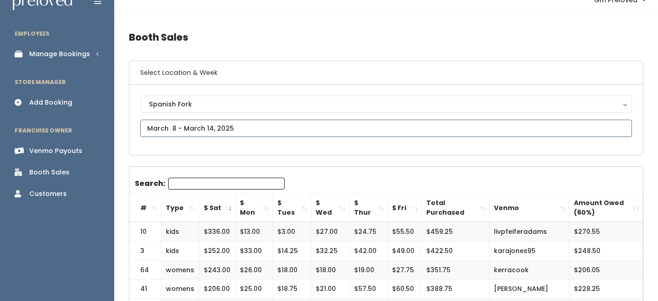
click at [216, 127] on input "text" at bounding box center [386, 128] width 492 height 17
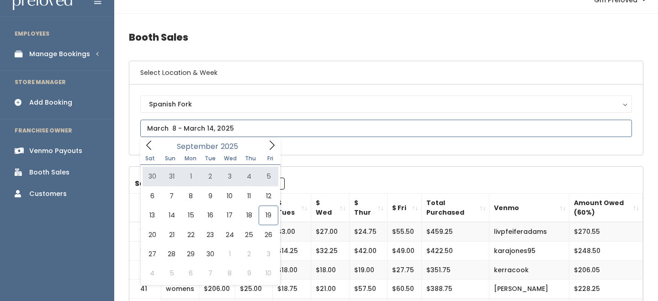
click at [151, 143] on icon at bounding box center [149, 145] width 10 height 10
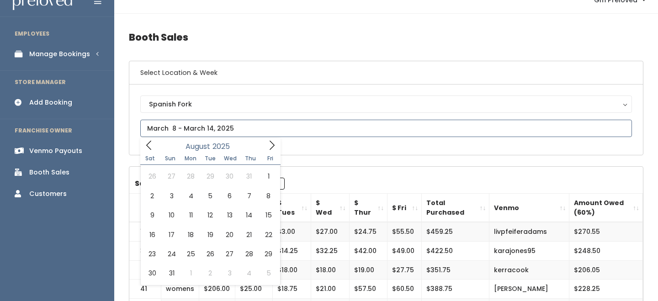
click at [151, 143] on icon at bounding box center [149, 145] width 10 height 10
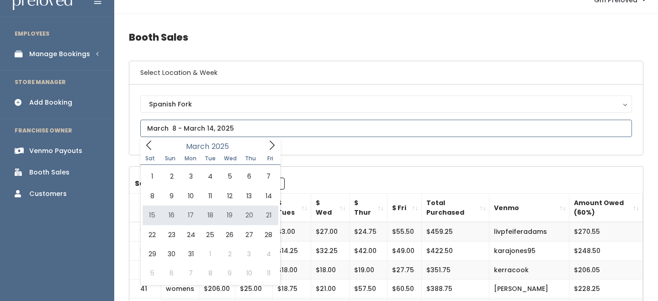
type input "March 15 to March 21"
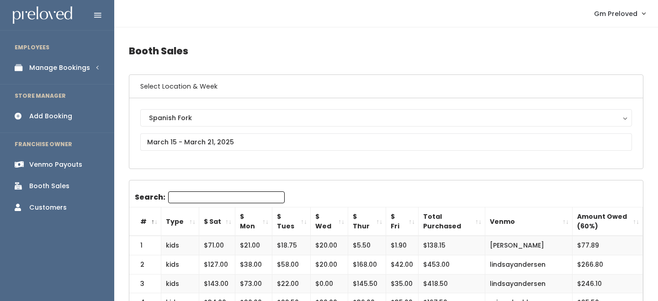
click at [222, 225] on th "$ Sat" at bounding box center [217, 222] width 36 height 29
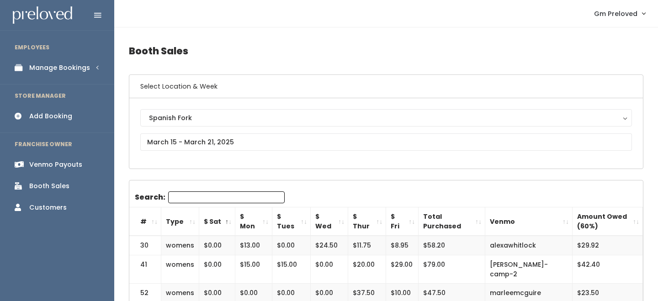
click at [228, 220] on th "$ Sat" at bounding box center [217, 222] width 36 height 29
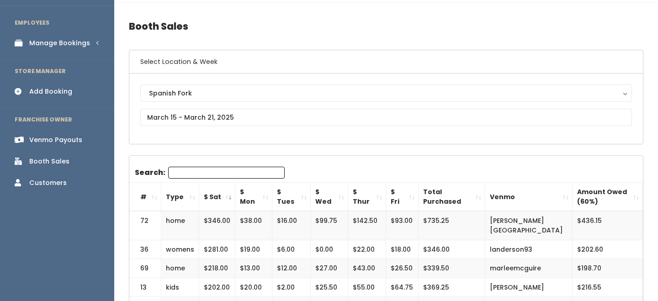
scroll to position [27, 0]
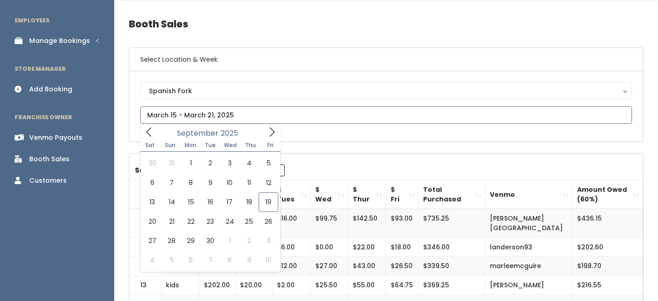
click at [150, 132] on icon at bounding box center [149, 132] width 10 height 10
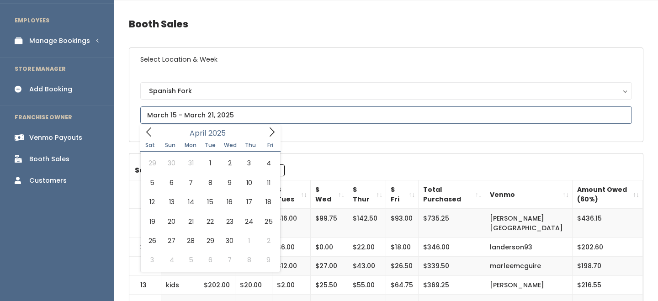
click at [150, 132] on icon at bounding box center [149, 132] width 10 height 10
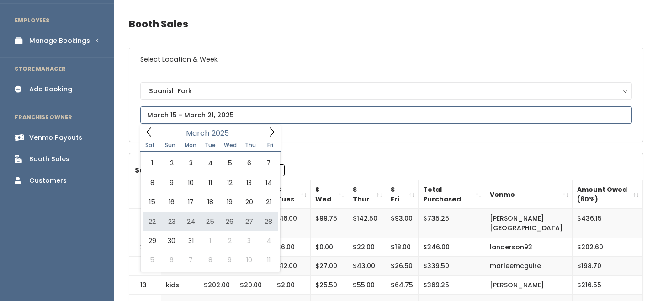
type input "March 22 to March 28"
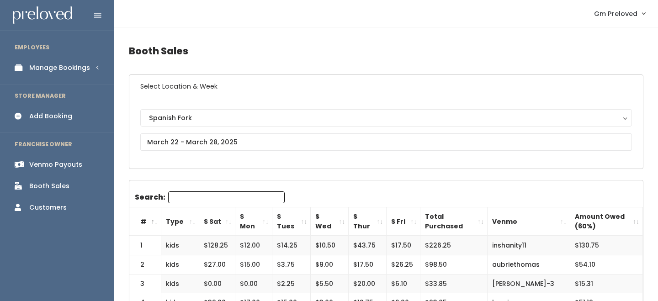
click at [221, 216] on th "$ Sat" at bounding box center [217, 222] width 36 height 29
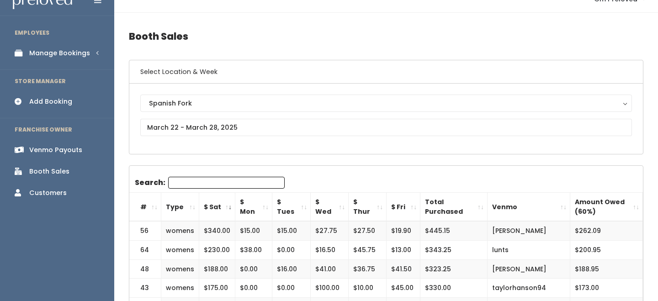
scroll to position [15, 0]
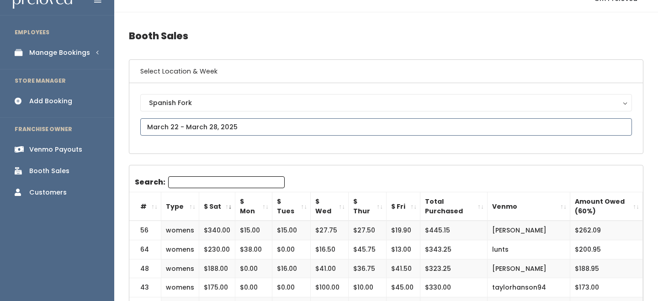
click at [245, 127] on input "text" at bounding box center [386, 126] width 492 height 17
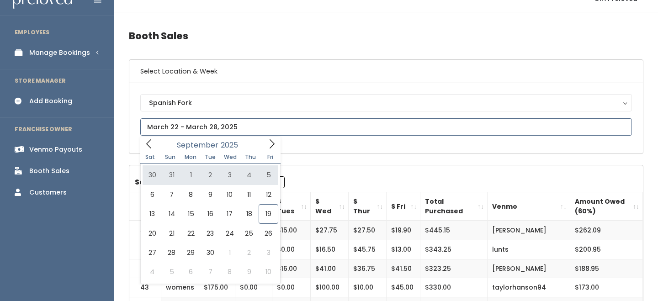
click at [152, 145] on icon at bounding box center [149, 144] width 10 height 10
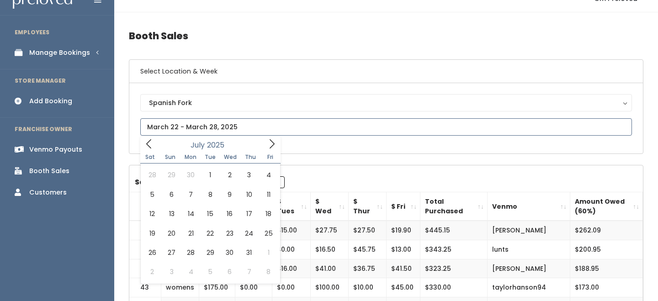
click at [152, 145] on icon at bounding box center [149, 144] width 10 height 10
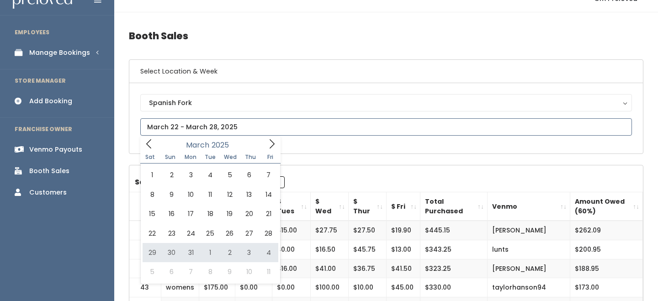
type input "[DATE] to [DATE]"
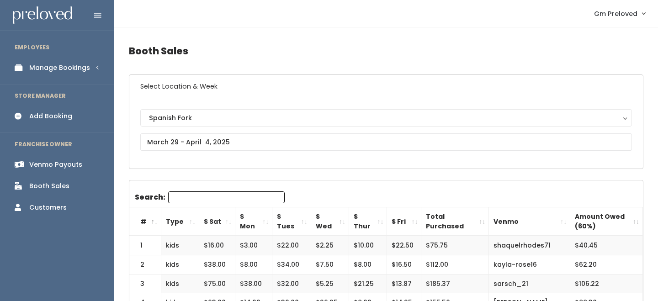
click at [229, 219] on th "$ Sat" at bounding box center [217, 222] width 36 height 29
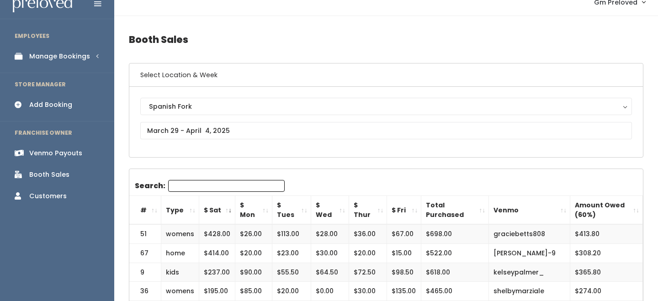
scroll to position [14, 0]
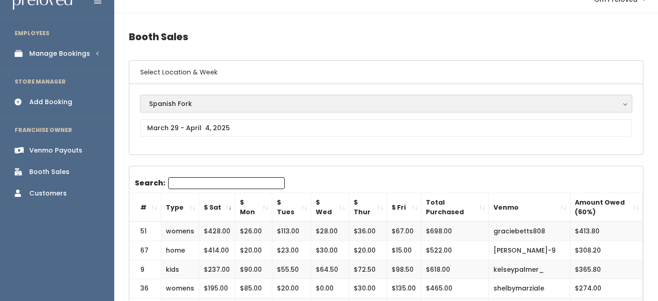
click at [173, 105] on div "Spanish Fork" at bounding box center [386, 104] width 475 height 10
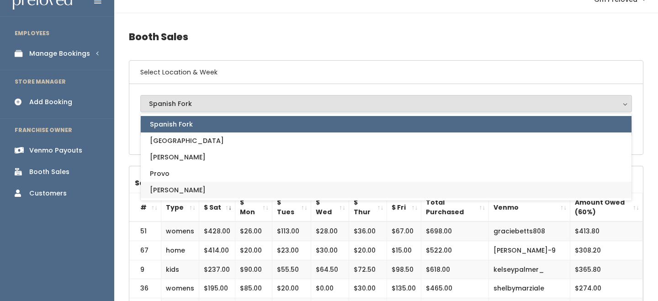
click at [163, 187] on span "[PERSON_NAME]" at bounding box center [178, 190] width 56 height 10
select select "3"
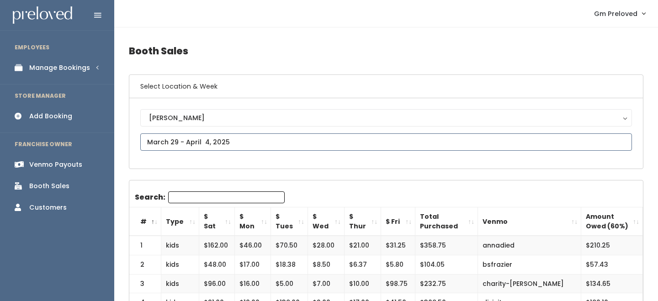
click at [188, 134] on input "text" at bounding box center [386, 142] width 492 height 17
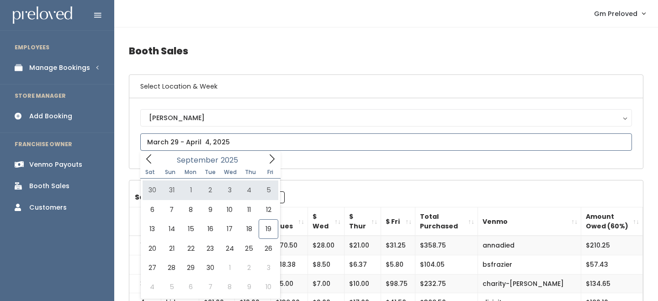
click at [149, 158] on icon at bounding box center [149, 159] width 10 height 10
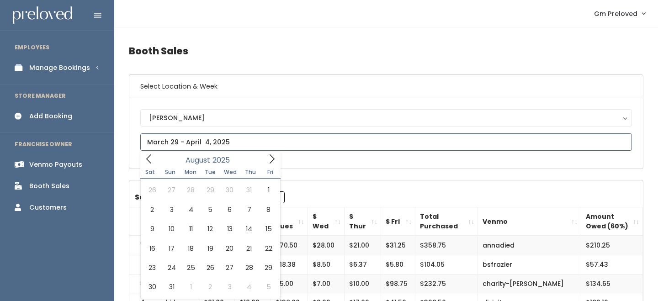
click at [149, 158] on icon at bounding box center [149, 159] width 10 height 10
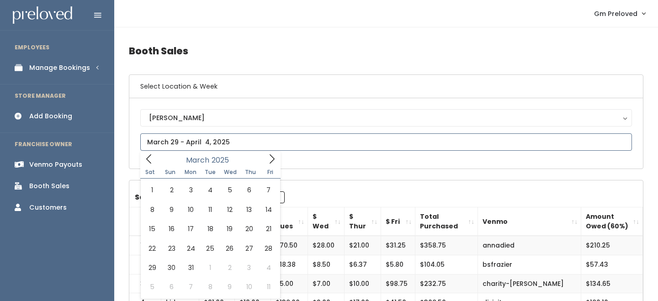
click at [149, 158] on icon at bounding box center [149, 159] width 10 height 10
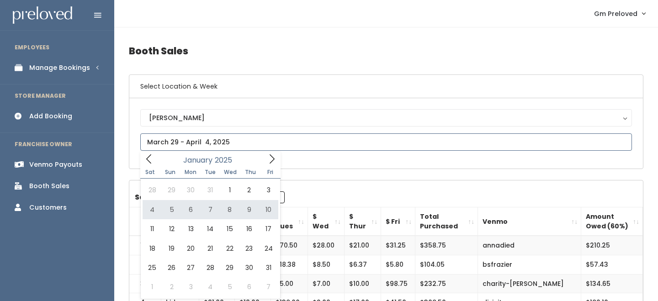
type input "January 4 to January 10"
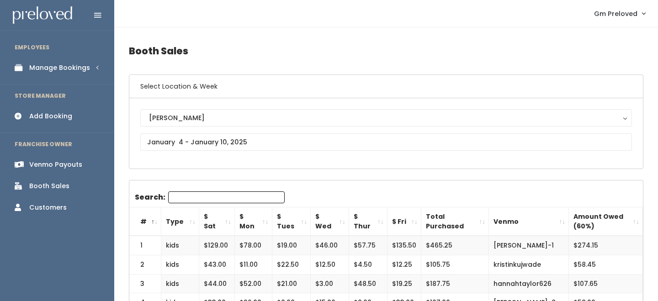
click at [228, 222] on th "$ Sat" at bounding box center [217, 222] width 36 height 29
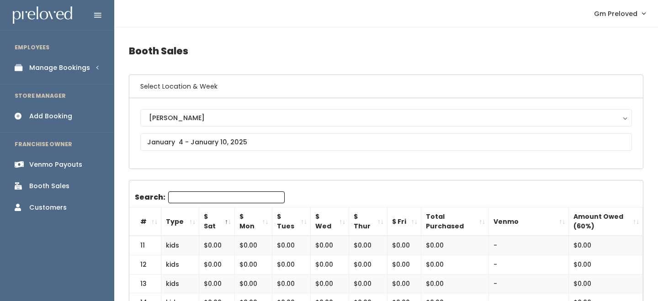
click at [228, 222] on th "$ Sat" at bounding box center [217, 222] width 36 height 29
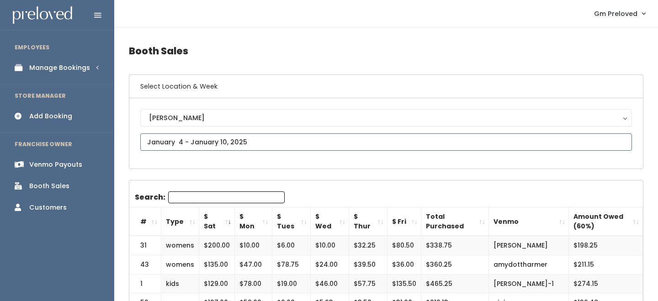
click at [201, 138] on input "text" at bounding box center [386, 142] width 492 height 17
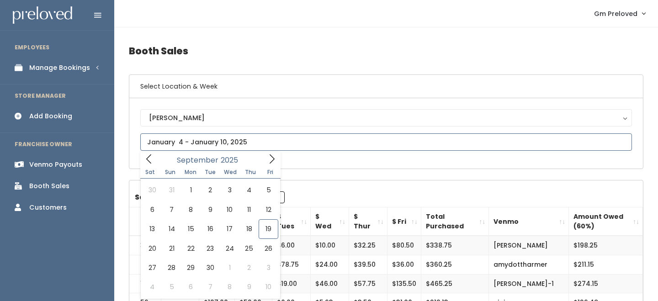
click at [150, 150] on input "text" at bounding box center [386, 142] width 492 height 17
click at [150, 157] on icon at bounding box center [149, 159] width 10 height 10
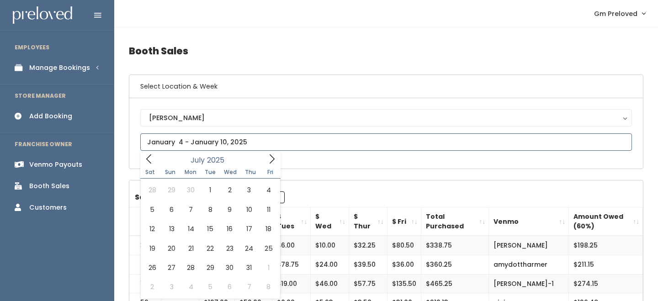
click at [150, 157] on icon at bounding box center [149, 159] width 10 height 10
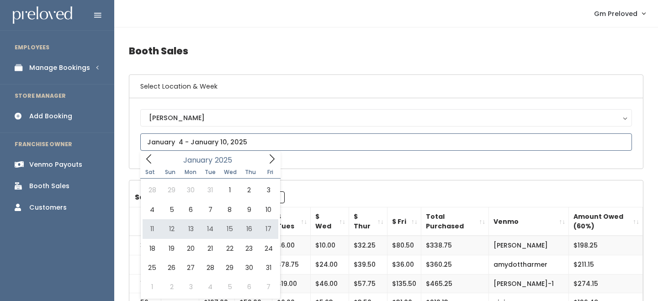
type input "January 11 to January 17"
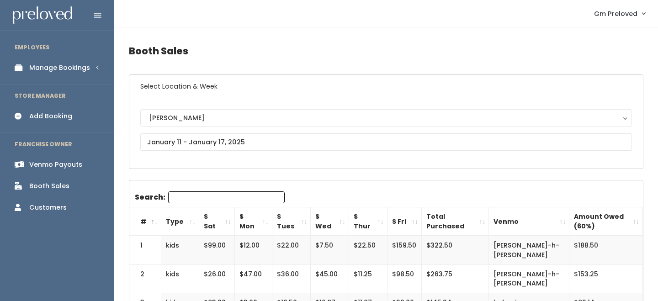
click at [222, 219] on th "$ Sat" at bounding box center [217, 222] width 36 height 29
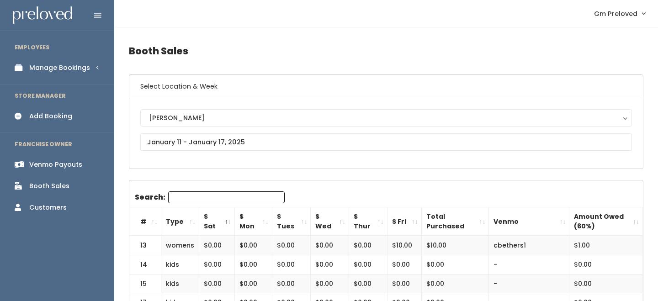
click at [222, 219] on th "$ Sat" at bounding box center [217, 222] width 36 height 29
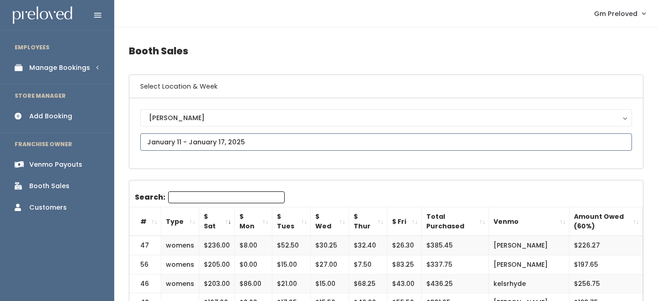
click at [207, 139] on input "text" at bounding box center [386, 142] width 492 height 17
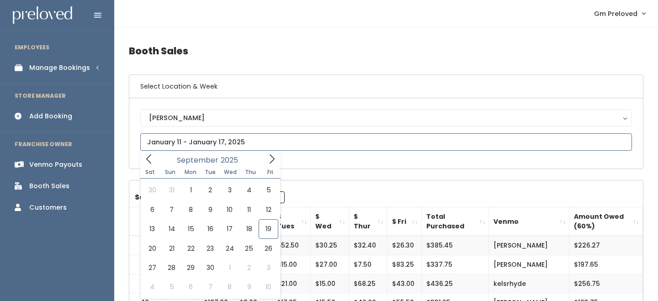
click at [153, 164] on span at bounding box center [148, 159] width 17 height 14
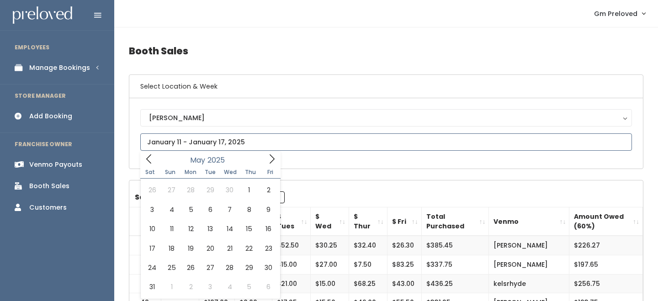
click at [153, 164] on span at bounding box center [148, 159] width 17 height 14
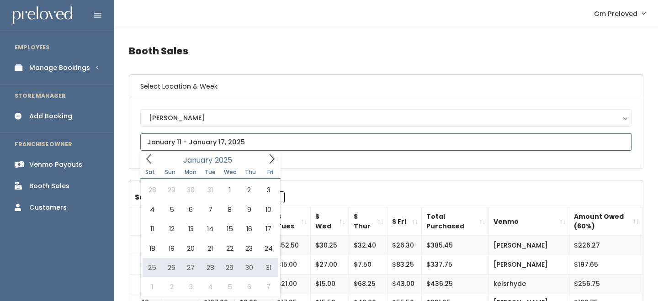
type input "January 25 to January 31"
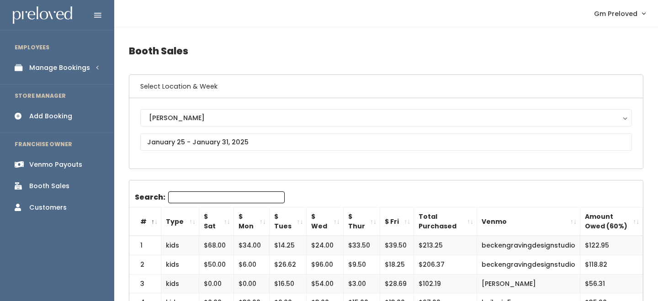
click at [221, 221] on th "$ Sat" at bounding box center [216, 222] width 35 height 29
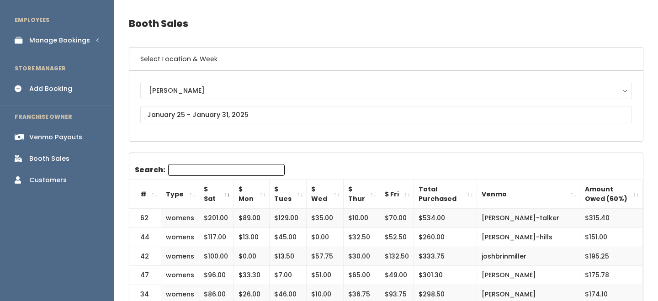
scroll to position [30, 0]
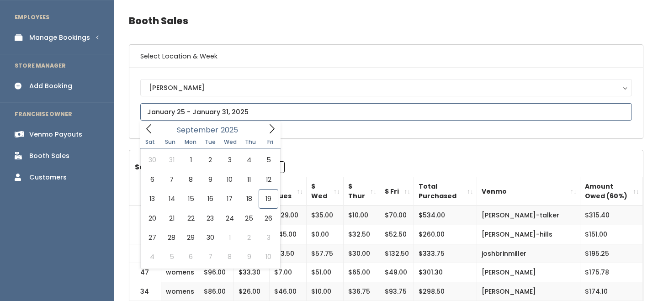
click at [234, 115] on input "text" at bounding box center [386, 111] width 492 height 17
click at [144, 130] on icon at bounding box center [149, 129] width 10 height 10
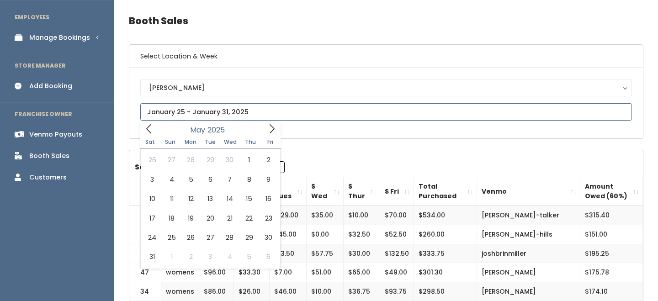
click at [144, 130] on icon at bounding box center [149, 129] width 10 height 10
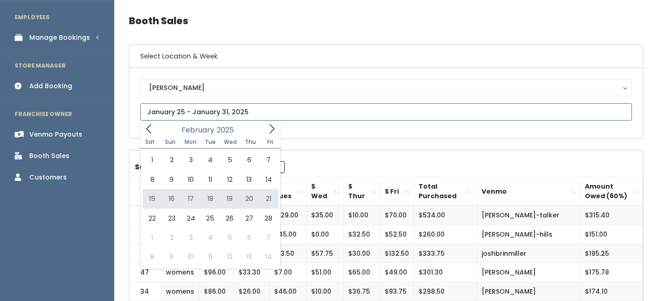
type input "February 15 to February 21"
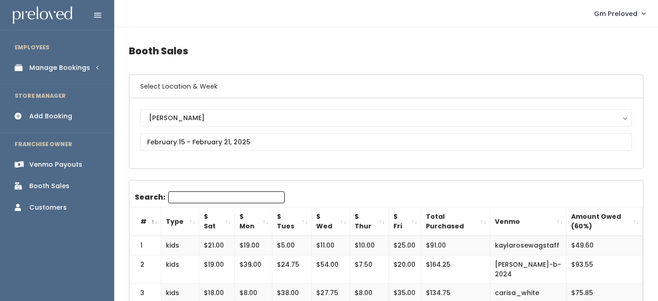
click at [228, 218] on th "$ Sat" at bounding box center [217, 222] width 36 height 29
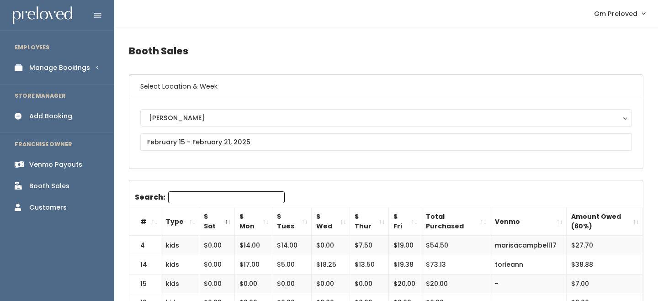
click at [228, 218] on th "$ Sat" at bounding box center [217, 222] width 36 height 29
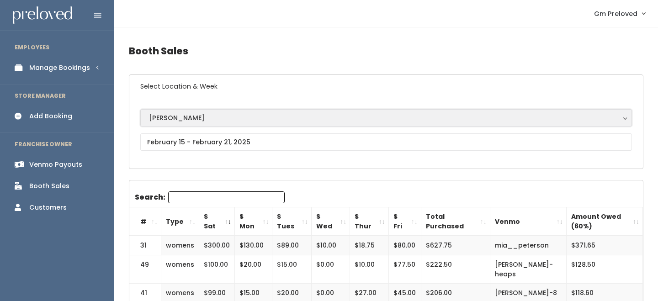
click at [241, 114] on div "[PERSON_NAME]" at bounding box center [386, 118] width 475 height 10
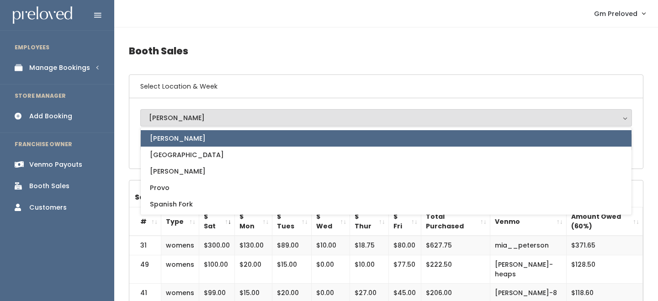
click at [297, 43] on h4 "Booth Sales" at bounding box center [386, 50] width 515 height 25
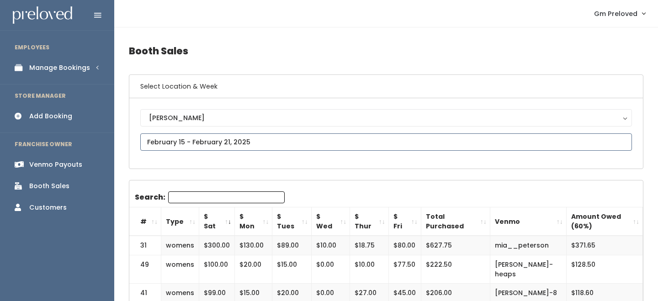
click at [252, 138] on input "text" at bounding box center [386, 142] width 492 height 17
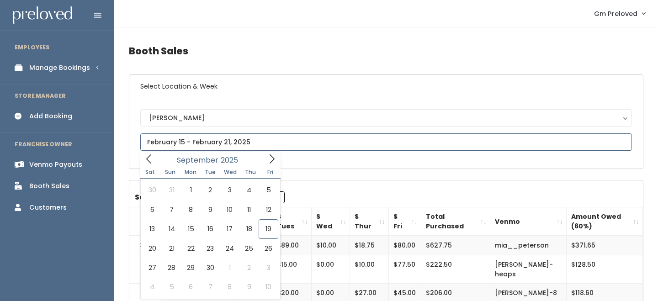
click at [153, 163] on icon at bounding box center [149, 159] width 10 height 10
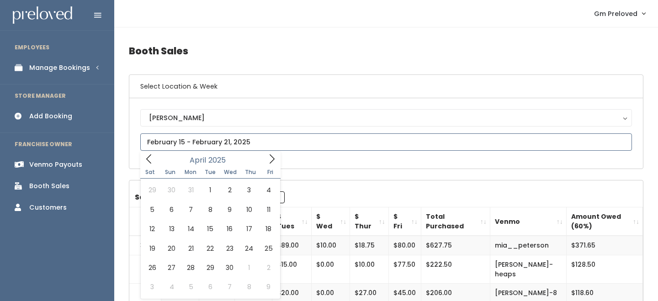
click at [153, 163] on icon at bounding box center [149, 159] width 10 height 10
click at [272, 159] on icon at bounding box center [272, 159] width 10 height 10
type input "April 5 to April 11"
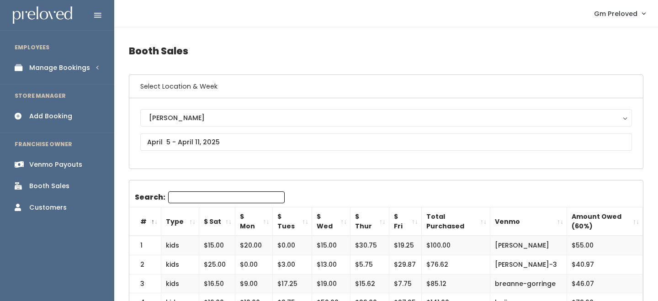
click at [223, 218] on th "$ Sat" at bounding box center [217, 222] width 36 height 29
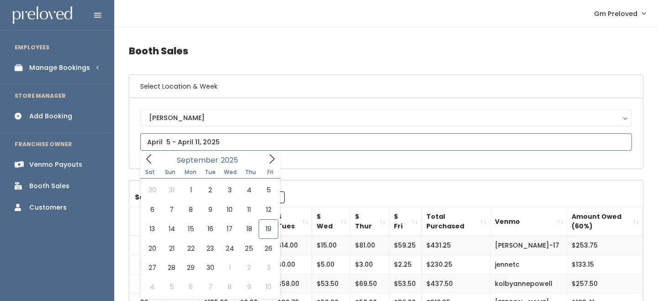
click at [210, 149] on input "text" at bounding box center [386, 142] width 492 height 17
click at [150, 158] on icon at bounding box center [149, 159] width 10 height 10
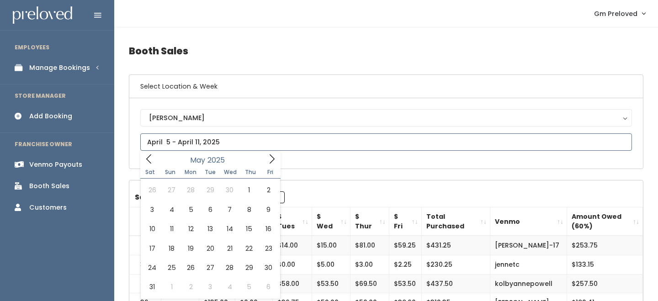
click at [150, 158] on icon at bounding box center [149, 159] width 10 height 10
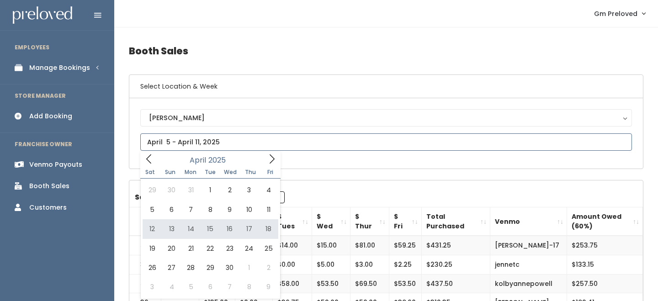
type input "April 12 to April 18"
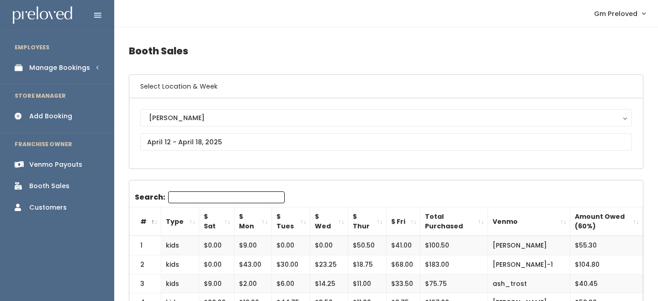
click at [226, 225] on th "$ Sat" at bounding box center [216, 222] width 35 height 29
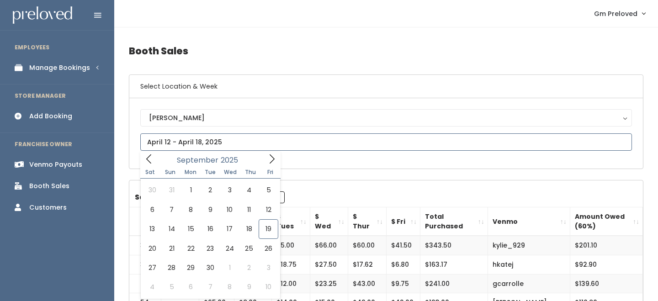
click at [150, 158] on icon at bounding box center [149, 159] width 10 height 10
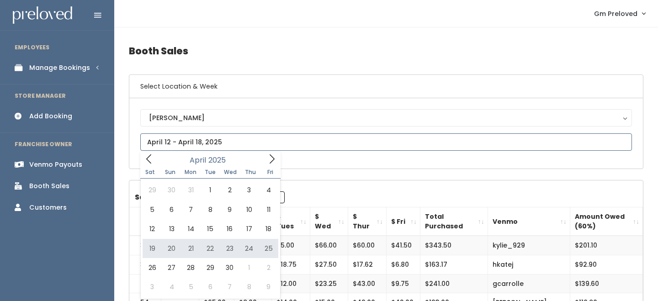
type input "April 19 to April 25"
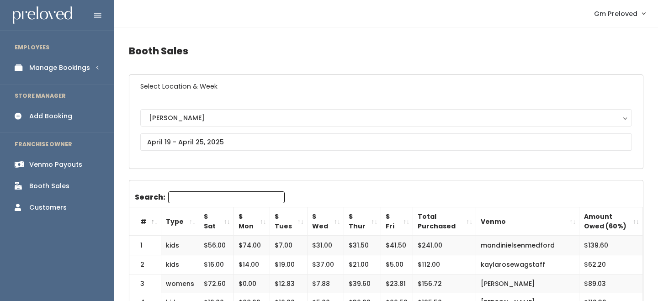
click at [224, 222] on th "$ Sat" at bounding box center [216, 222] width 35 height 29
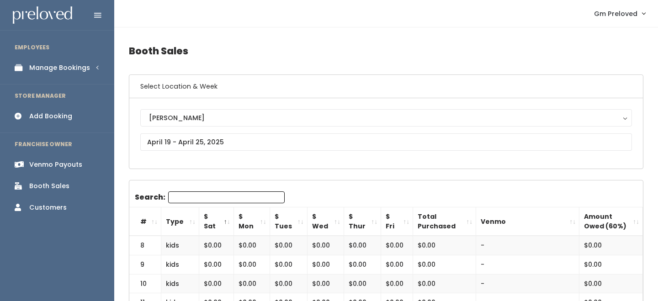
click at [224, 222] on th "$ Sat" at bounding box center [216, 222] width 35 height 29
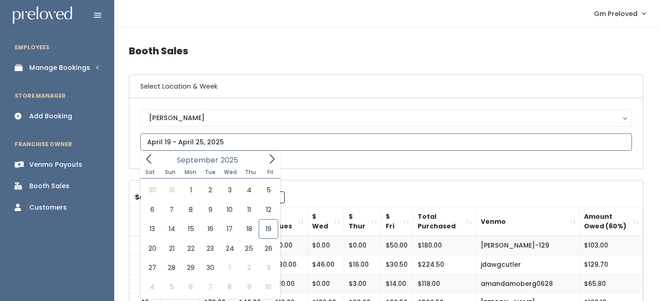
click at [152, 157] on icon at bounding box center [149, 159] width 10 height 10
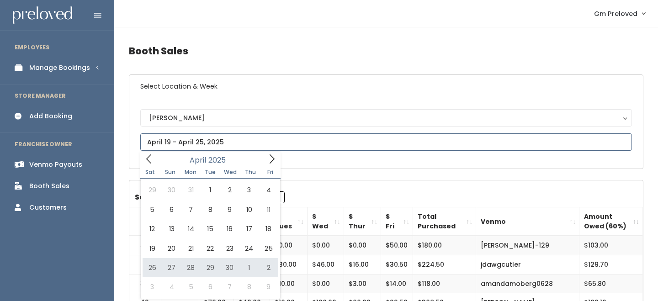
type input "April 26 to May 2"
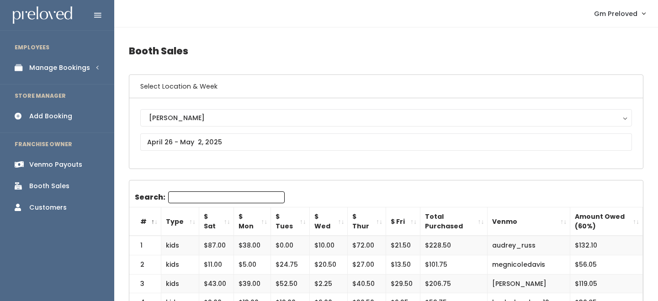
click at [224, 224] on th "$ Sat" at bounding box center [216, 222] width 35 height 29
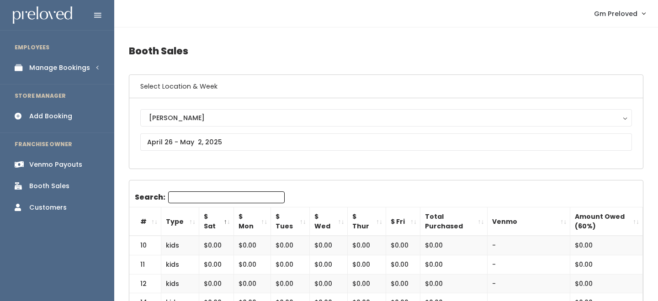
click at [224, 224] on th "$ Sat" at bounding box center [216, 222] width 35 height 29
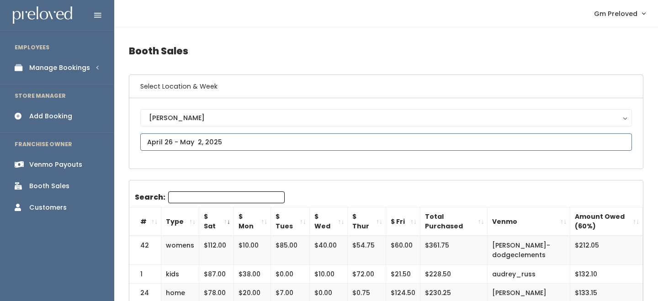
click at [199, 141] on input "text" at bounding box center [386, 142] width 492 height 17
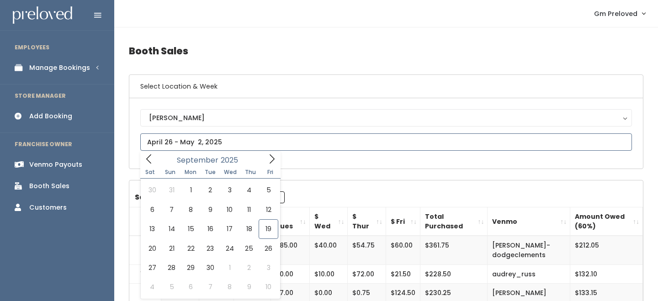
click at [149, 161] on icon at bounding box center [149, 159] width 10 height 10
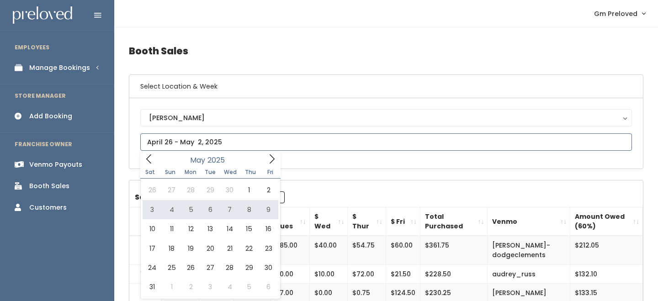
type input "May 3 to May 9"
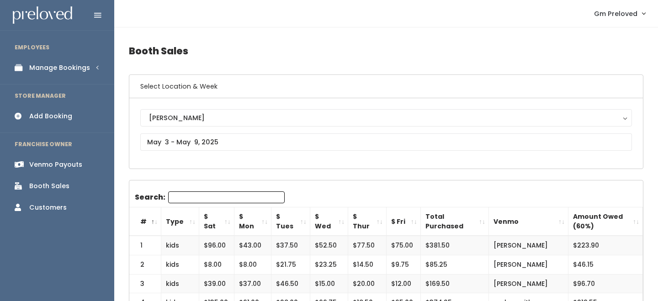
click at [225, 221] on th "$ Sat" at bounding box center [216, 222] width 35 height 29
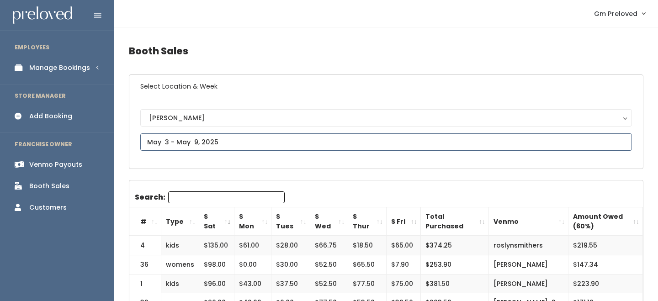
click at [197, 145] on input "text" at bounding box center [386, 142] width 492 height 17
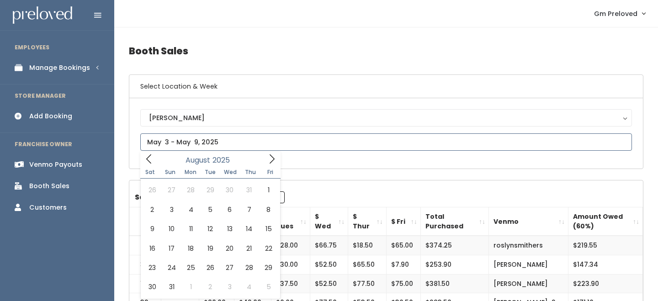
click at [149, 158] on icon at bounding box center [149, 159] width 10 height 10
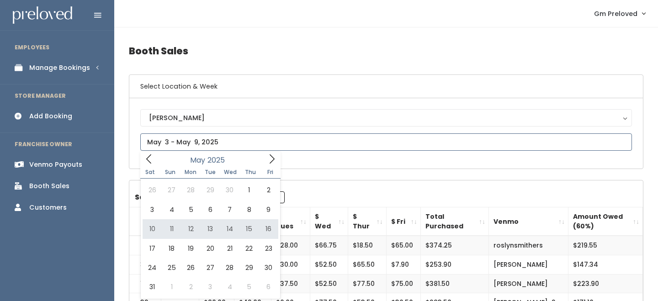
type input "May 10 to May 16"
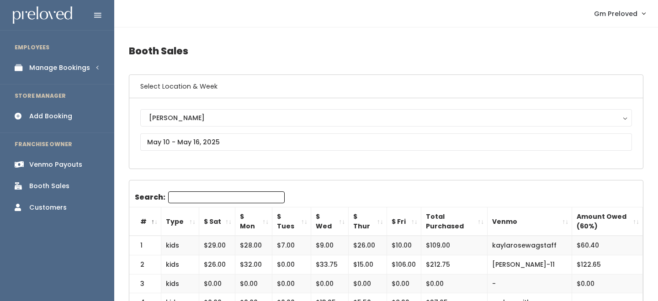
click at [230, 225] on th "$ Sat" at bounding box center [217, 222] width 36 height 29
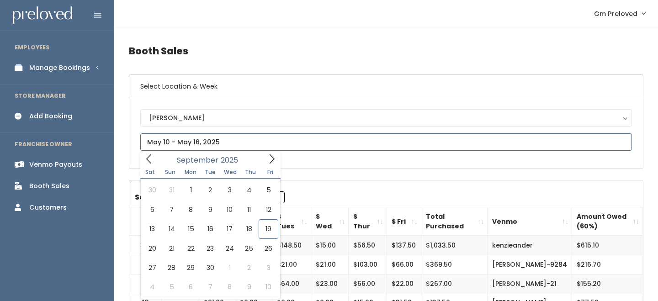
click at [183, 141] on input "text" at bounding box center [386, 142] width 492 height 17
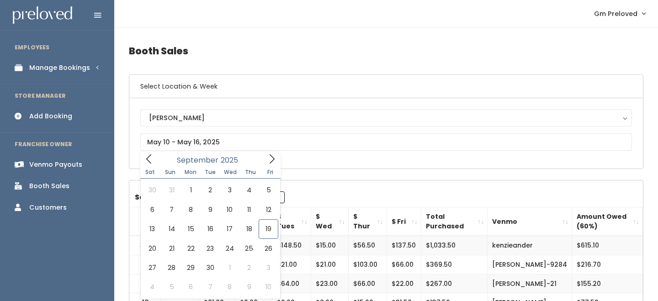
click at [360, 166] on div "[PERSON_NAME][GEOGRAPHIC_DATA] [GEOGRAPHIC_DATA][PERSON_NAME] Spanish Fork [PER…" at bounding box center [386, 133] width 514 height 70
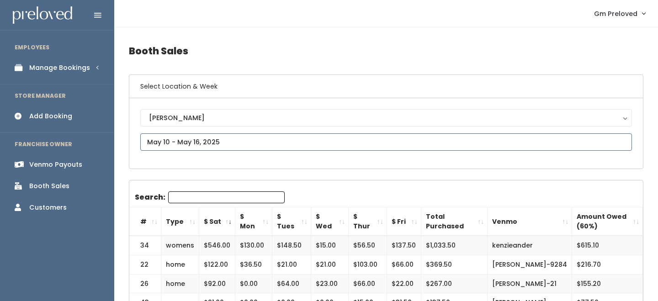
click at [198, 141] on input "text" at bounding box center [386, 142] width 492 height 17
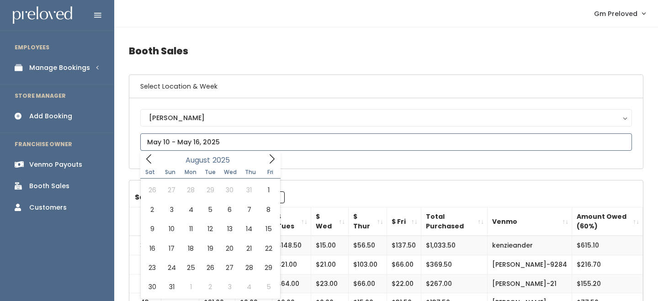
click at [147, 159] on icon at bounding box center [149, 159] width 10 height 10
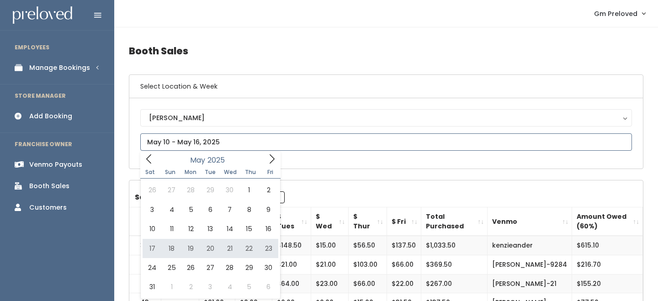
type input "[DATE] to [DATE]"
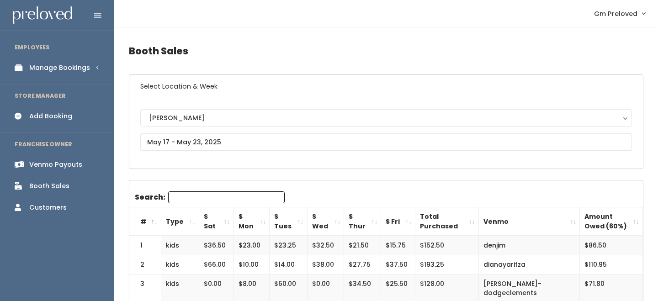
click at [223, 225] on th "$ Sat" at bounding box center [216, 222] width 35 height 29
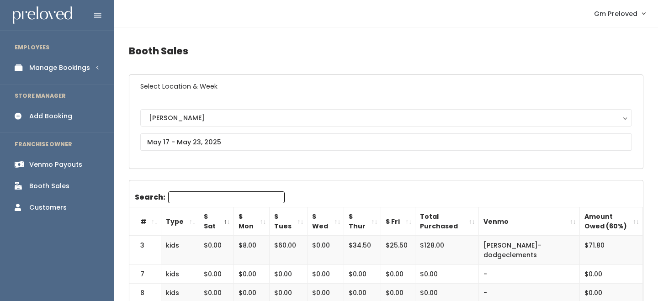
click at [223, 225] on th "$ Sat" at bounding box center [216, 222] width 35 height 29
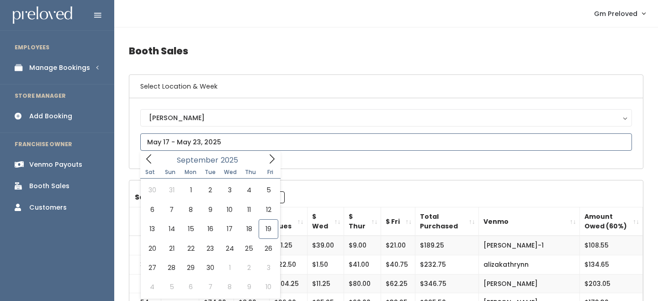
click at [218, 145] on input "text" at bounding box center [386, 142] width 492 height 17
click at [154, 165] on span at bounding box center [148, 159] width 17 height 14
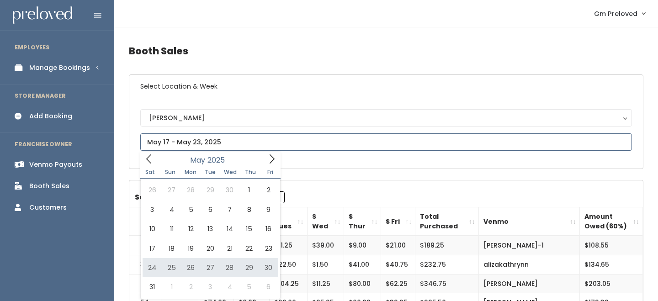
type input "May 24 to May 30"
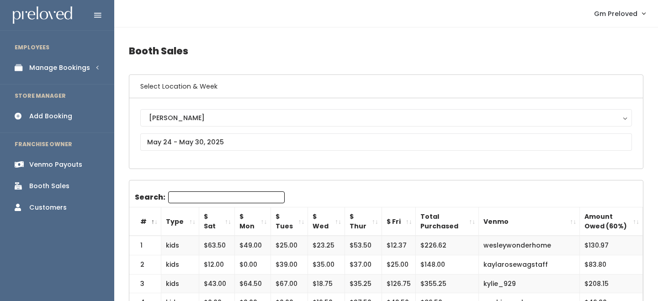
click at [230, 225] on th "$ Sat" at bounding box center [217, 222] width 36 height 29
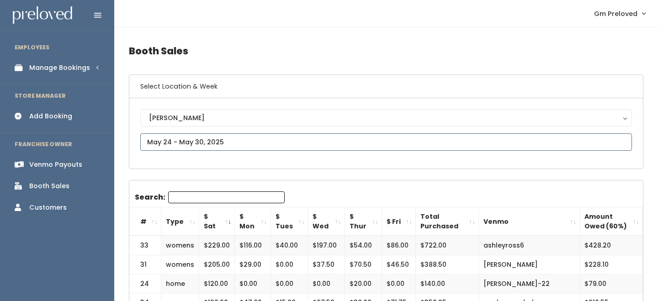
click at [189, 140] on input "text" at bounding box center [386, 142] width 492 height 17
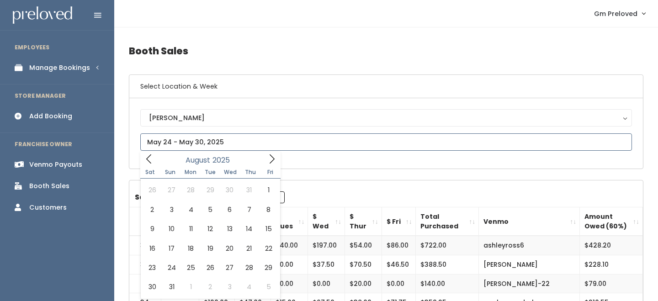
click at [154, 160] on span at bounding box center [148, 159] width 17 height 14
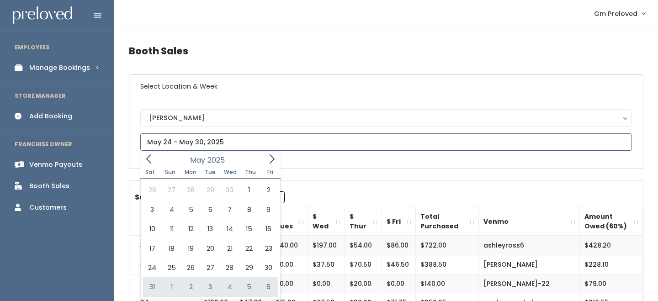
type input "May 31 to June 6"
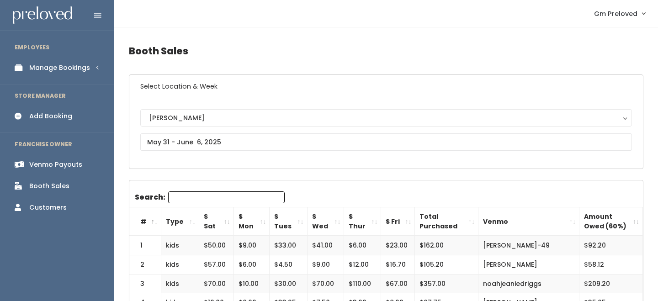
click at [191, 220] on th "Type" at bounding box center [180, 222] width 38 height 29
click at [226, 226] on th "$ Sat" at bounding box center [216, 222] width 35 height 29
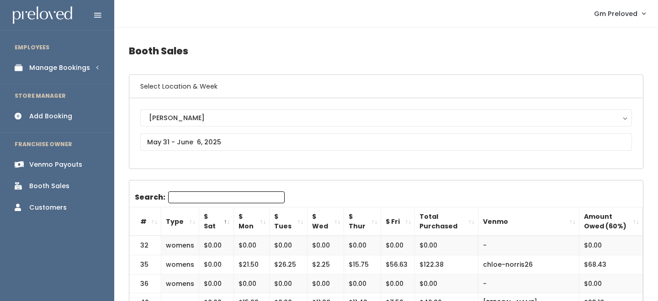
click at [226, 226] on th "$ Sat" at bounding box center [216, 222] width 35 height 29
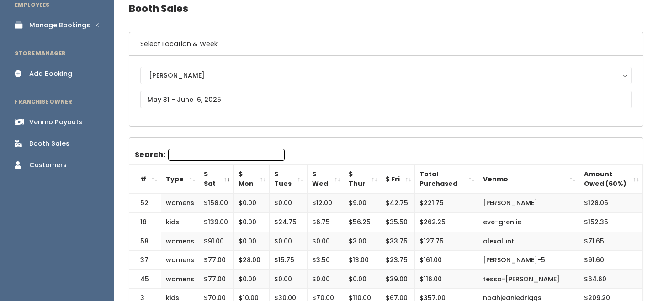
scroll to position [43, 0]
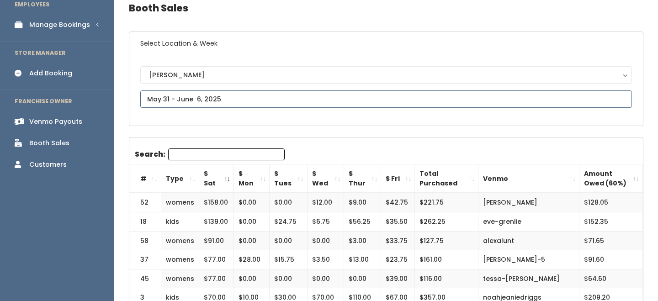
click at [201, 103] on input "text" at bounding box center [386, 99] width 492 height 17
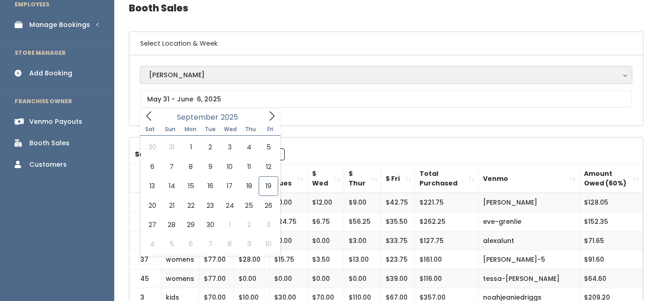
click at [177, 80] on button "[PERSON_NAME]" at bounding box center [386, 74] width 492 height 17
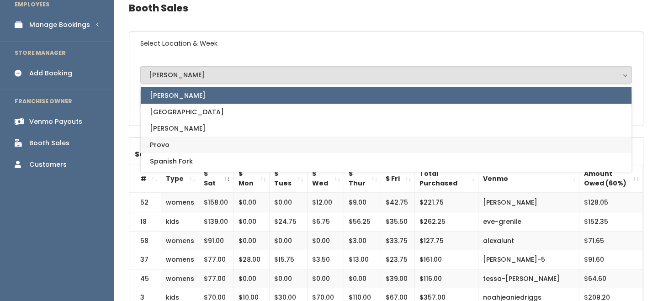
click at [180, 145] on link "Provo" at bounding box center [386, 145] width 491 height 16
select select "1"
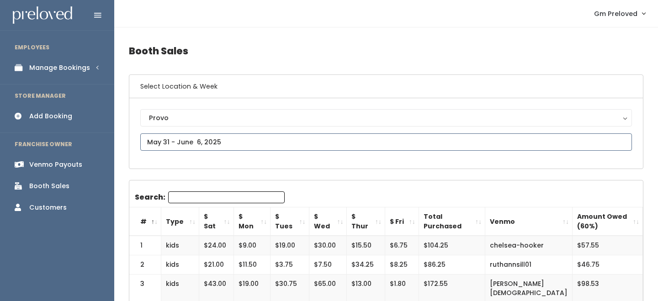
click at [180, 145] on input "text" at bounding box center [386, 142] width 492 height 17
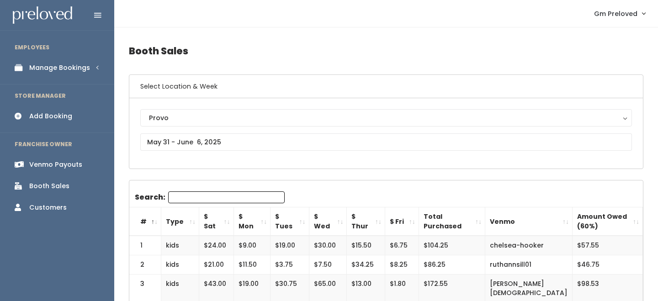
click at [229, 220] on th "$ Sat" at bounding box center [216, 222] width 35 height 29
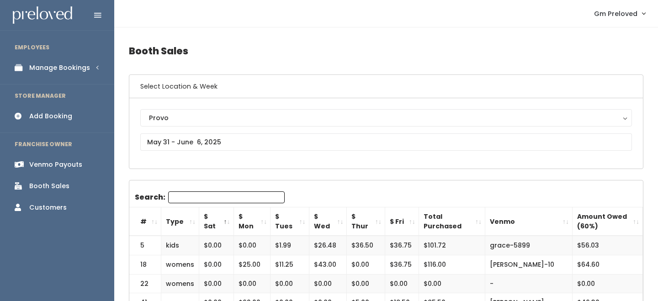
click at [229, 220] on th "$ Sat" at bounding box center [216, 222] width 35 height 29
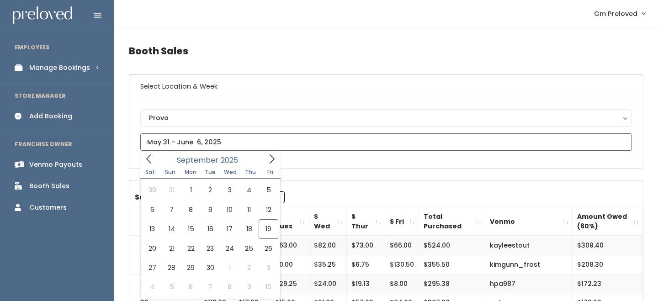
click at [225, 143] on input "text" at bounding box center [386, 142] width 492 height 17
click at [159, 161] on div "[DATE]" at bounding box center [210, 159] width 105 height 14
click at [150, 161] on icon at bounding box center [149, 159] width 10 height 10
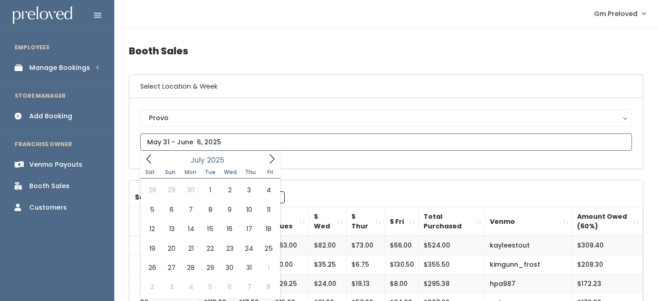
click at [150, 161] on icon at bounding box center [149, 159] width 10 height 10
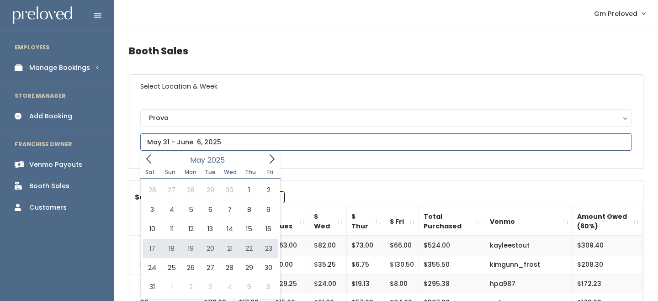
type input "[DATE] to [DATE]"
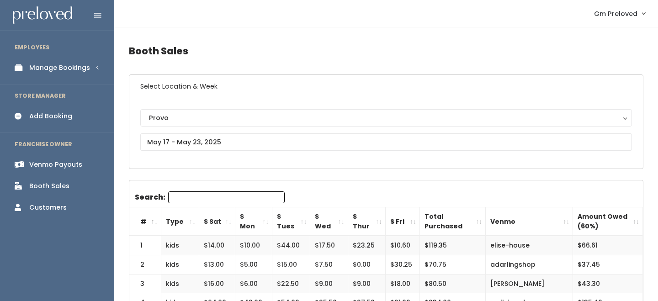
click at [224, 219] on th "$ Sat" at bounding box center [217, 222] width 36 height 29
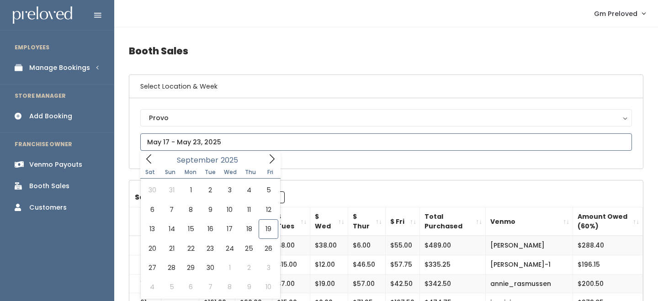
click at [150, 166] on span at bounding box center [148, 159] width 17 height 14
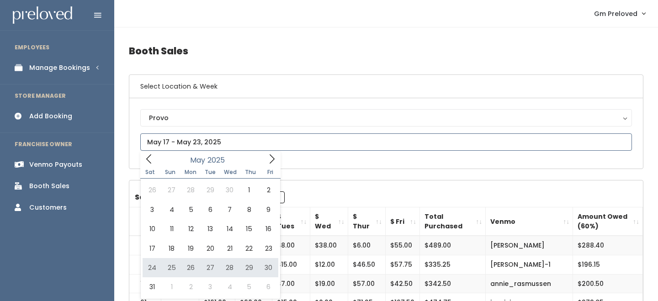
type input "May 24 to May 30"
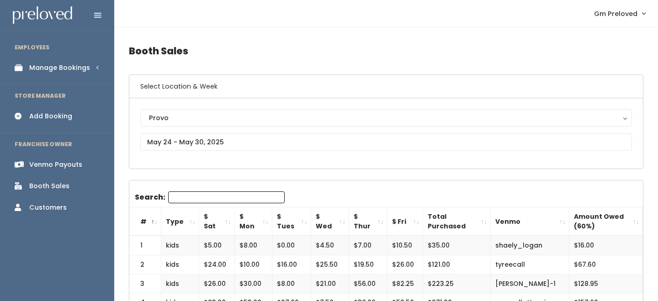
click at [225, 223] on th "$ Sat" at bounding box center [217, 222] width 36 height 29
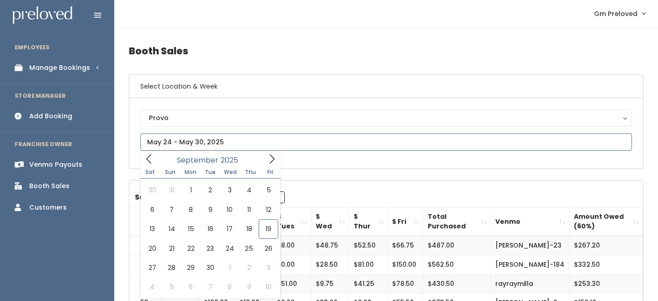
click at [152, 156] on icon at bounding box center [149, 159] width 10 height 10
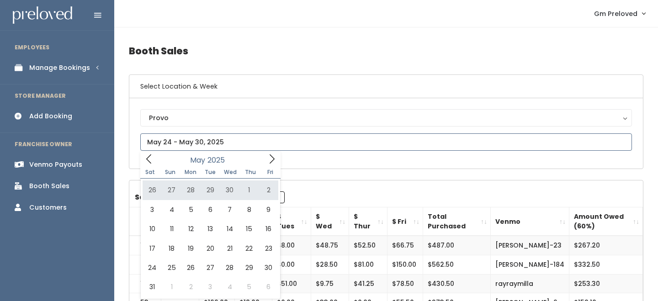
click at [150, 158] on icon at bounding box center [149, 159] width 10 height 10
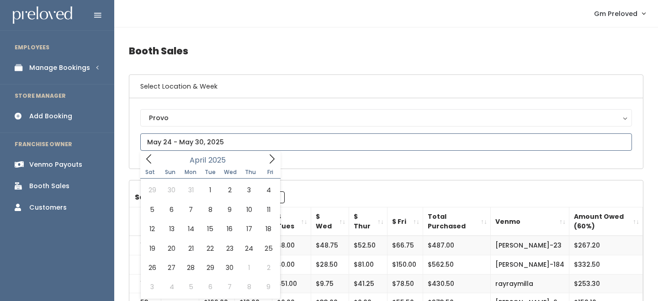
click at [272, 160] on icon at bounding box center [272, 159] width 10 height 10
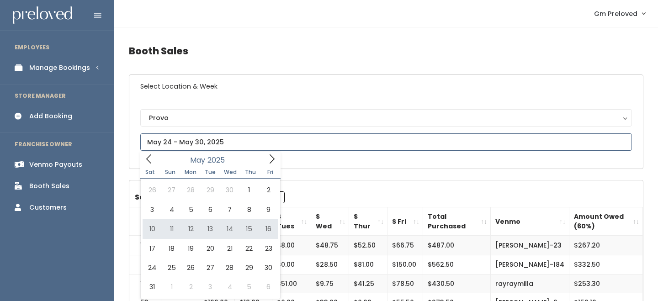
type input "May 10 to May 16"
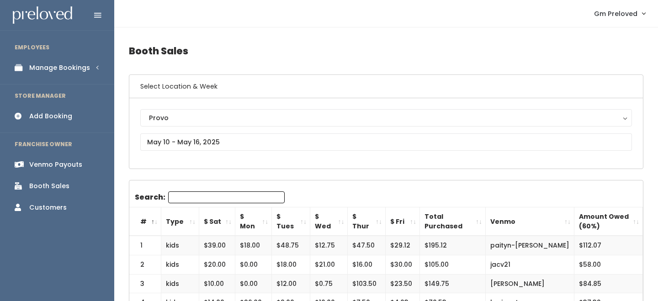
click at [226, 226] on th "$ Sat" at bounding box center [217, 222] width 36 height 29
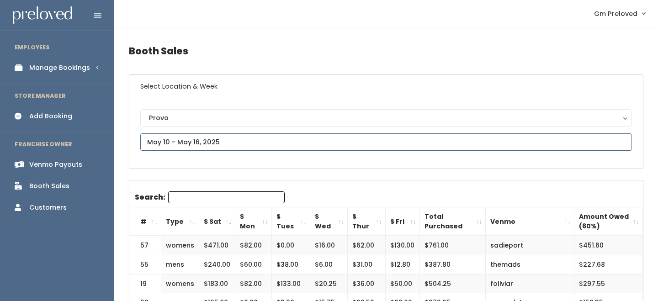
click at [192, 142] on input "text" at bounding box center [386, 142] width 492 height 17
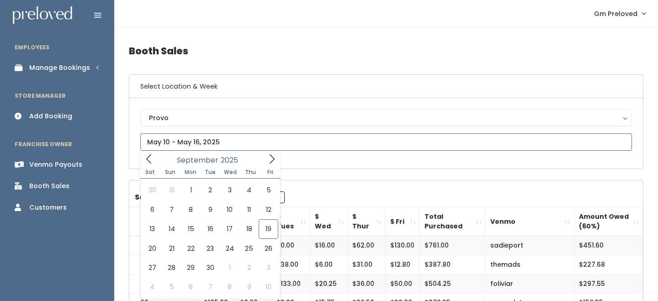
click at [151, 163] on icon at bounding box center [148, 159] width 5 height 9
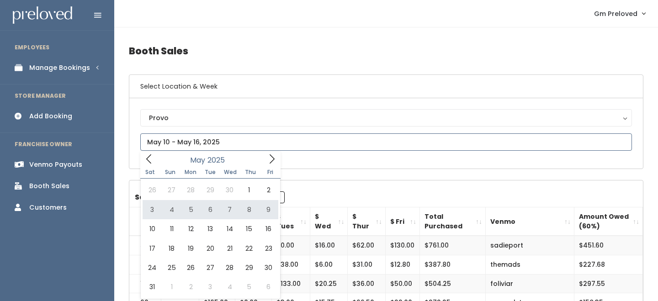
type input "May 3 to May 9"
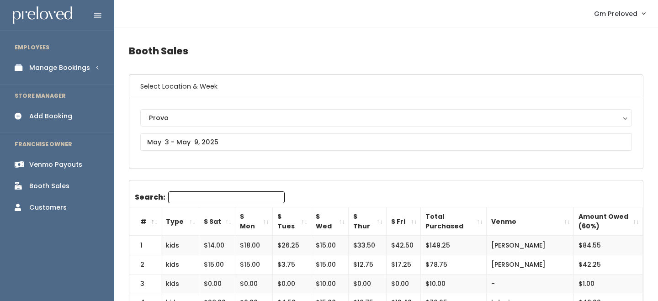
click at [223, 217] on th "$ Sat" at bounding box center [217, 222] width 36 height 29
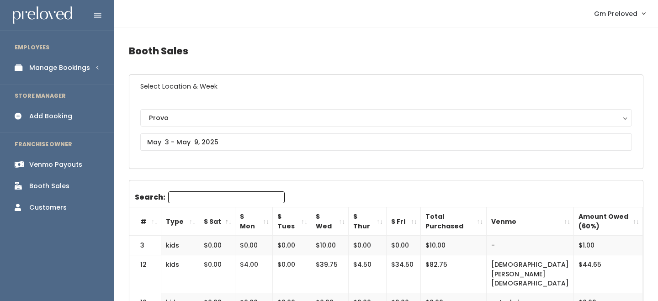
click at [223, 217] on th "$ Sat" at bounding box center [217, 222] width 36 height 29
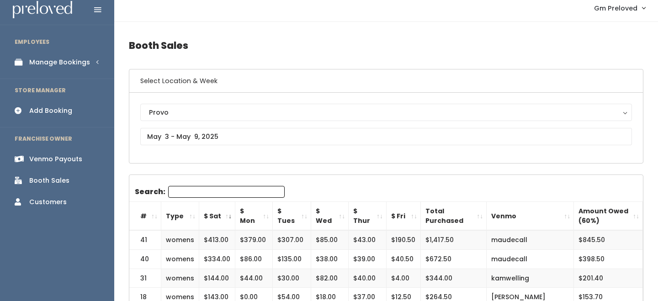
scroll to position [6, 0]
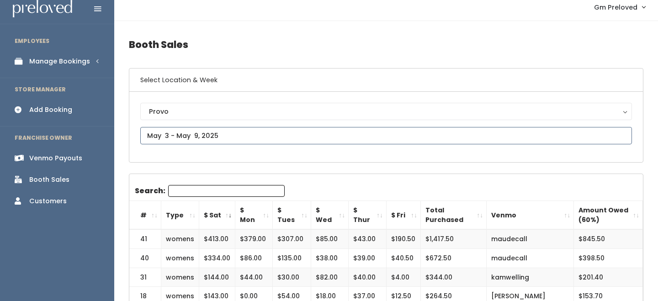
click at [257, 137] on input "text" at bounding box center [386, 135] width 492 height 17
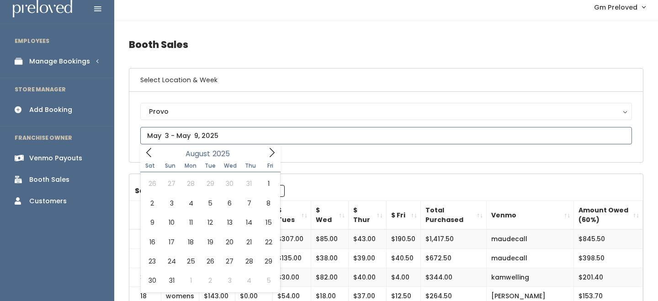
click at [155, 155] on span at bounding box center [148, 152] width 17 height 14
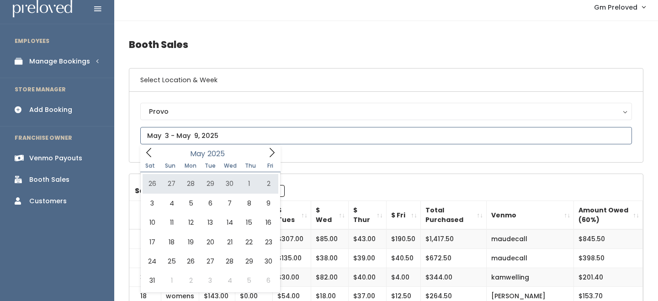
type input "[DATE] to [DATE]"
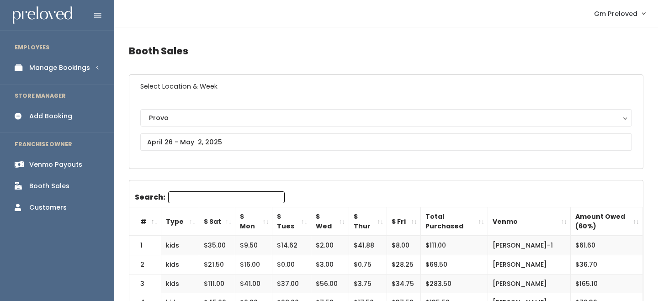
click at [225, 216] on th "$ Sat" at bounding box center [217, 222] width 36 height 29
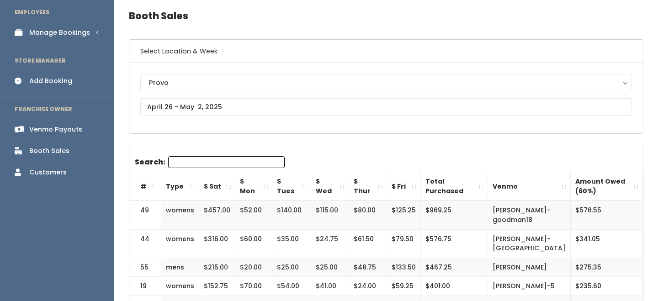
scroll to position [32, 0]
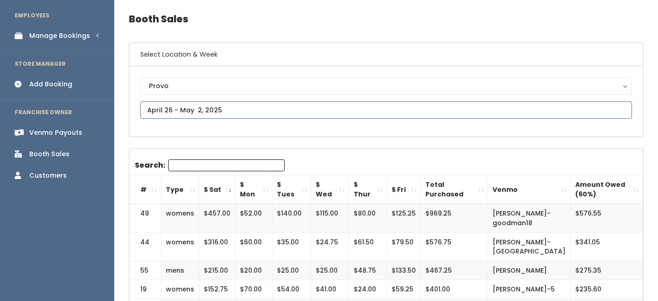
click at [211, 109] on input "text" at bounding box center [386, 110] width 492 height 17
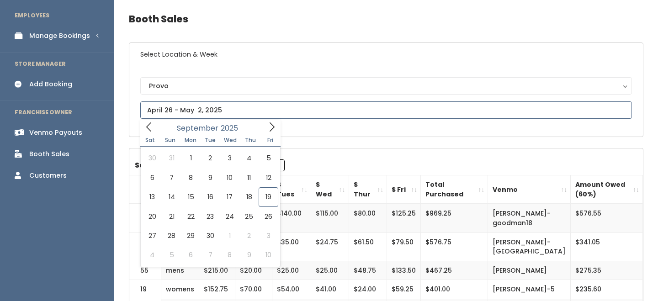
click at [143, 123] on span at bounding box center [148, 127] width 17 height 14
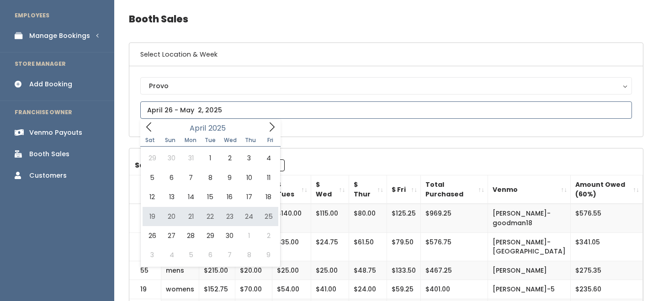
type input "April 19 to April 25"
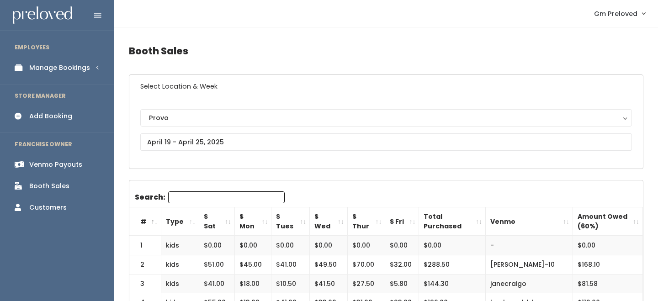
click at [230, 221] on th "$ Sat" at bounding box center [217, 222] width 36 height 29
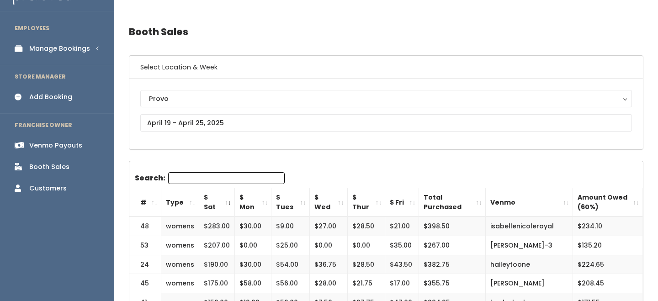
scroll to position [21, 0]
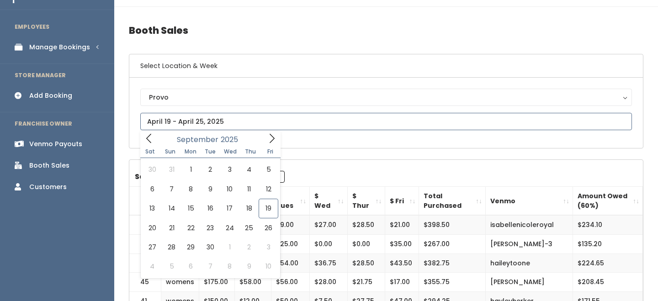
click at [197, 125] on input "text" at bounding box center [386, 121] width 492 height 17
click at [148, 135] on icon at bounding box center [149, 139] width 10 height 10
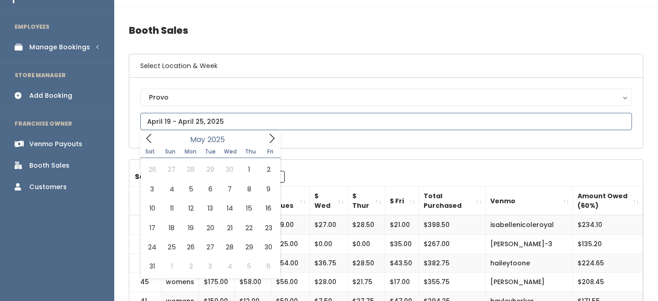
click at [148, 135] on icon at bounding box center [149, 139] width 10 height 10
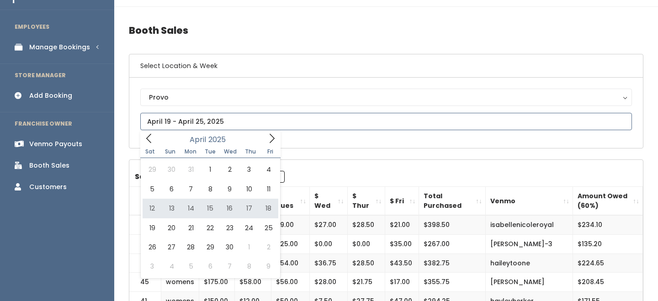
type input "[DATE] to [DATE]"
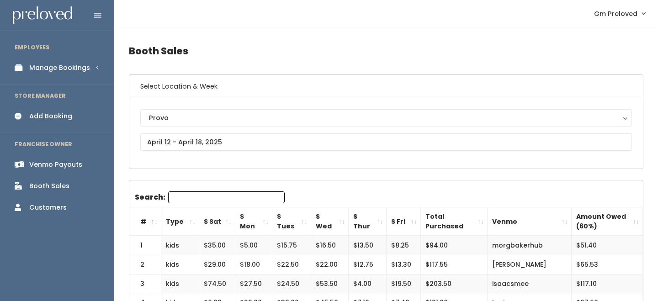
click at [229, 215] on th "$ Sat" at bounding box center [217, 222] width 36 height 29
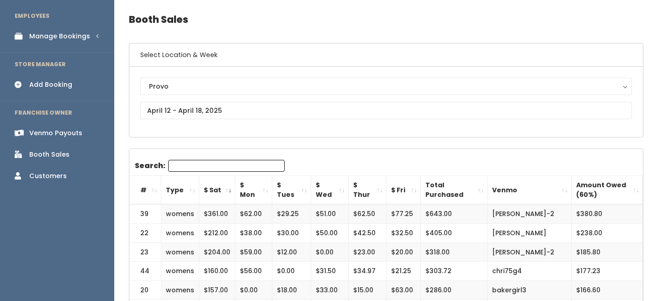
scroll to position [36, 0]
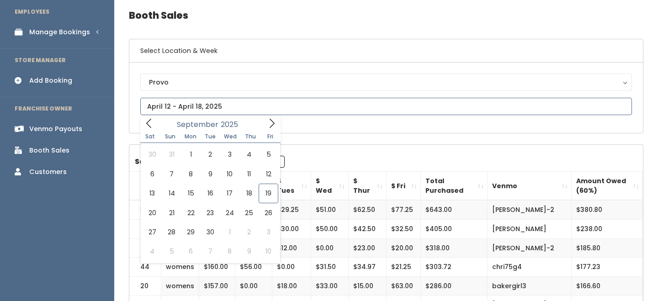
click at [151, 122] on icon at bounding box center [149, 123] width 10 height 10
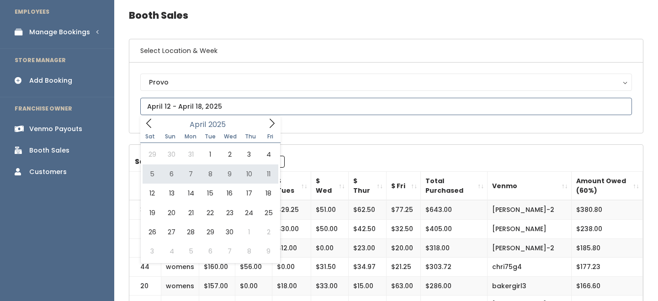
type input "April 5 to April 11"
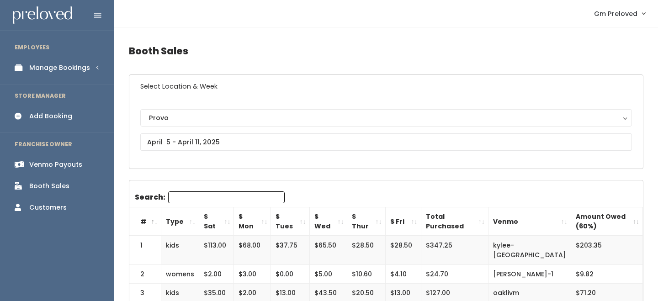
click at [219, 223] on th "$ Sat" at bounding box center [216, 222] width 35 height 29
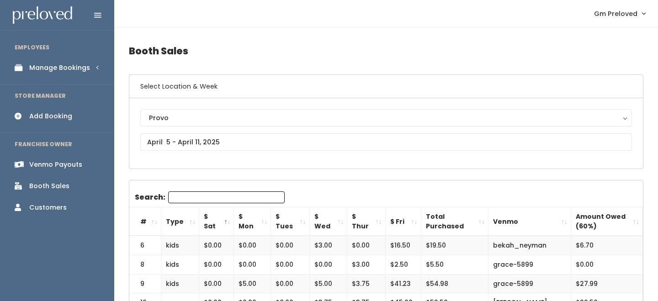
click at [219, 223] on th "$ Sat" at bounding box center [216, 222] width 35 height 29
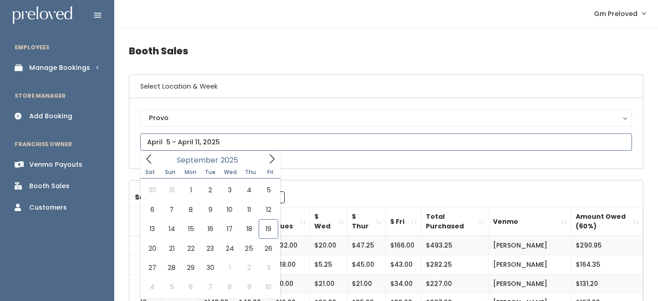
click at [207, 143] on input "text" at bounding box center [386, 142] width 492 height 17
click at [146, 160] on icon at bounding box center [149, 159] width 10 height 10
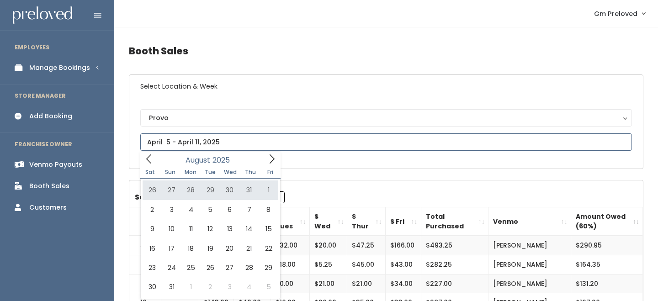
click at [154, 157] on icon at bounding box center [149, 159] width 10 height 10
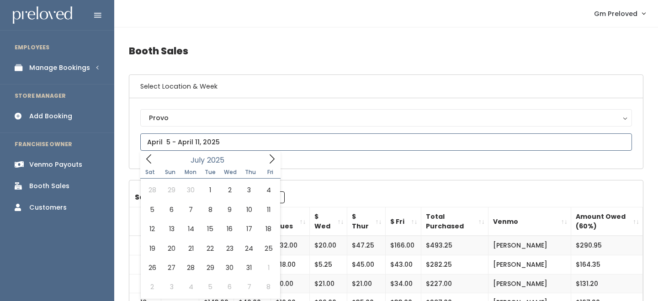
click at [154, 157] on icon at bounding box center [149, 159] width 10 height 10
type input "March 29 to April 4"
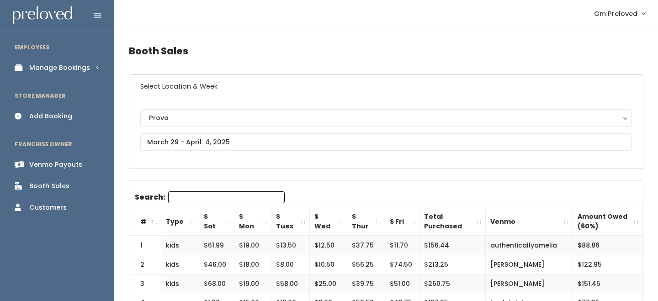
click at [226, 220] on th "$ Sat" at bounding box center [216, 222] width 35 height 29
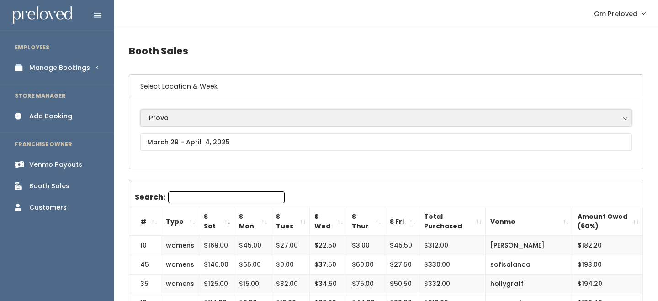
click at [231, 122] on div "Provo" at bounding box center [386, 118] width 475 height 10
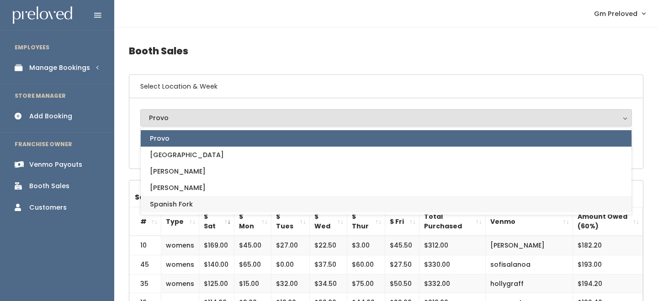
click at [193, 201] on link "Spanish Fork" at bounding box center [386, 204] width 491 height 16
select select "2"
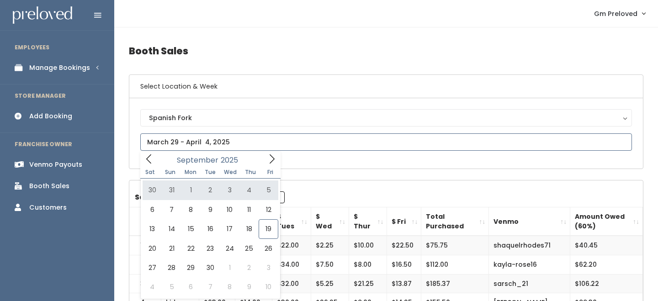
click at [150, 162] on icon at bounding box center [148, 159] width 5 height 9
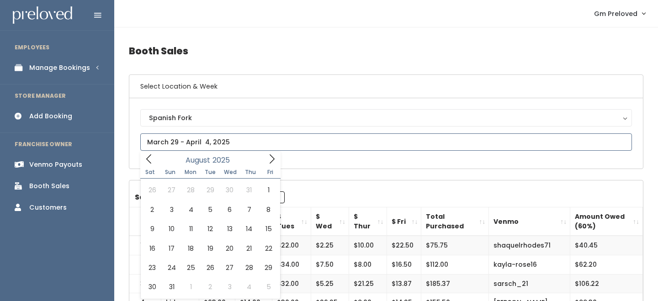
click at [150, 162] on icon at bounding box center [148, 159] width 5 height 9
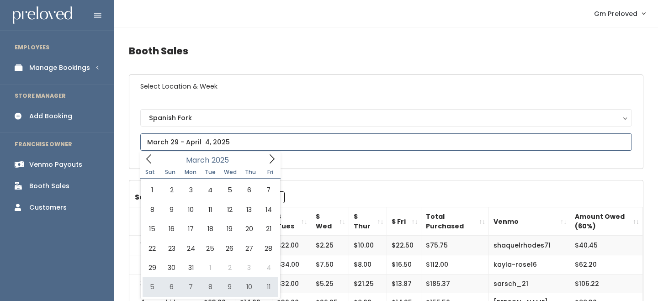
type input "[DATE] to [DATE]"
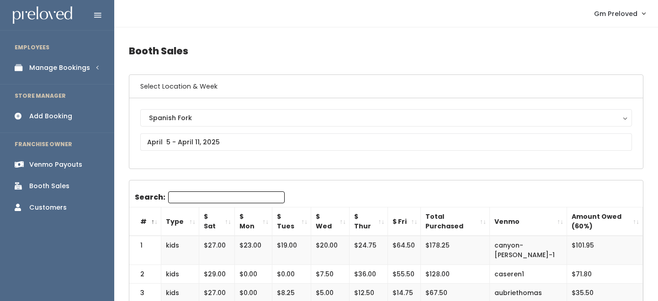
click at [230, 224] on th "$ Sat" at bounding box center [217, 222] width 36 height 29
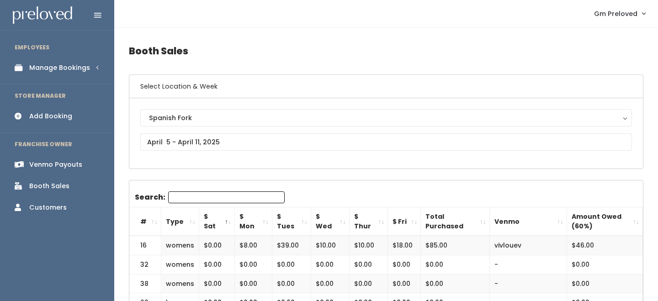
click at [230, 224] on th "$ Sat" at bounding box center [217, 222] width 36 height 29
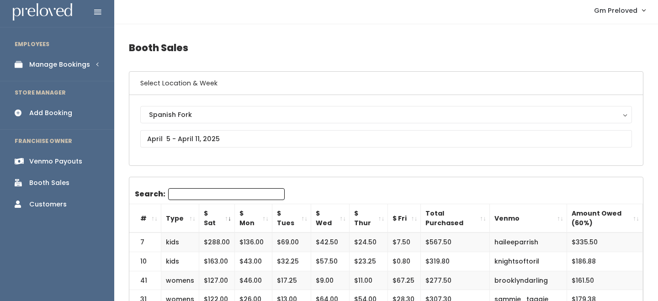
scroll to position [4, 0]
click at [216, 244] on td "$288.00" at bounding box center [217, 241] width 36 height 19
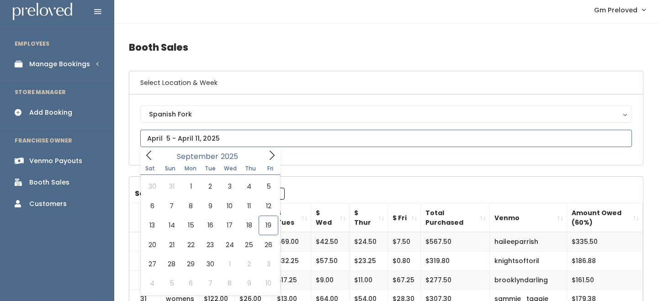
click at [221, 136] on input "text" at bounding box center [386, 138] width 492 height 17
click at [148, 157] on icon at bounding box center [148, 155] width 5 height 9
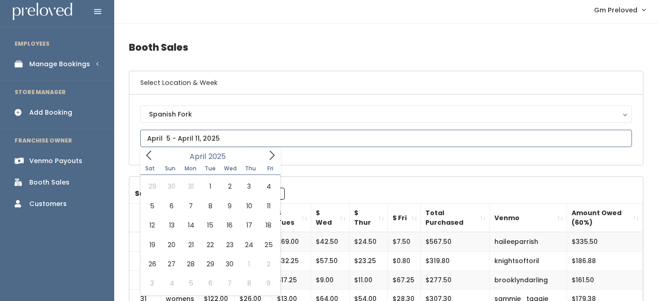
click at [148, 157] on icon at bounding box center [148, 155] width 5 height 9
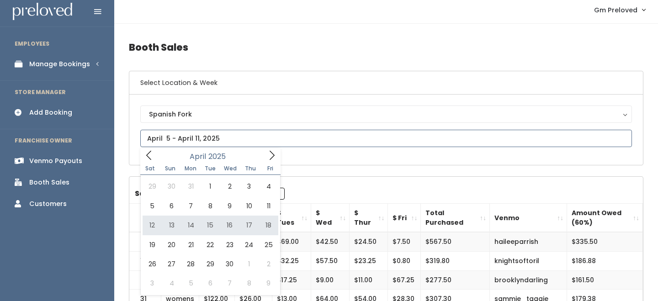
type input "April 12 to April 18"
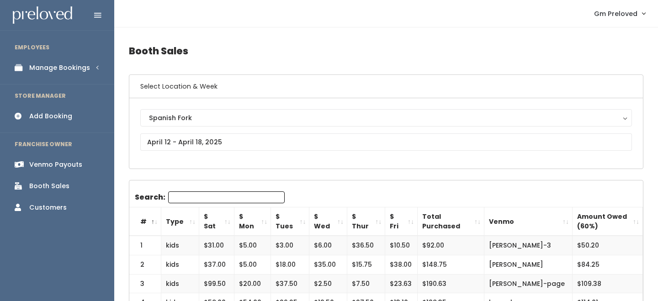
click at [229, 220] on th "$ Sat" at bounding box center [216, 222] width 35 height 29
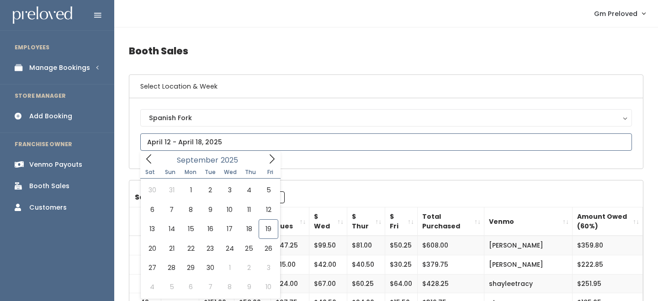
click at [210, 140] on input "text" at bounding box center [386, 142] width 492 height 17
click at [146, 157] on icon at bounding box center [149, 159] width 10 height 10
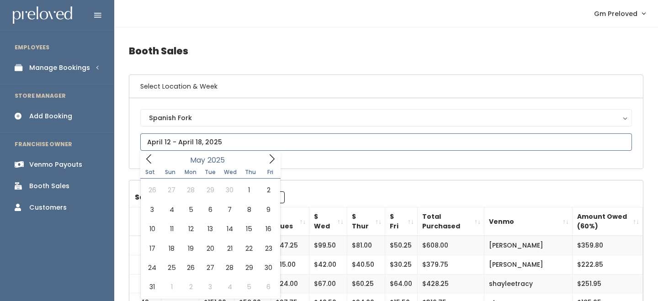
click at [146, 157] on icon at bounding box center [149, 159] width 10 height 10
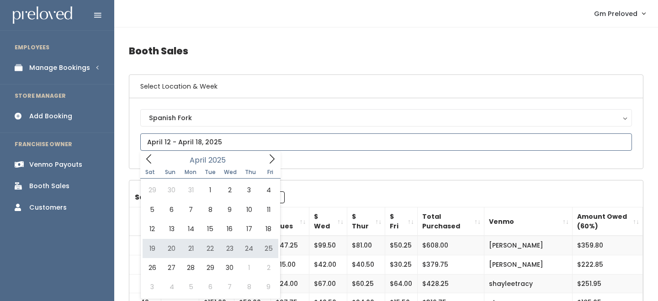
type input "[DATE] to [DATE]"
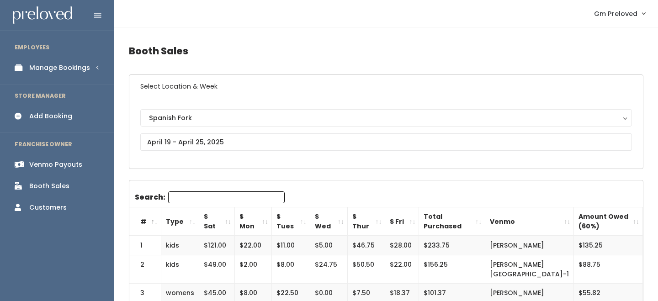
click at [226, 219] on th "$ Sat" at bounding box center [217, 222] width 36 height 29
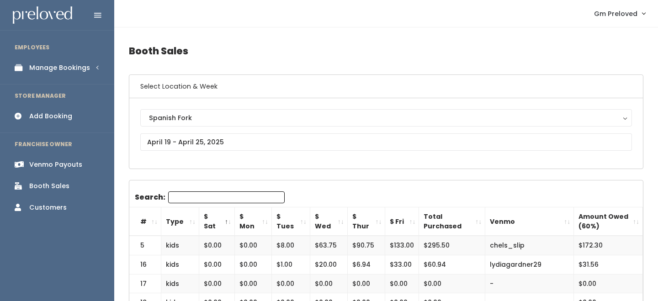
click at [226, 219] on th "$ Sat" at bounding box center [217, 222] width 36 height 29
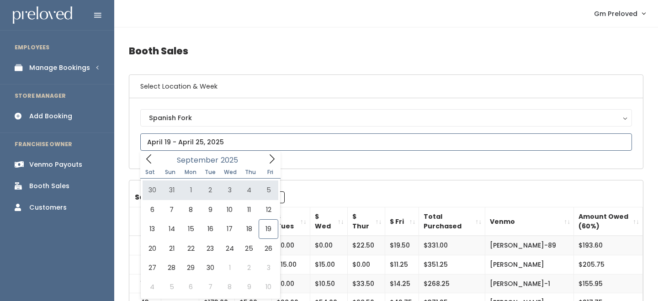
click at [150, 163] on icon at bounding box center [149, 159] width 10 height 10
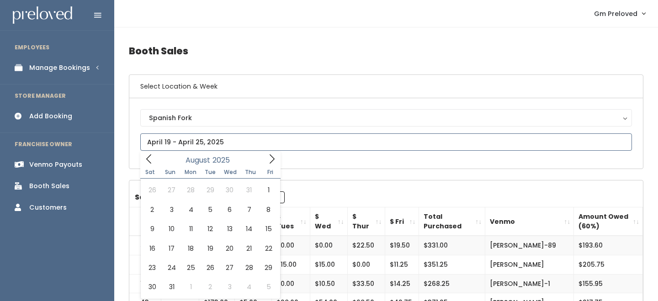
click at [150, 163] on icon at bounding box center [149, 159] width 10 height 10
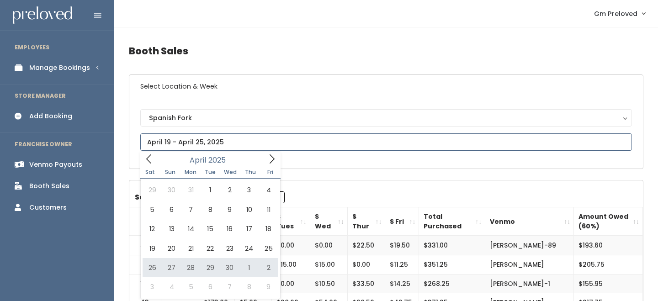
type input "[DATE] to [DATE]"
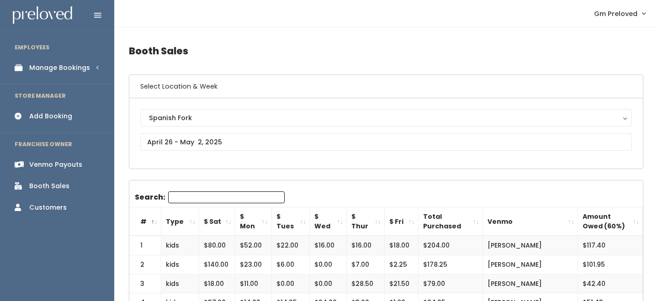
click at [228, 221] on th "$ Sat" at bounding box center [217, 222] width 36 height 29
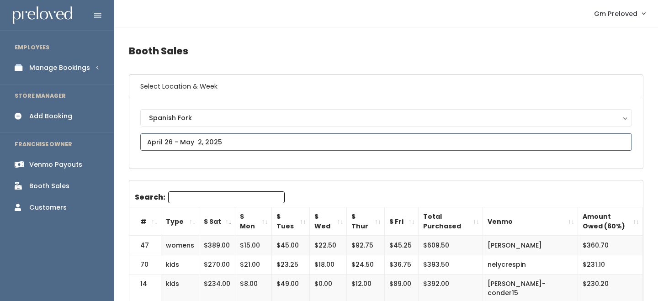
click at [199, 142] on input "text" at bounding box center [386, 142] width 492 height 17
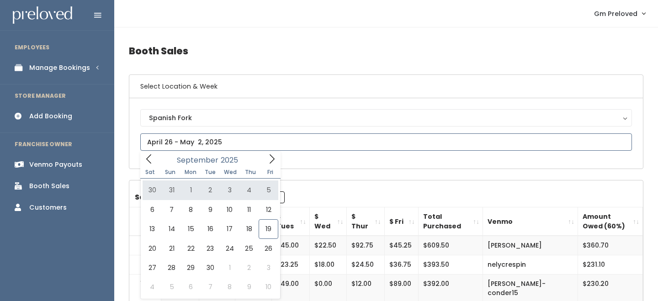
click at [150, 153] on span at bounding box center [148, 159] width 17 height 14
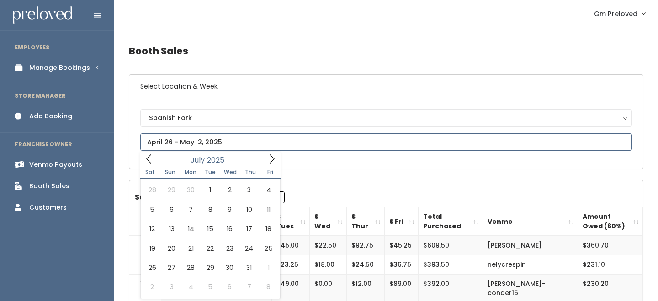
click at [150, 153] on span at bounding box center [148, 159] width 17 height 14
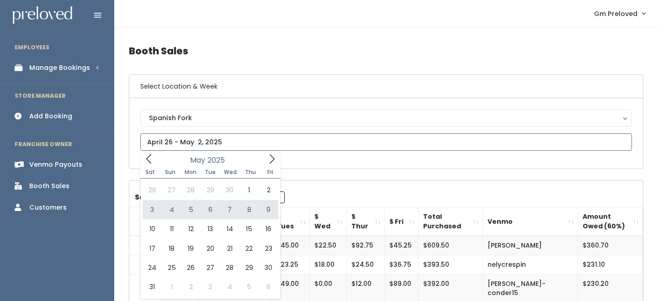
type input "May 3 to May 9"
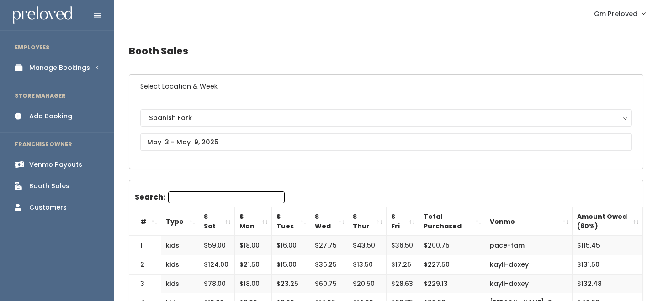
click at [220, 220] on th "$ Sat" at bounding box center [217, 222] width 36 height 29
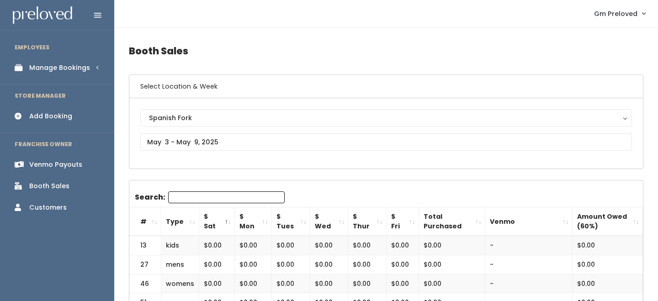
click at [219, 220] on th "$ Sat" at bounding box center [217, 222] width 36 height 29
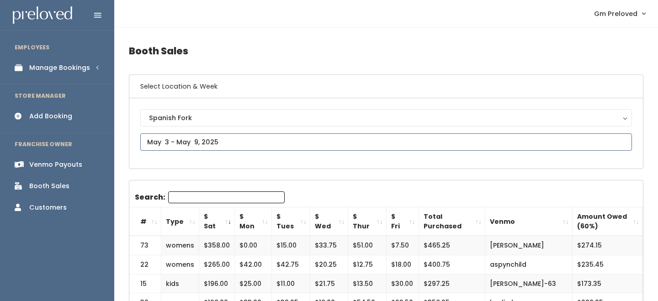
click at [191, 143] on input "text" at bounding box center [386, 142] width 492 height 17
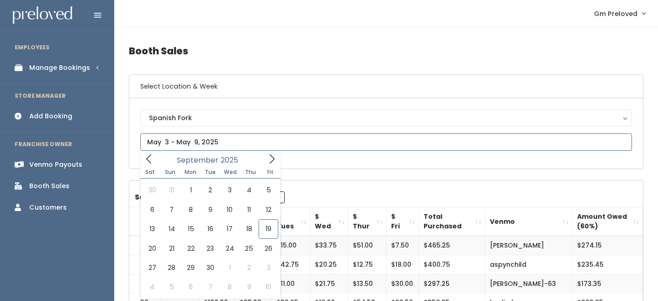
click at [152, 161] on icon at bounding box center [149, 159] width 10 height 10
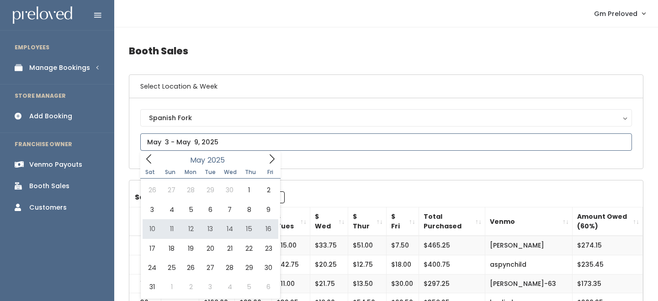
type input "[DATE] to [DATE]"
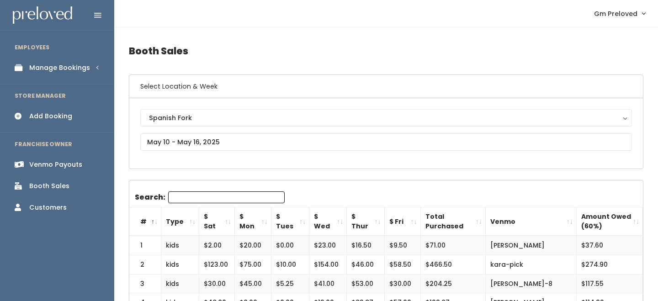
click at [227, 221] on th "$ Sat" at bounding box center [217, 222] width 36 height 29
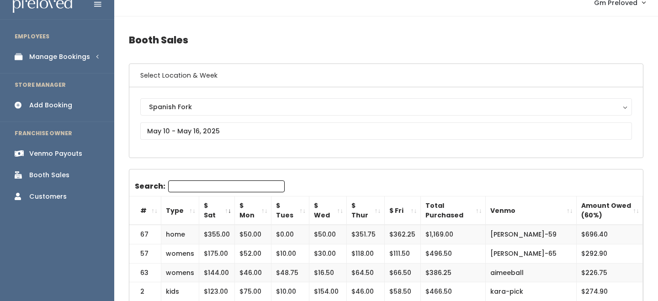
scroll to position [12, 0]
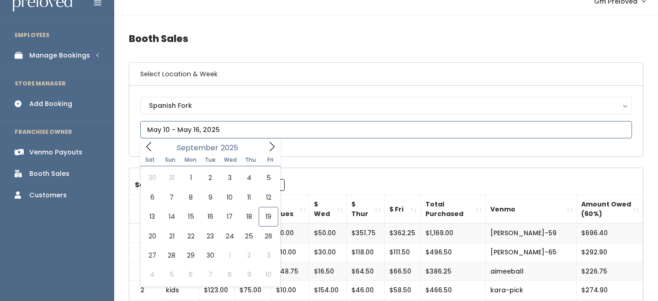
click at [203, 127] on input "text" at bounding box center [386, 129] width 492 height 17
click at [270, 146] on icon at bounding box center [272, 147] width 10 height 10
click at [151, 151] on icon at bounding box center [149, 147] width 10 height 10
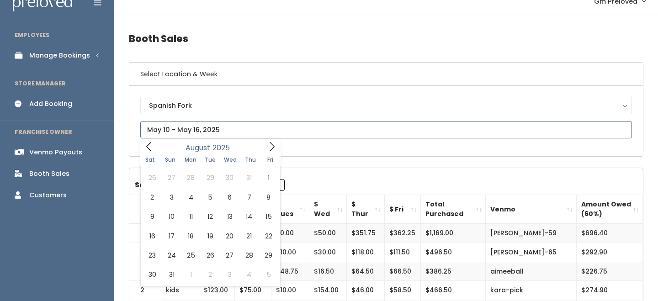
click at [151, 151] on icon at bounding box center [149, 147] width 10 height 10
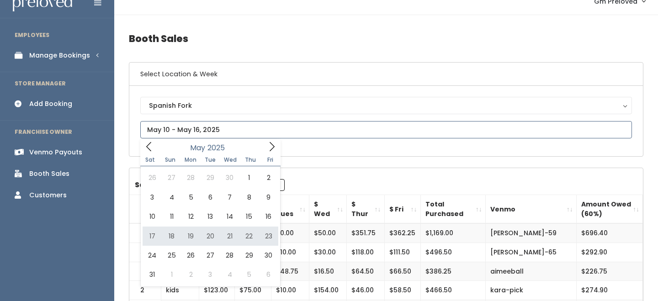
type input "[DATE] to [DATE]"
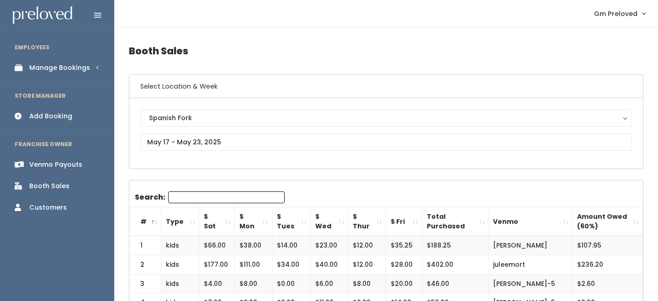
click at [225, 223] on th "$ Sat" at bounding box center [217, 222] width 36 height 29
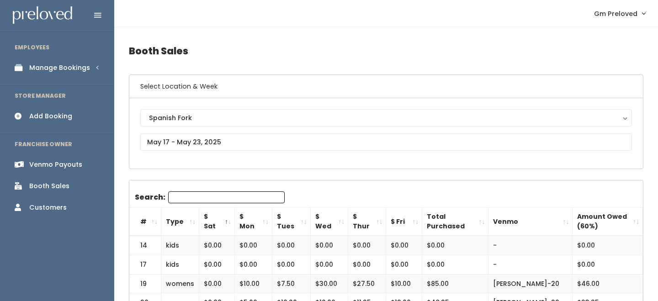
click at [225, 223] on th "$ Sat" at bounding box center [217, 222] width 36 height 29
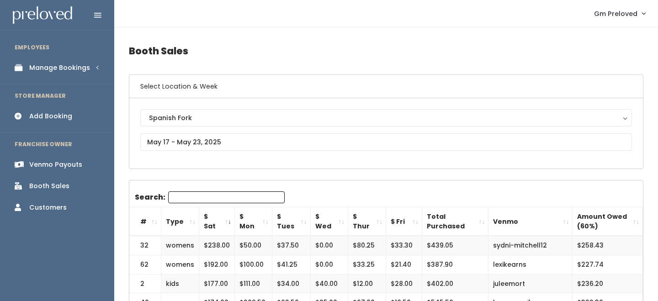
click at [225, 223] on th "$ Sat" at bounding box center [217, 222] width 36 height 29
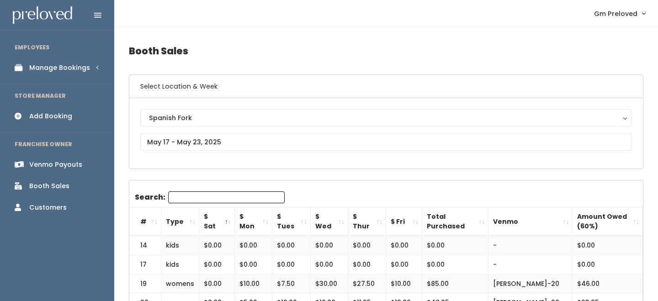
click at [225, 223] on th "$ Sat" at bounding box center [217, 222] width 36 height 29
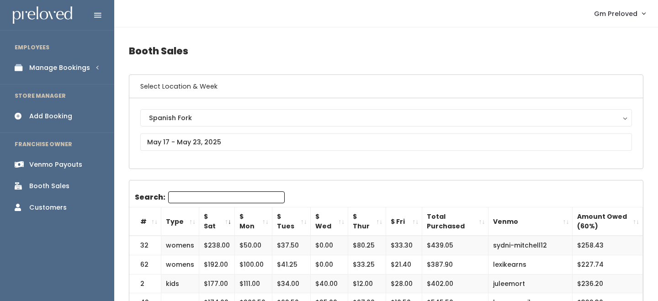
click at [225, 223] on th "$ Sat" at bounding box center [217, 222] width 36 height 29
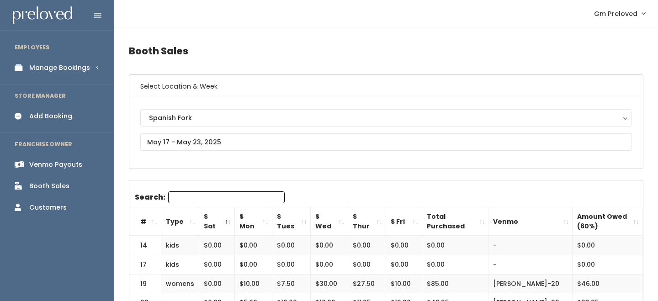
click at [225, 223] on th "$ Sat" at bounding box center [217, 222] width 36 height 29
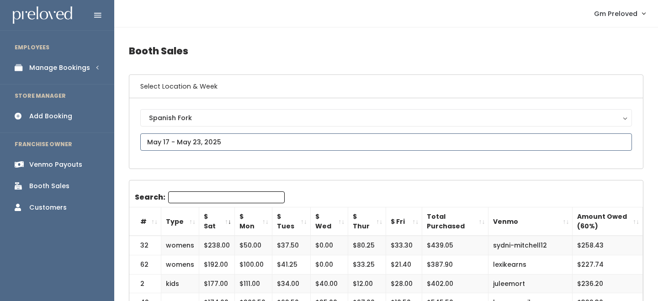
click at [196, 140] on input "text" at bounding box center [386, 142] width 492 height 17
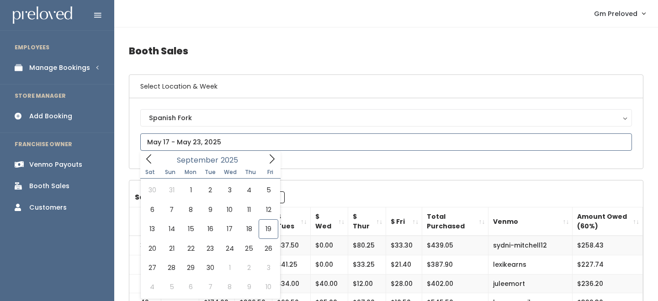
click at [152, 157] on icon at bounding box center [149, 159] width 10 height 10
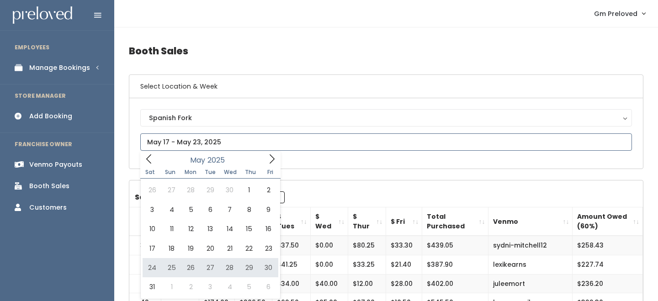
type input "May 24 to May 30"
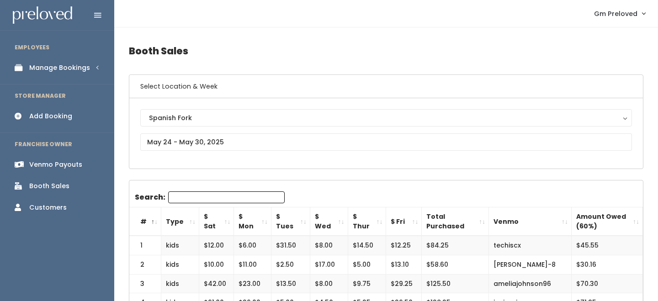
click at [228, 220] on th "$ Sat" at bounding box center [216, 222] width 35 height 29
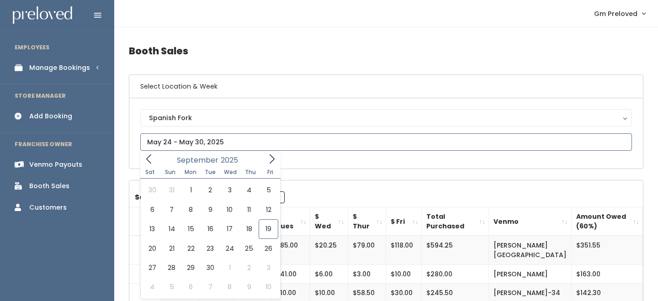
click at [206, 140] on input "text" at bounding box center [386, 142] width 492 height 17
type input "[DATE] to [DATE]"
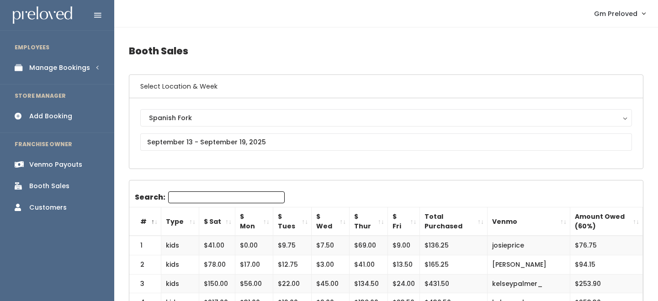
click at [226, 220] on th "$ Sat" at bounding box center [217, 222] width 36 height 29
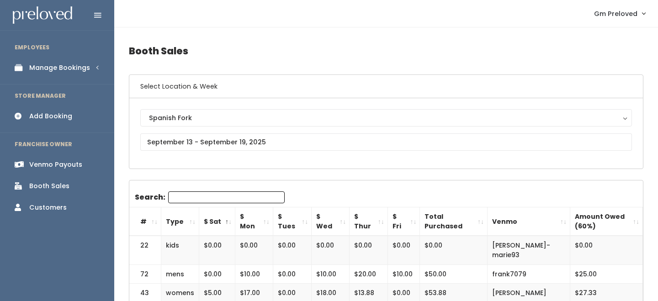
click at [226, 220] on th "$ Sat" at bounding box center [217, 222] width 36 height 29
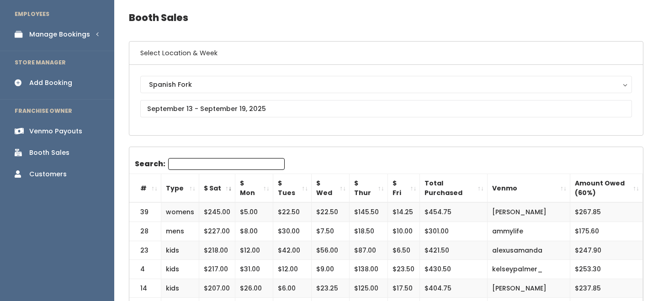
scroll to position [31, 0]
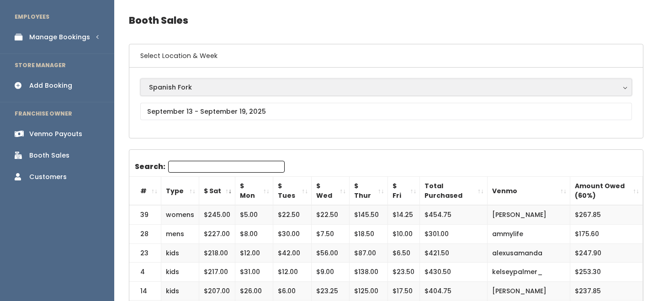
click at [173, 86] on div "Spanish Fork" at bounding box center [386, 87] width 475 height 10
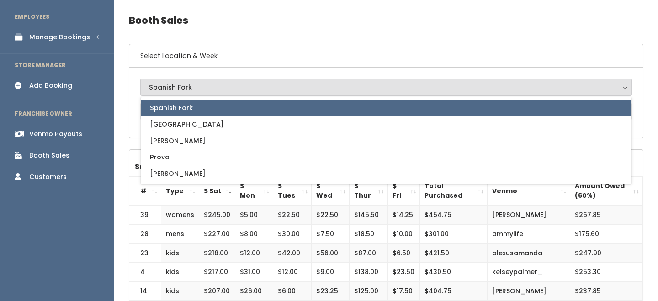
click at [342, 57] on h6 "Select Location & Week" at bounding box center [386, 55] width 514 height 23
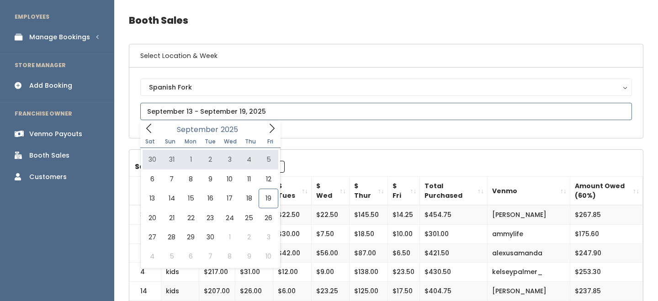
click at [148, 132] on icon at bounding box center [149, 128] width 10 height 10
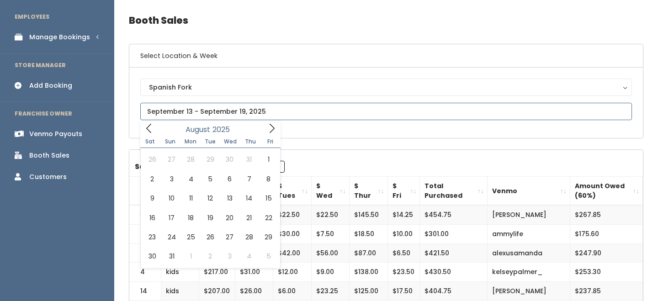
click at [148, 132] on icon at bounding box center [149, 128] width 10 height 10
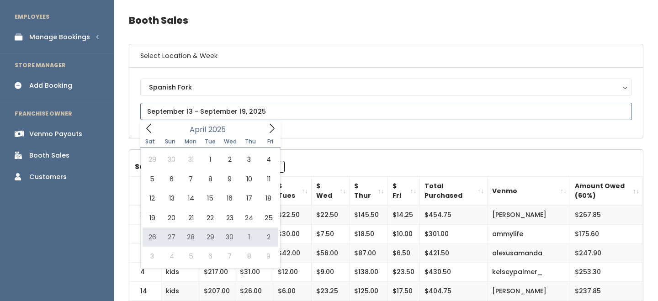
type input "[DATE] to [DATE]"
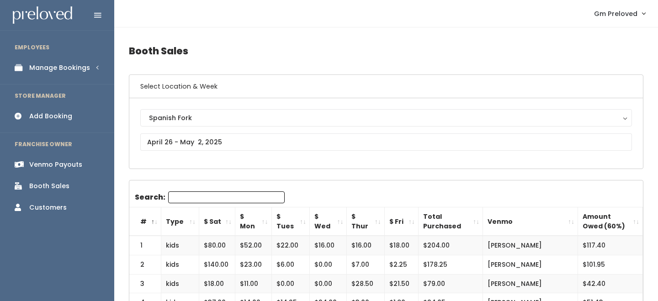
click at [225, 218] on th "$ Sat" at bounding box center [217, 222] width 36 height 29
click at [82, 68] on div "Manage Bookings" at bounding box center [59, 68] width 61 height 10
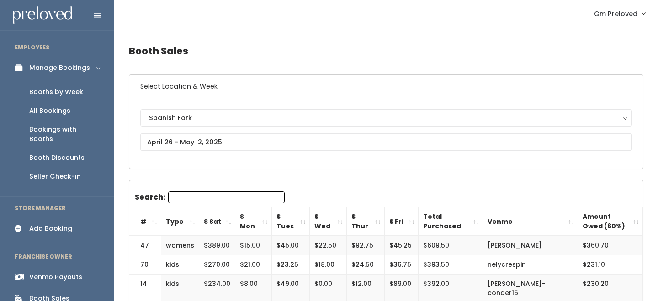
click at [75, 88] on div "Booths by Week" at bounding box center [56, 92] width 54 height 10
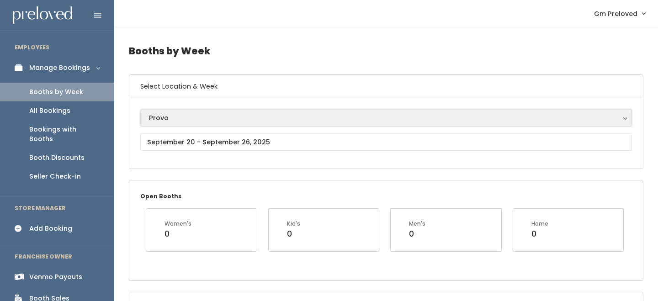
click at [185, 123] on button "Provo" at bounding box center [386, 117] width 492 height 17
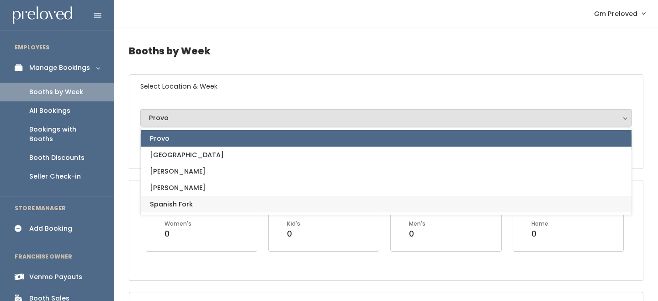
click at [193, 206] on link "Spanish Fork" at bounding box center [386, 204] width 491 height 16
select select "2"
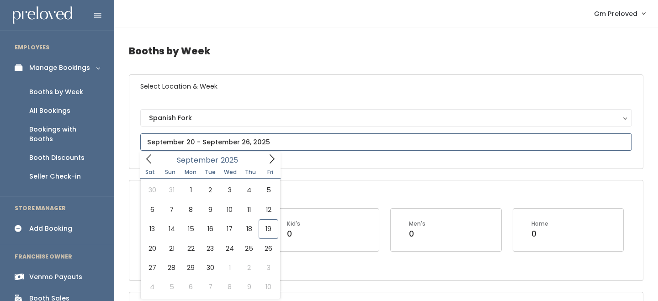
click at [146, 154] on icon at bounding box center [149, 159] width 10 height 10
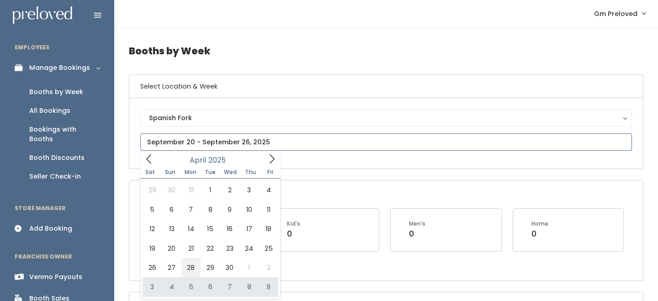
type input "April 26 to May 2"
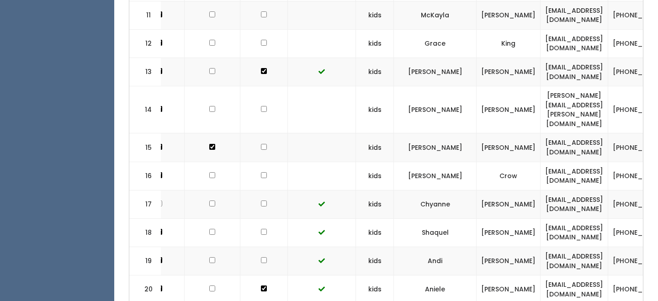
scroll to position [645, 0]
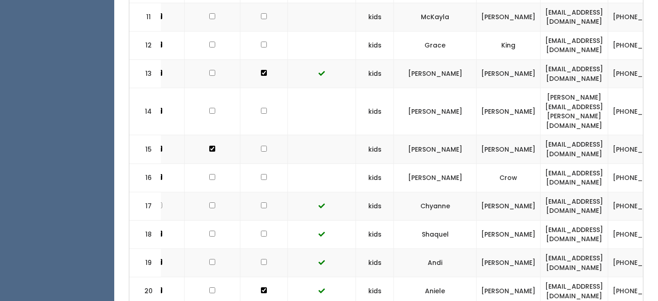
click at [574, 88] on td "[PERSON_NAME][EMAIL_ADDRESS][PERSON_NAME][DOMAIN_NAME]" at bounding box center [575, 111] width 68 height 47
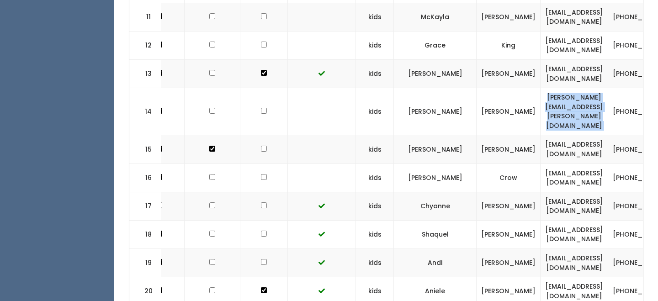
copy tr "[PERSON_NAME][EMAIL_ADDRESS][PERSON_NAME][DOMAIN_NAME]"
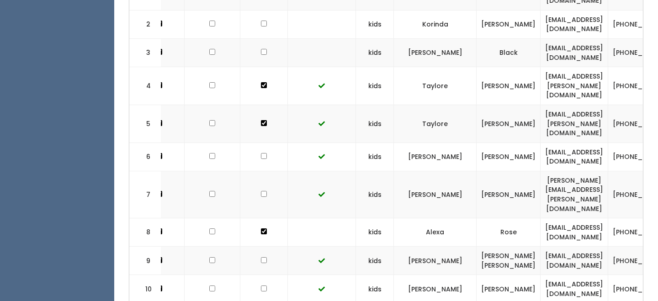
scroll to position [0, 0]
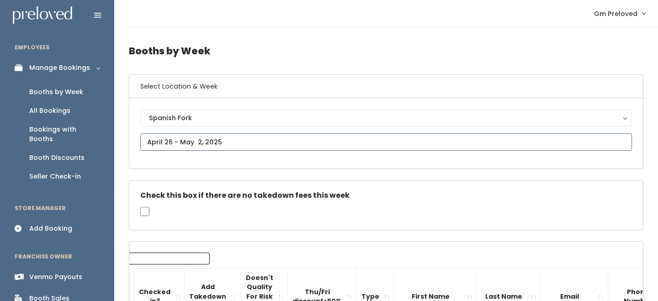
click at [198, 140] on input "text" at bounding box center [386, 142] width 492 height 17
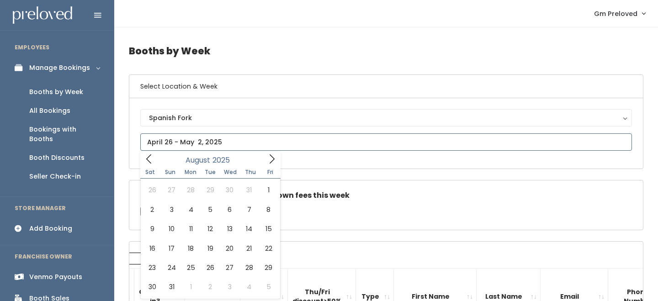
click at [149, 157] on icon at bounding box center [149, 159] width 10 height 10
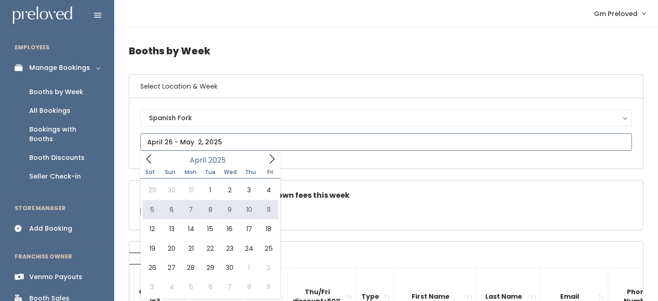
type input "April 5 to April 11"
